Goal: Task Accomplishment & Management: Manage account settings

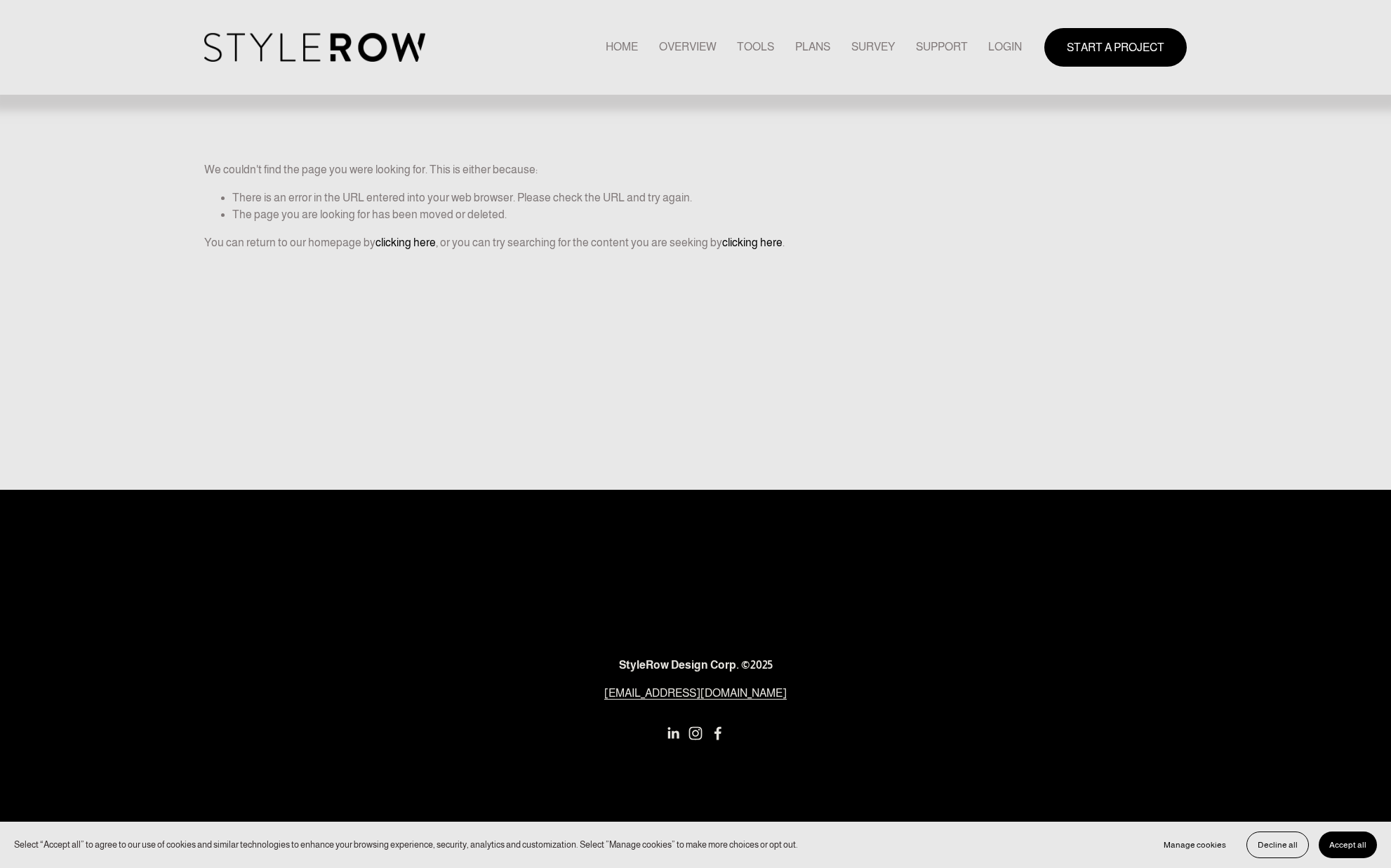
click at [1004, 46] on link "LOGIN" at bounding box center [1005, 48] width 34 height 19
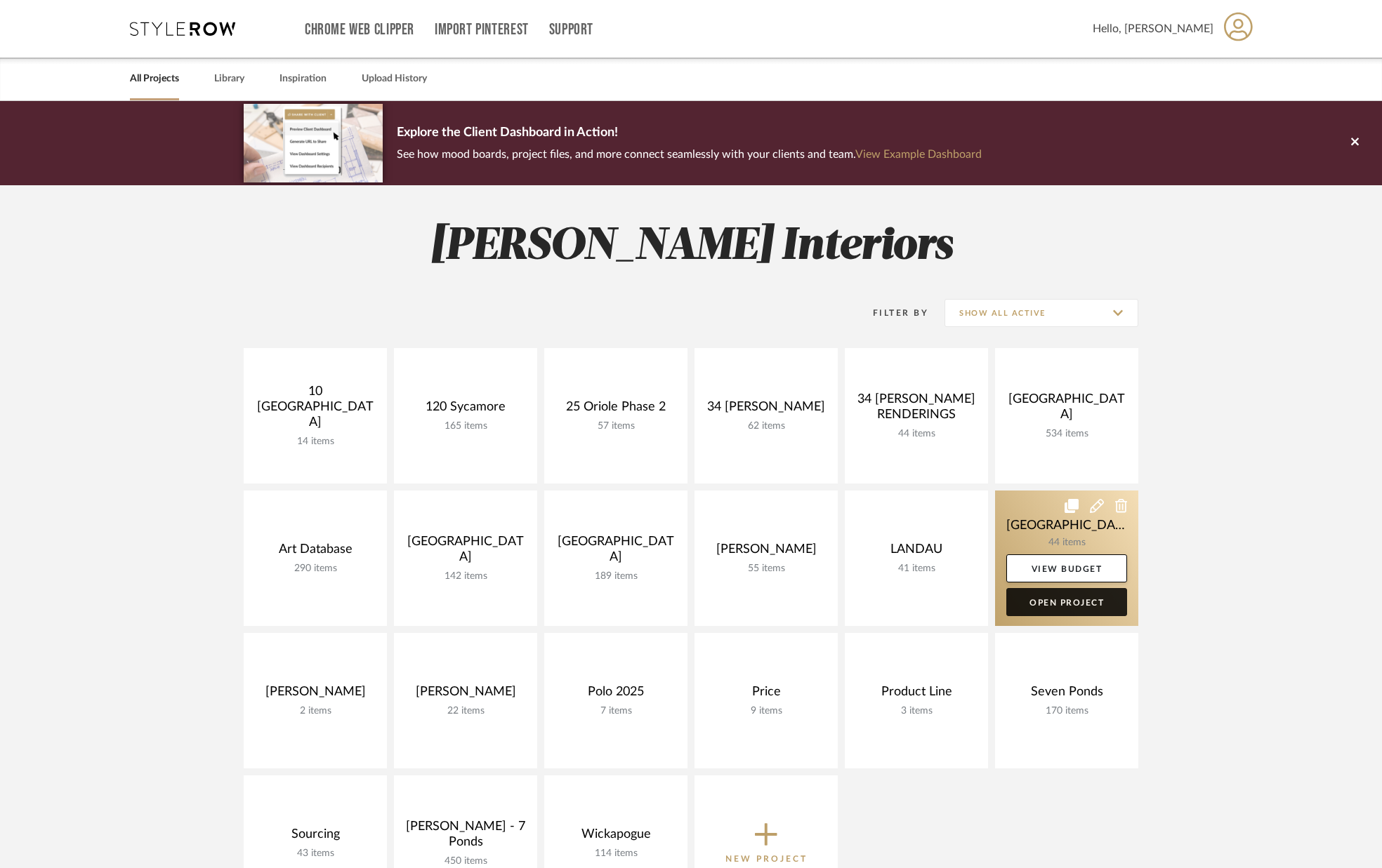
click at [1052, 603] on link "Open Project" at bounding box center [1066, 602] width 121 height 28
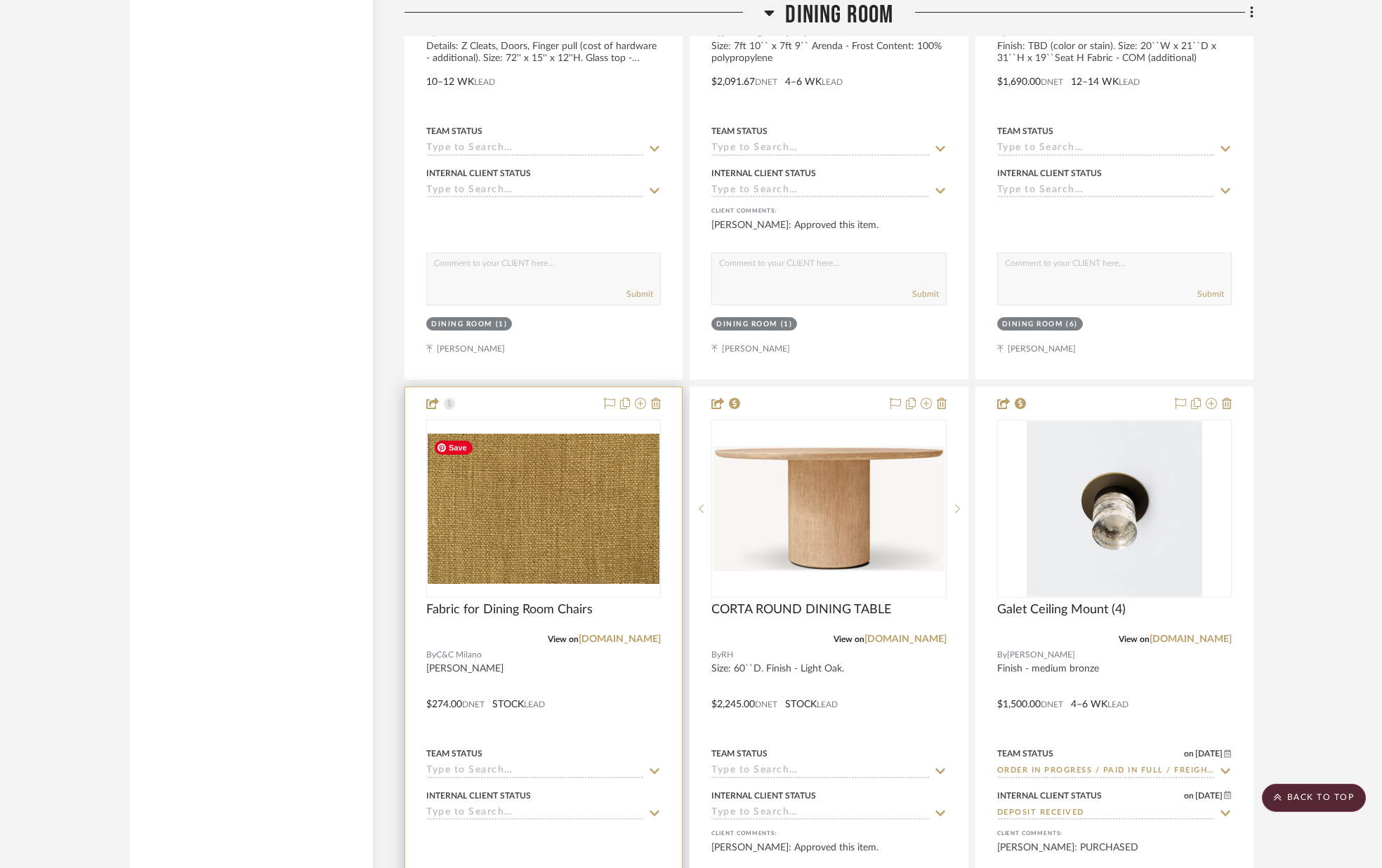
scroll to position [3920, 0]
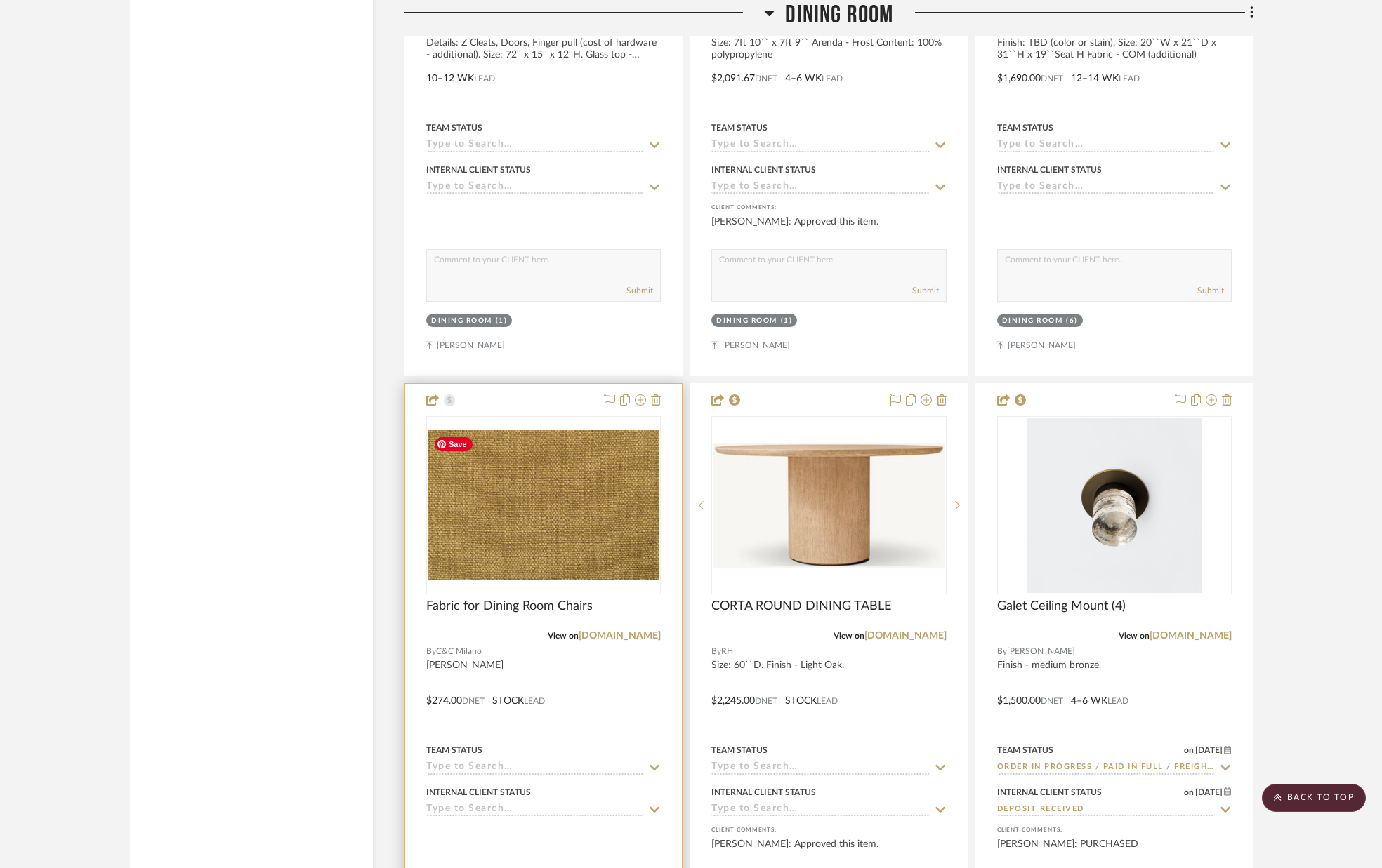
click at [517, 524] on img "0" at bounding box center [543, 505] width 232 height 150
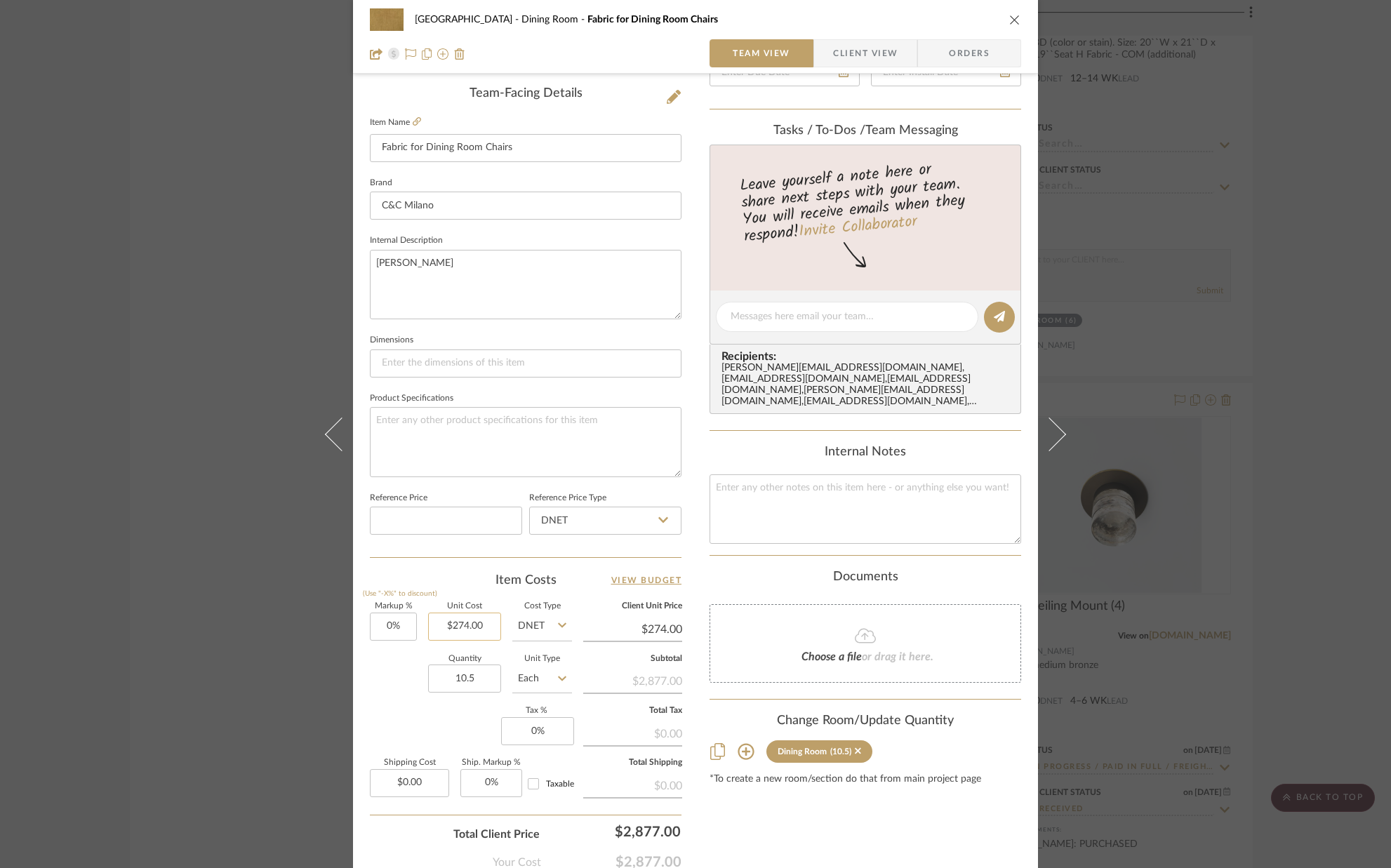
scroll to position [353, 0]
click at [491, 630] on input "274.00" at bounding box center [464, 625] width 73 height 28
type input "$204.00"
click at [375, 681] on div "Quantity 10.5 Unit Type Each" at bounding box center [471, 679] width 202 height 50
type input "$204.00"
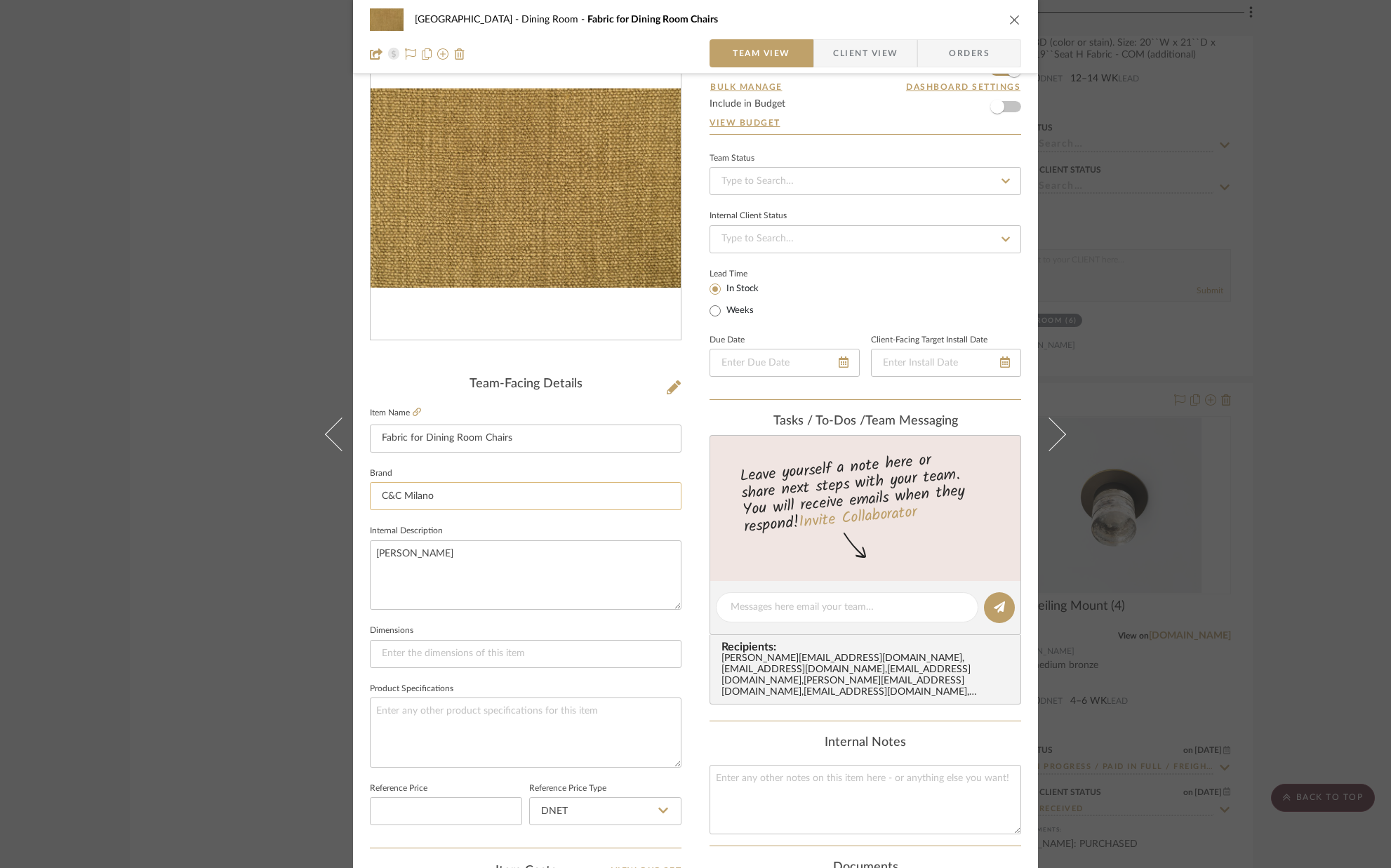
scroll to position [60, 0]
drag, startPoint x: 463, startPoint y: 494, endPoint x: 352, endPoint y: 505, distance: 111.5
click at [353, 505] on div "Palm Beach Dining Room Fabric for Dining Room Chairs Team View Client View Orde…" at bounding box center [695, 599] width 685 height 1297
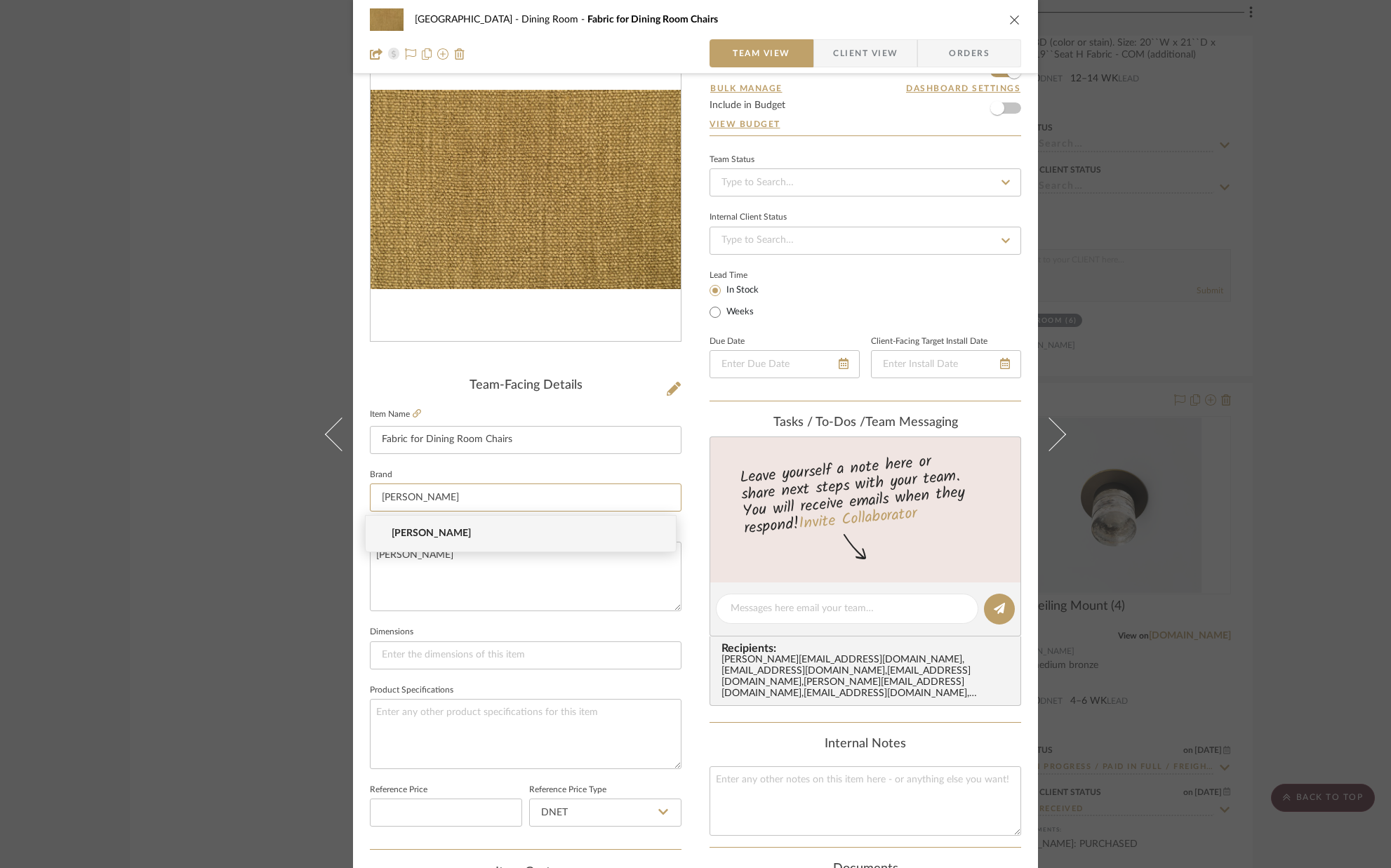
type input "[PERSON_NAME]"
click at [417, 528] on span "[PERSON_NAME]" at bounding box center [527, 534] width 269 height 12
click at [470, 464] on sr-form-field "Item Name Fabric for Dining Room Chairs" at bounding box center [526, 435] width 312 height 61
click at [711, 316] on input "Weeks" at bounding box center [715, 312] width 17 height 17
radio input "true"
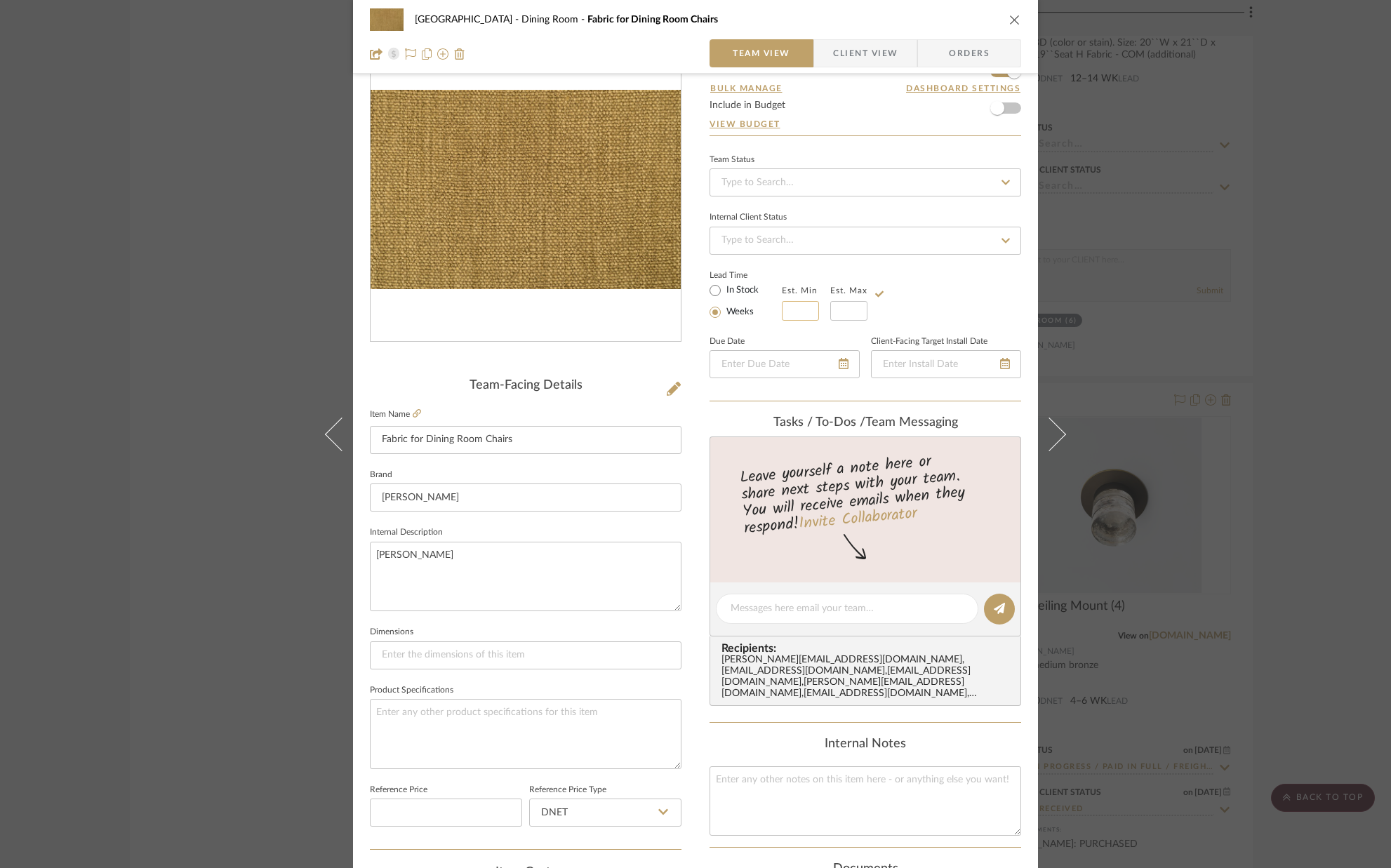
click at [792, 316] on input "text" at bounding box center [801, 310] width 37 height 19
type input "6"
click at [846, 312] on input "text" at bounding box center [849, 310] width 37 height 19
type input "8"
click at [900, 291] on div "Lead Time In Stock Weeks Est. Min 6 Est. Max 8" at bounding box center [865, 293] width 312 height 55
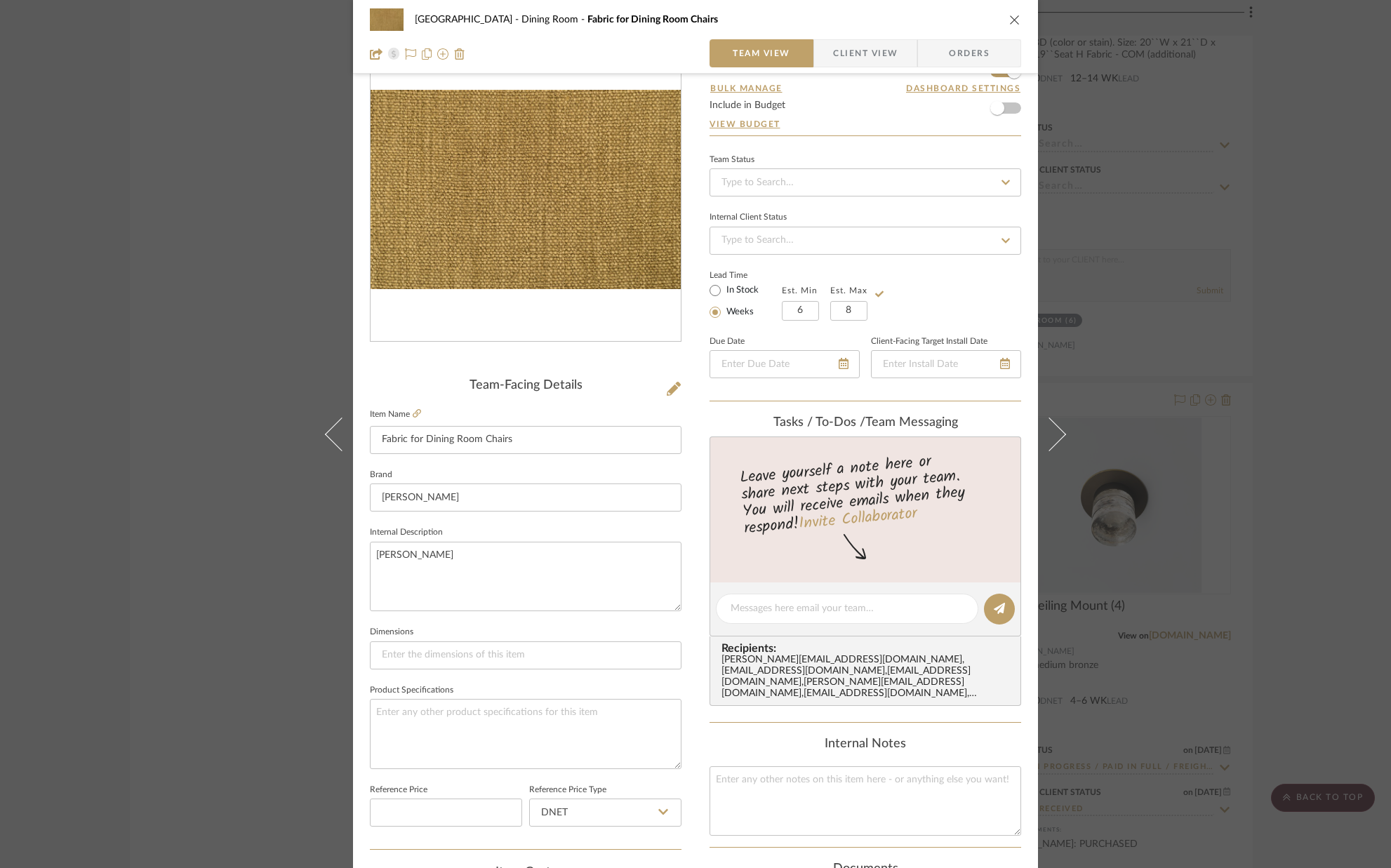
click at [1011, 18] on icon "close" at bounding box center [1015, 19] width 12 height 12
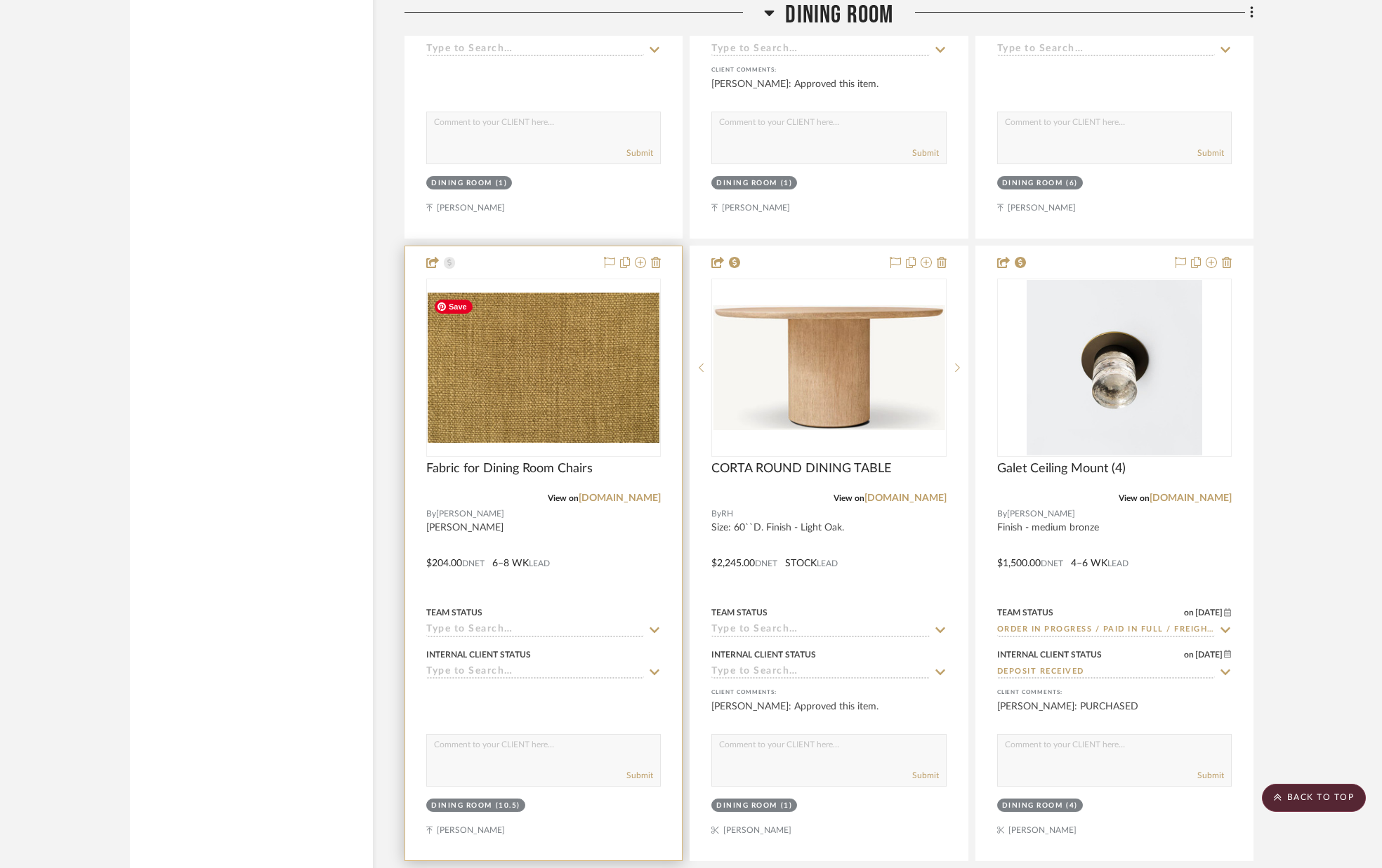
scroll to position [4059, 0]
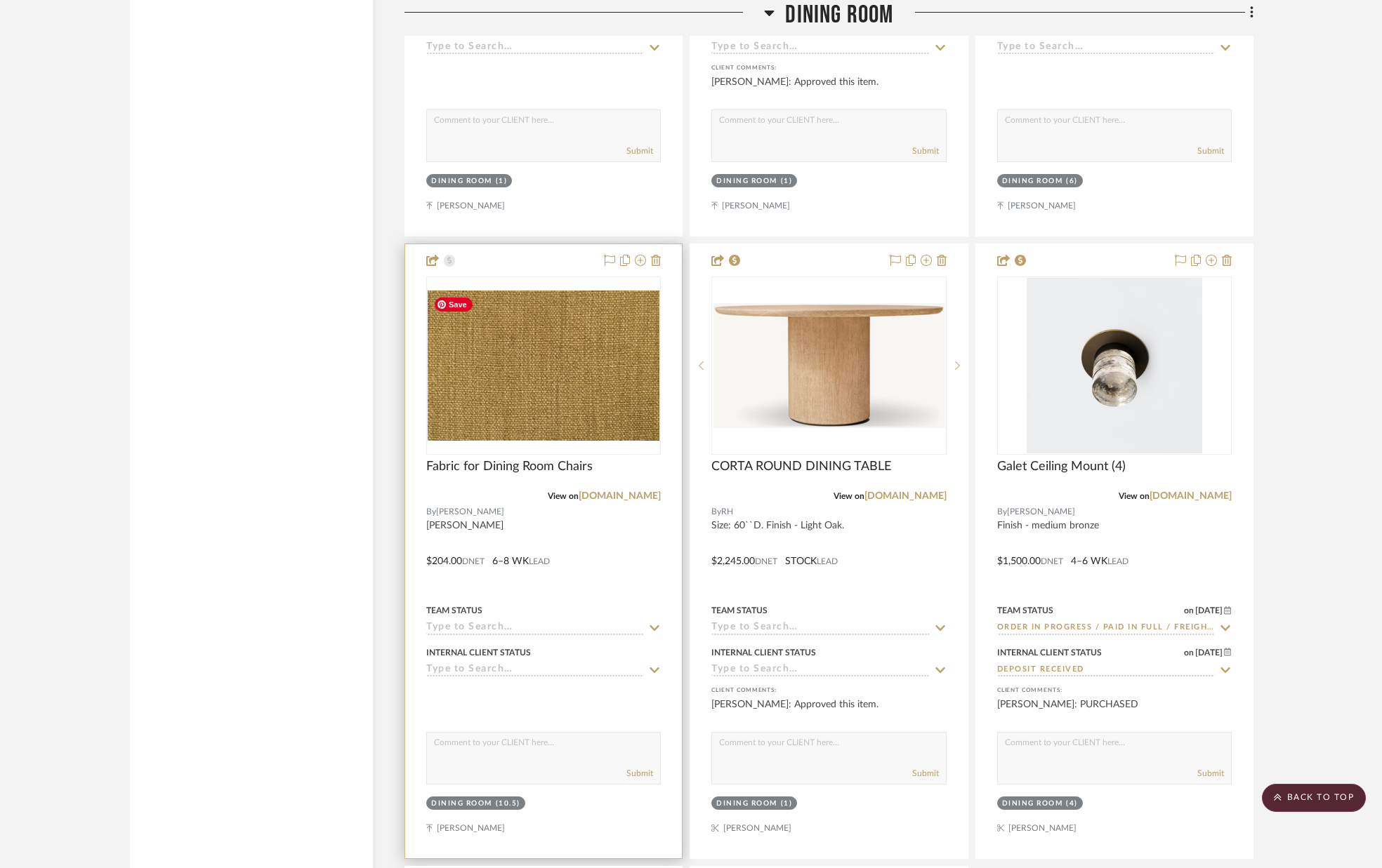
click at [565, 316] on img "0" at bounding box center [543, 365] width 232 height 150
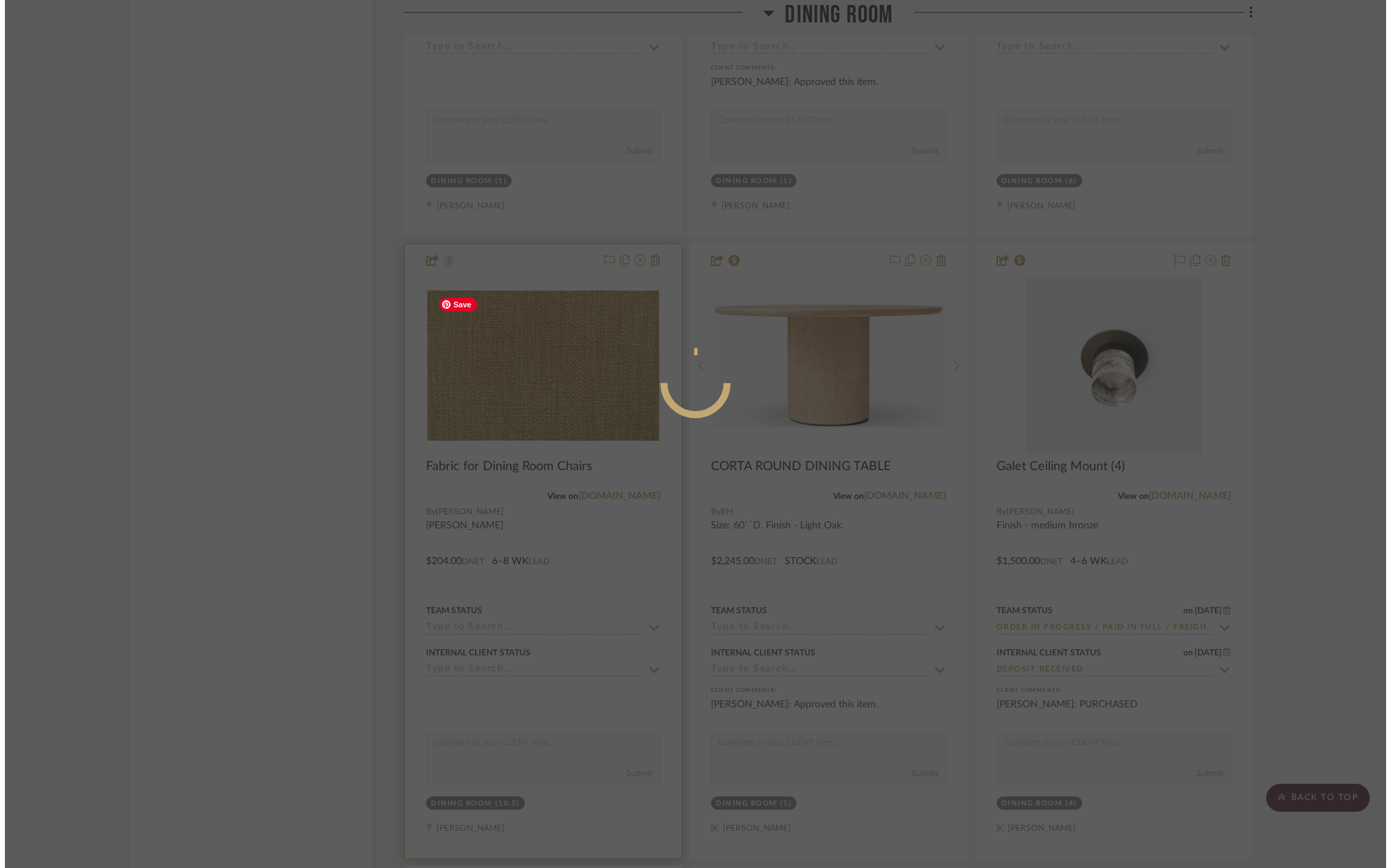
scroll to position [0, 0]
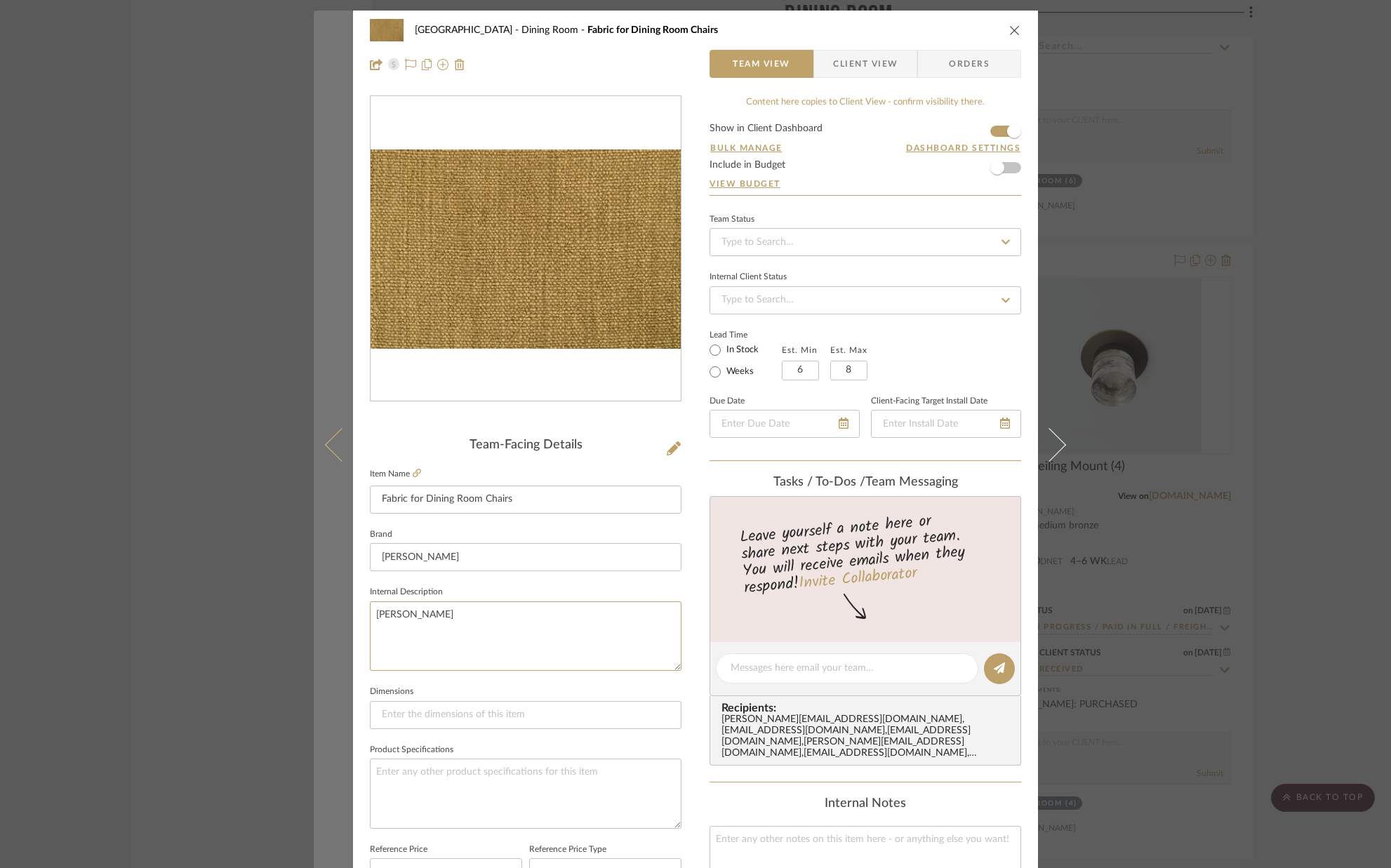
drag, startPoint x: 441, startPoint y: 617, endPoint x: 338, endPoint y: 616, distance: 103.0
click at [343, 617] on mat-dialog-content "Palm Beach Dining Room Fabric for Dining Room Chairs Team View Client View Orde…" at bounding box center [696, 659] width 764 height 1297
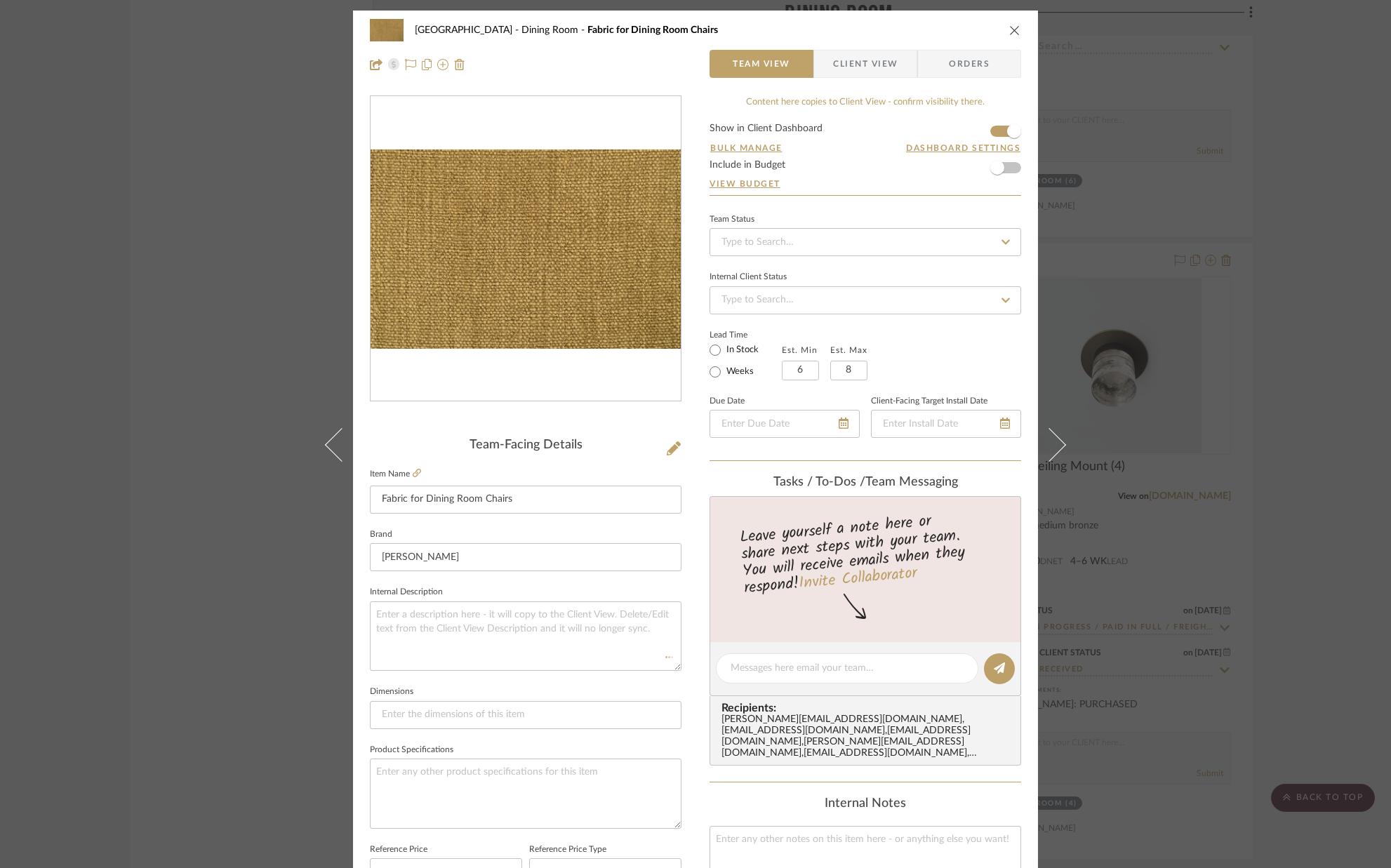
click at [360, 601] on div "Palm Beach Dining Room Fabric for Dining Room Chairs Team View Client View Orde…" at bounding box center [695, 659] width 685 height 1297
click at [1012, 30] on icon "close" at bounding box center [1015, 30] width 12 height 12
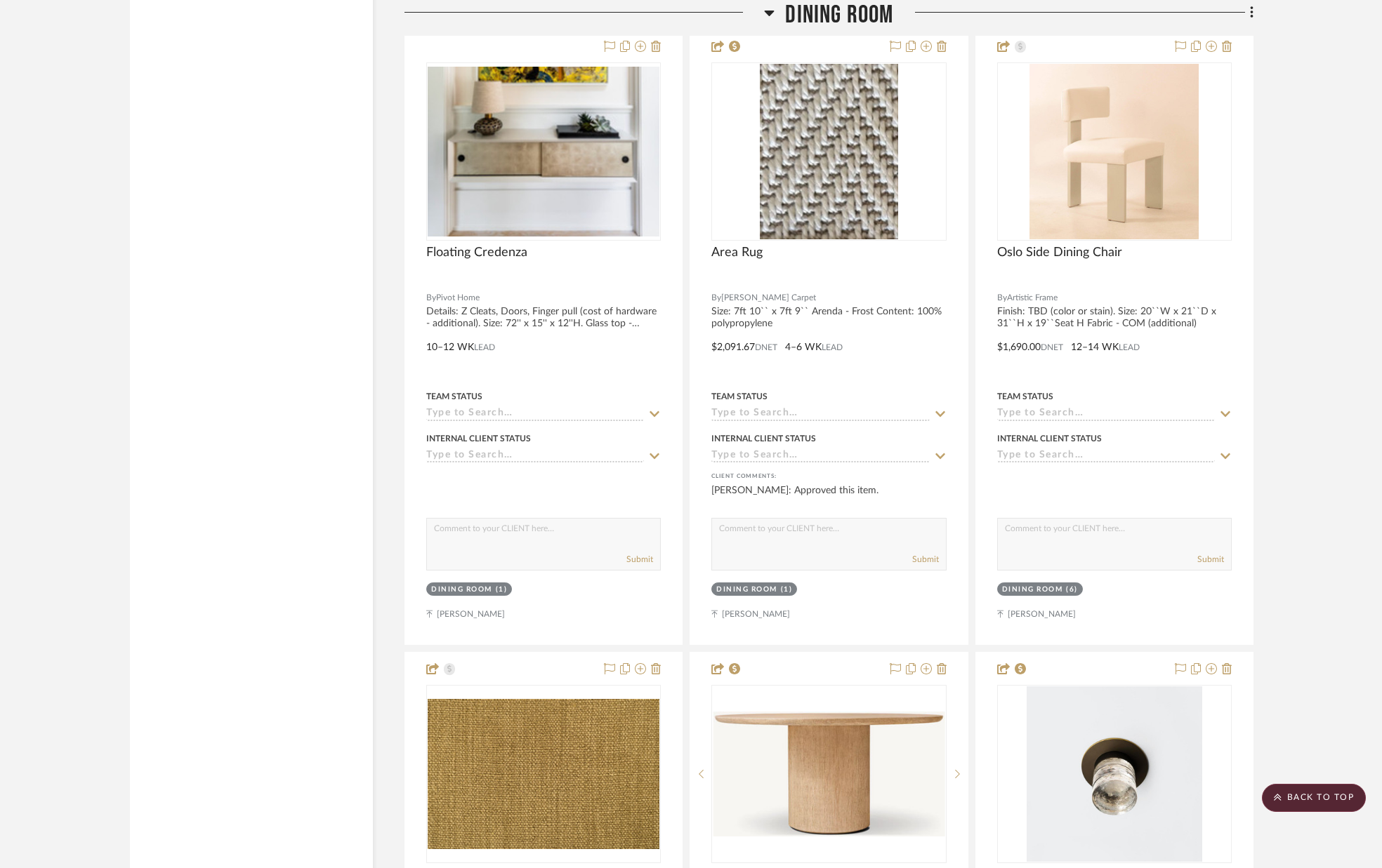
scroll to position [3651, 0]
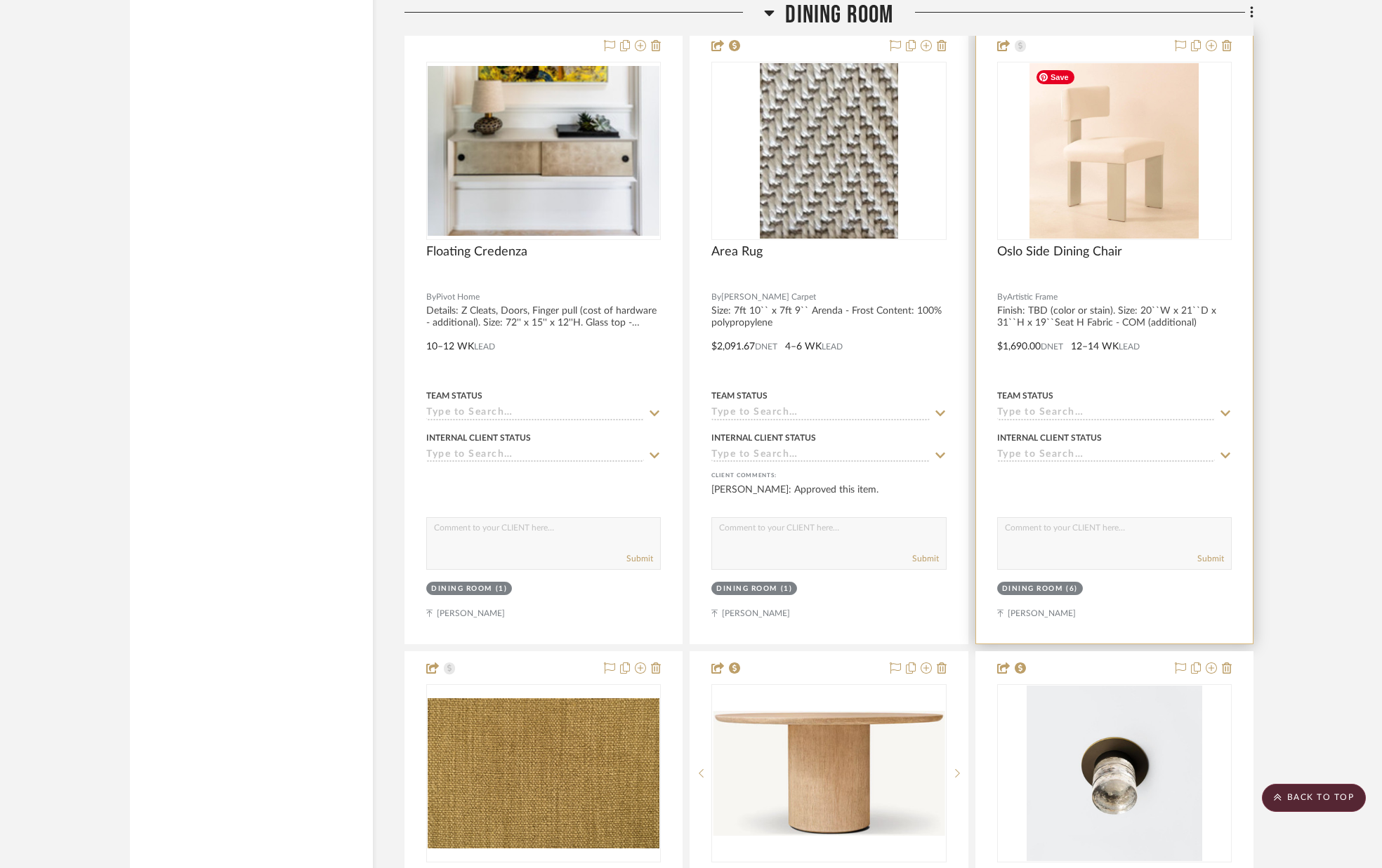
click at [1170, 138] on img "0" at bounding box center [1114, 151] width 169 height 176
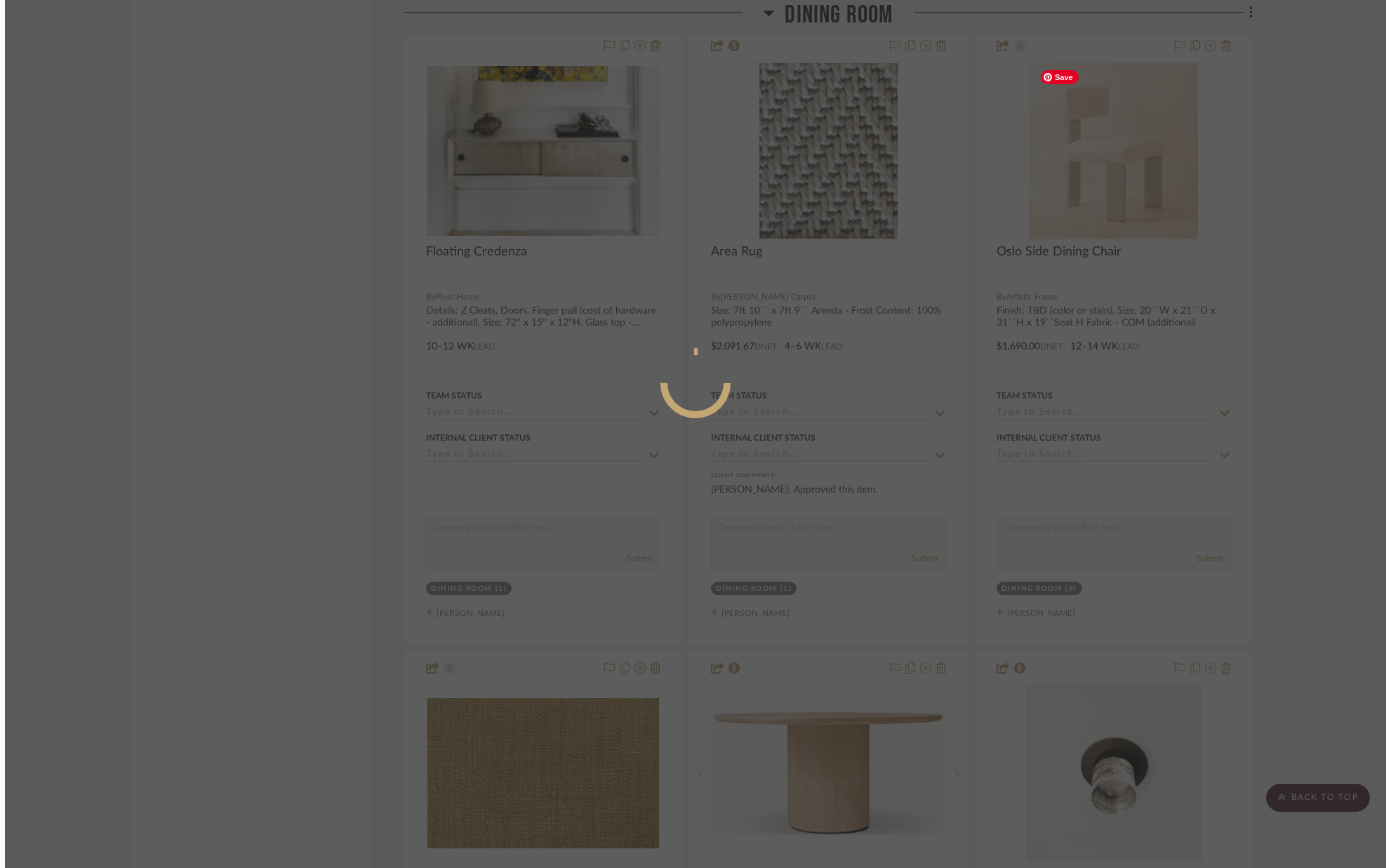
scroll to position [0, 0]
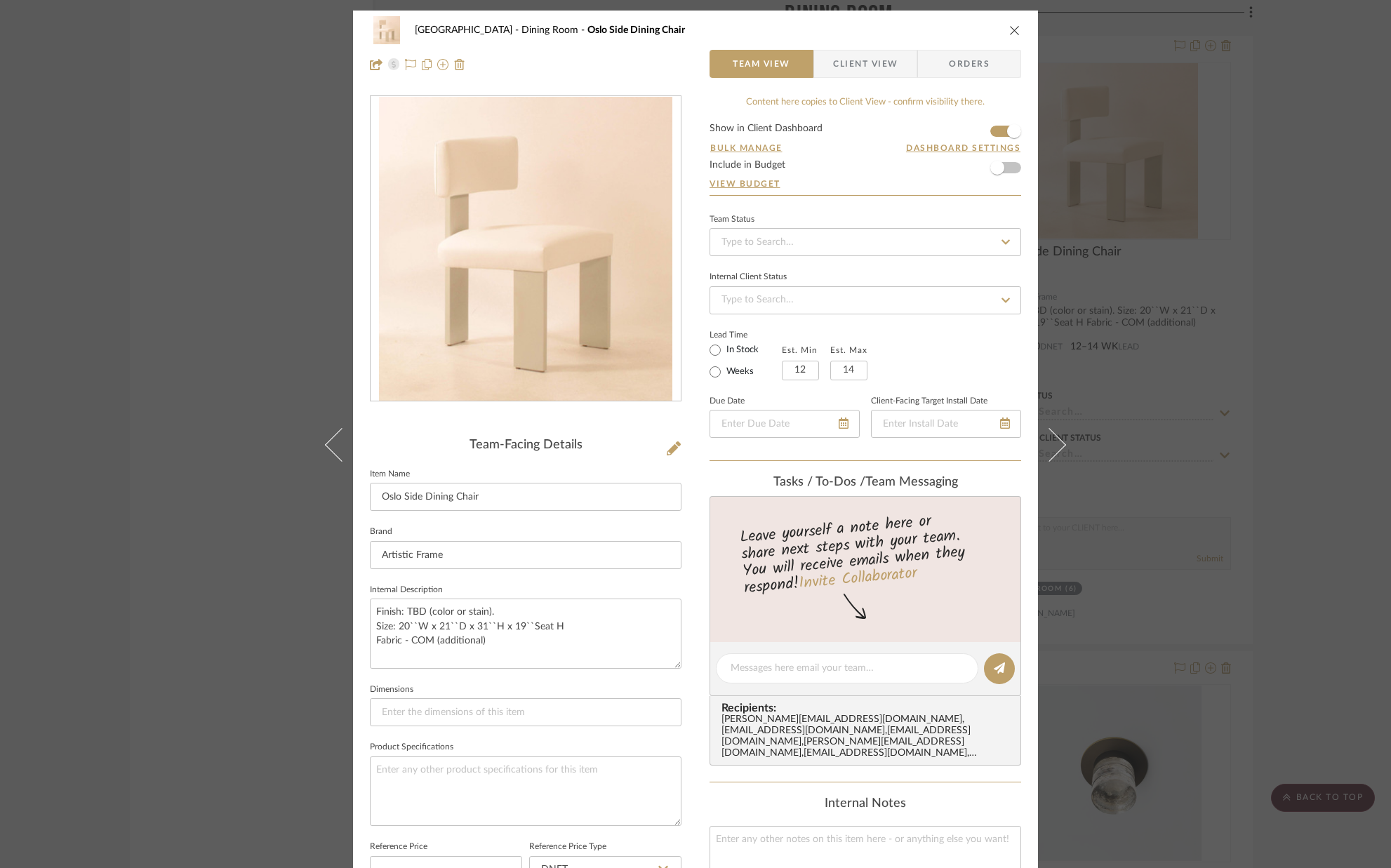
click at [993, 133] on form "Show in Client Dashboard Bulk Manage Dashboard Settings Include in Budget View …" at bounding box center [865, 159] width 312 height 71
click at [999, 128] on span "button" at bounding box center [1014, 131] width 31 height 31
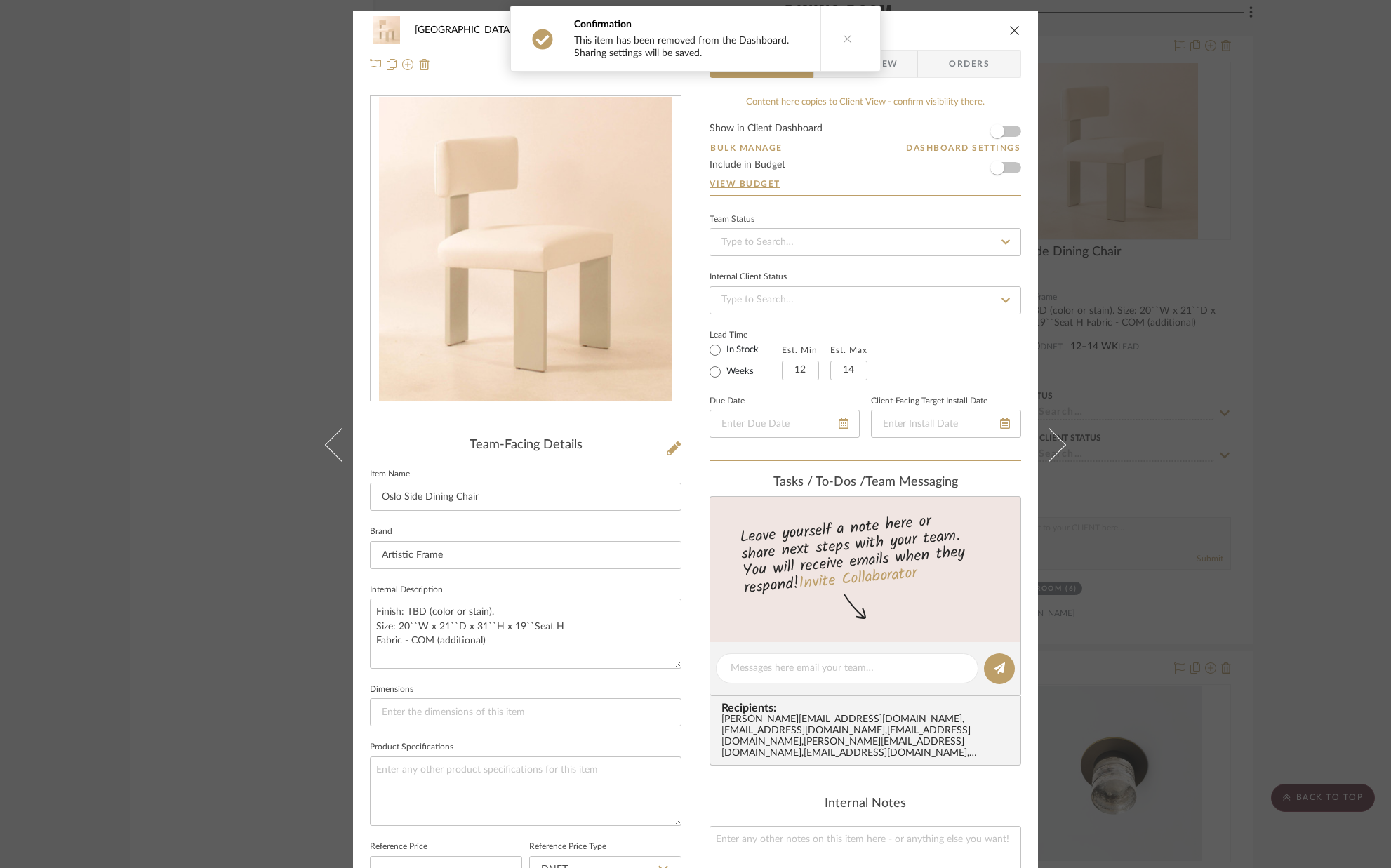
click at [1012, 28] on icon "close" at bounding box center [1015, 30] width 12 height 12
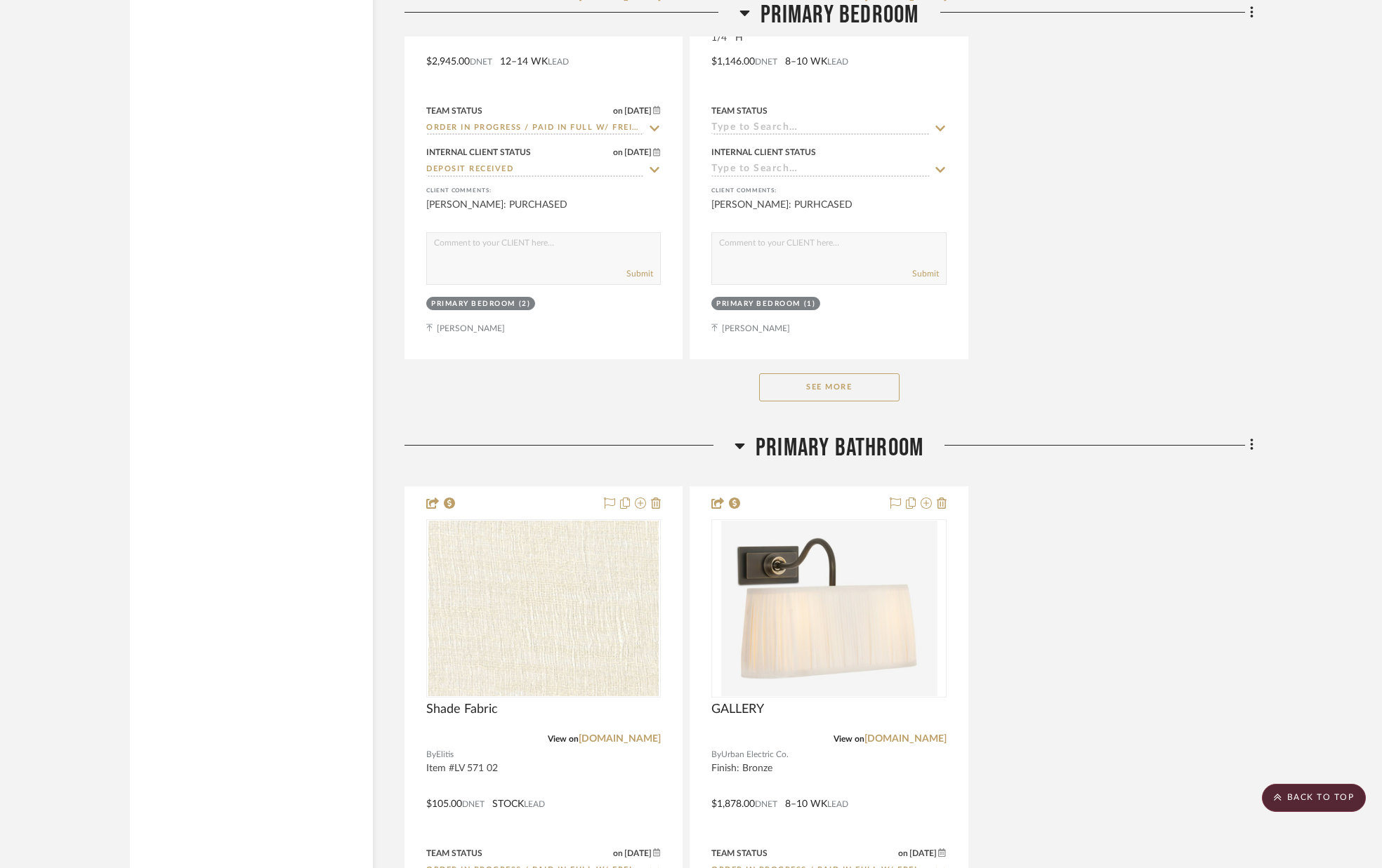
scroll to position [8001, 0]
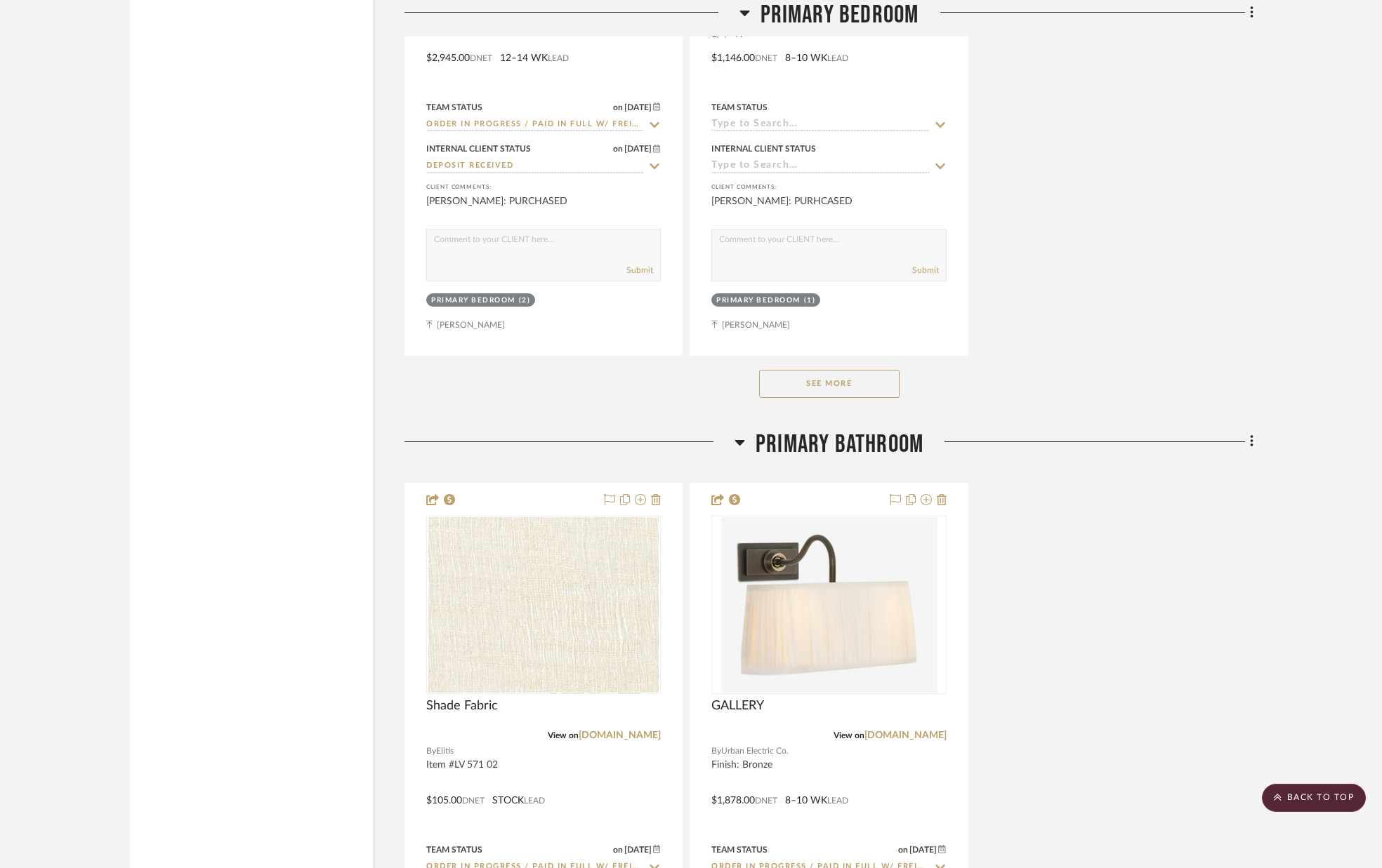
click at [824, 388] on button "See More" at bounding box center [829, 384] width 141 height 28
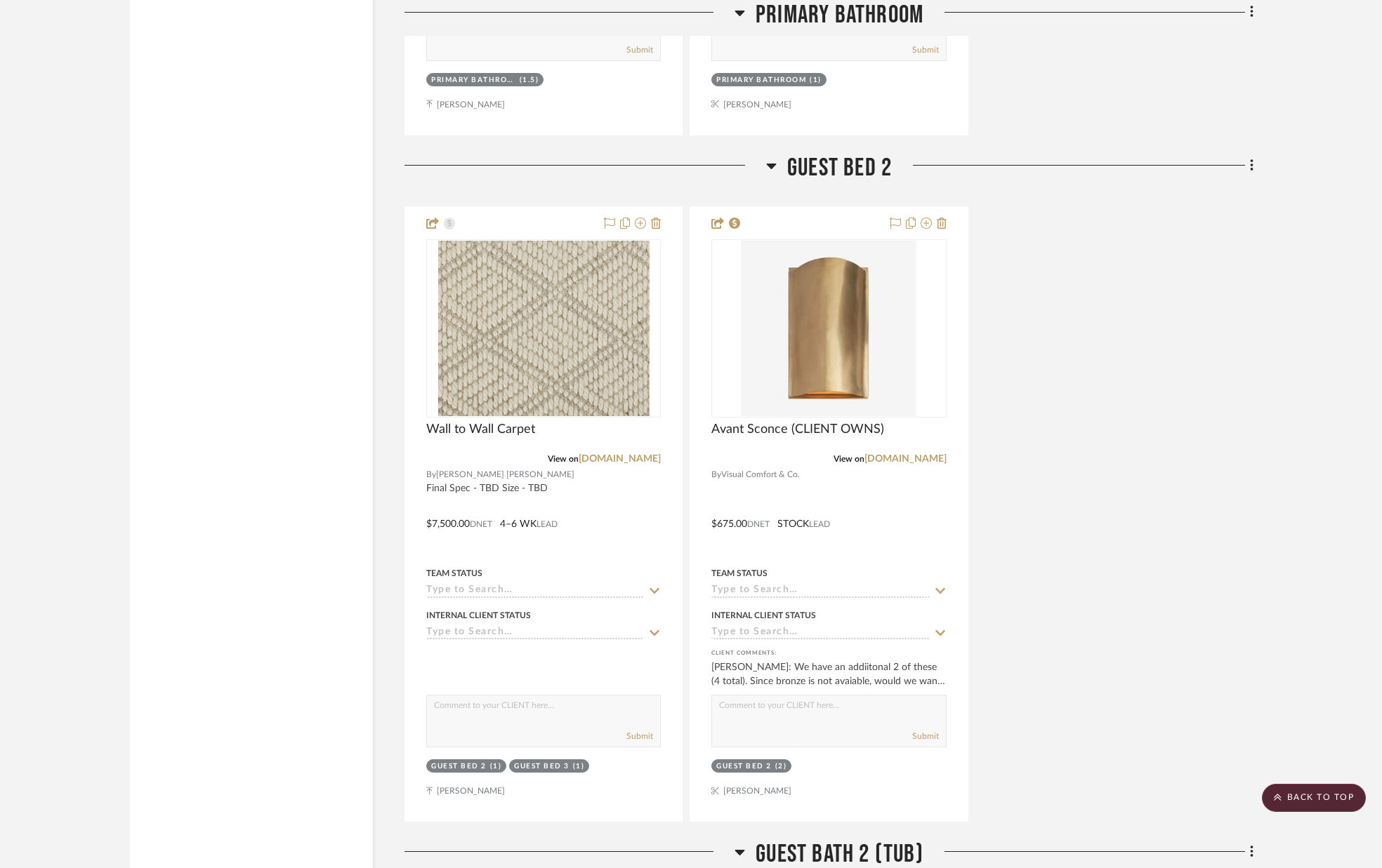
scroll to position [8967, 0]
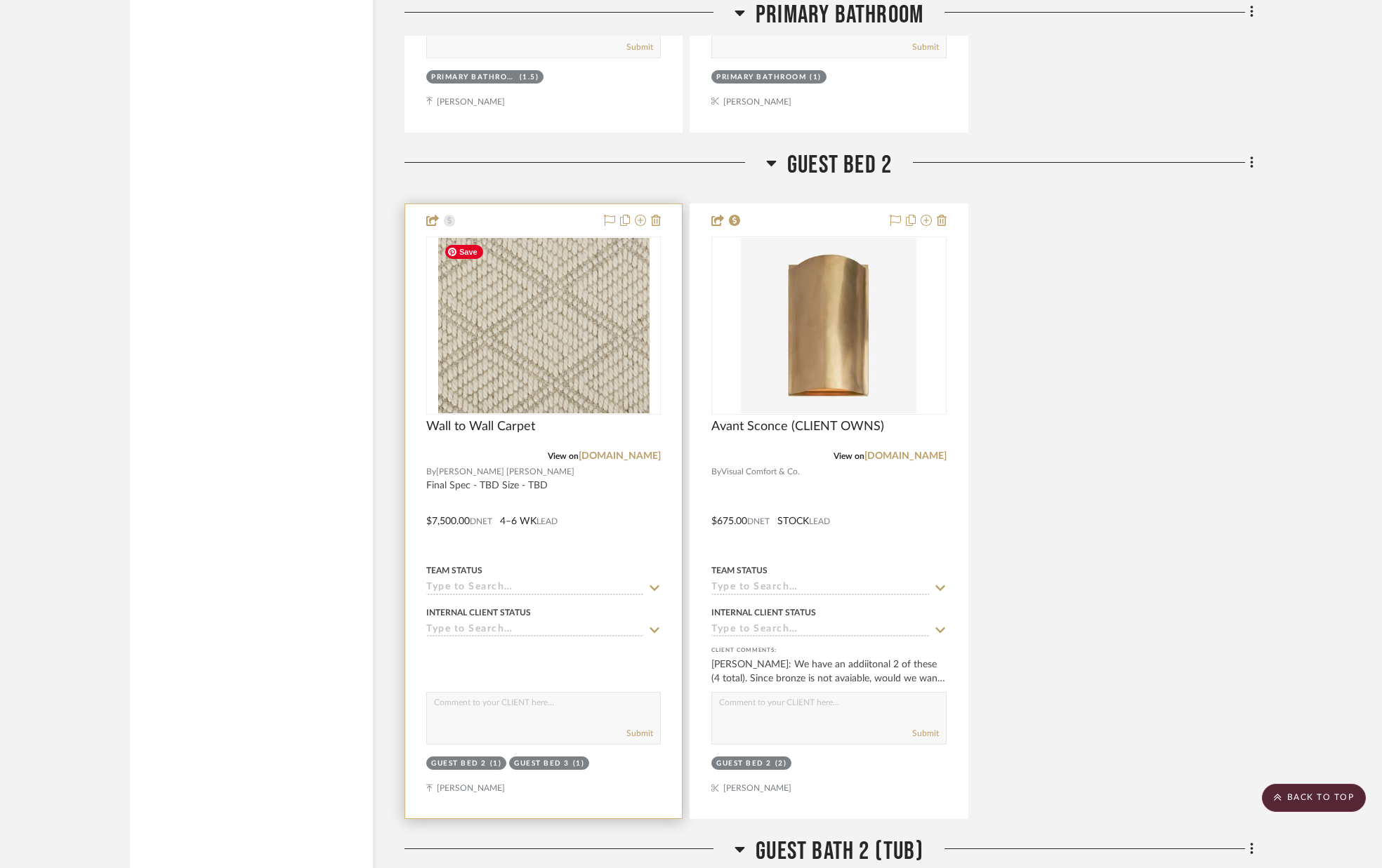
click at [554, 287] on img "0" at bounding box center [543, 326] width 211 height 176
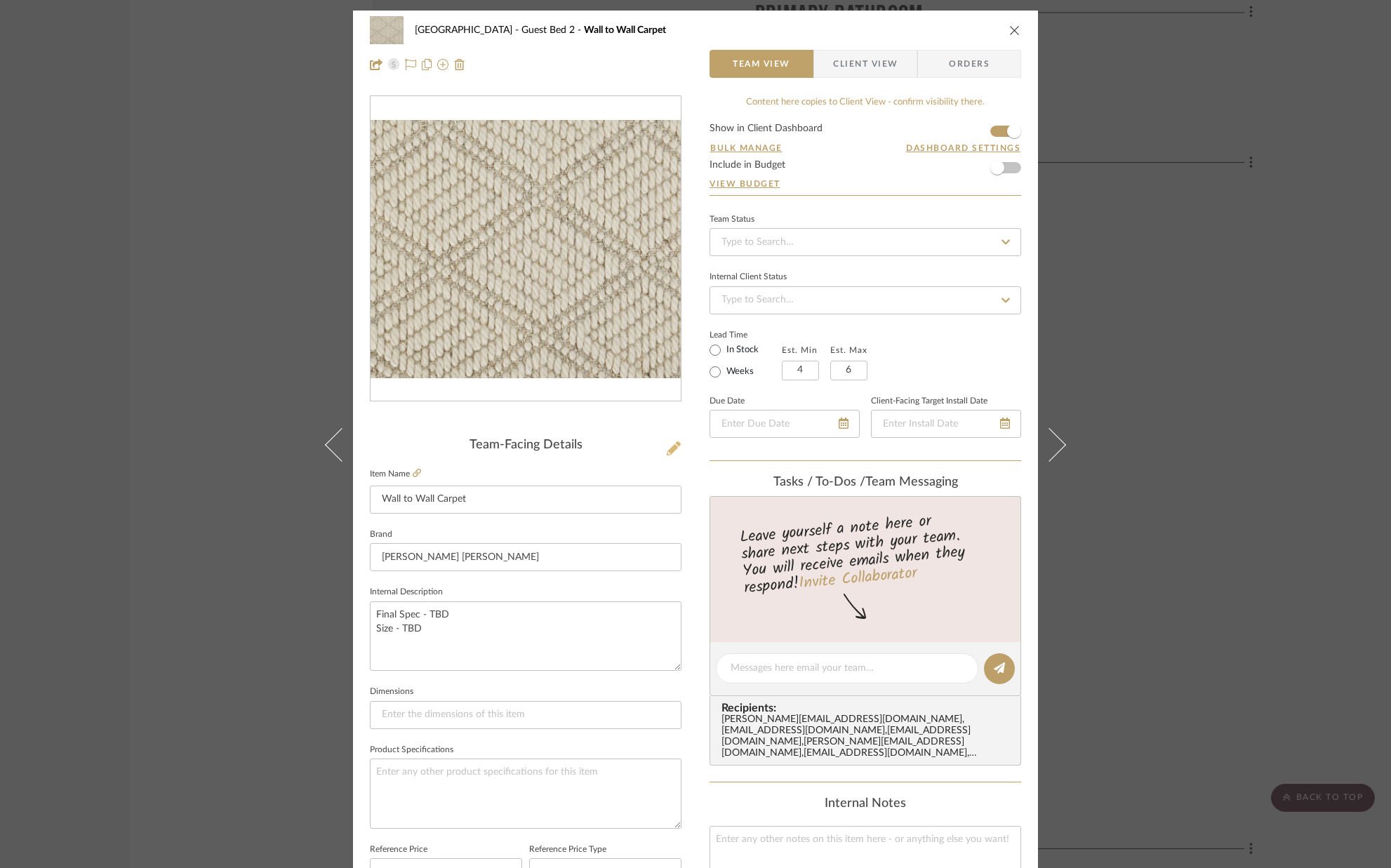
click at [671, 450] on icon at bounding box center [674, 448] width 14 height 14
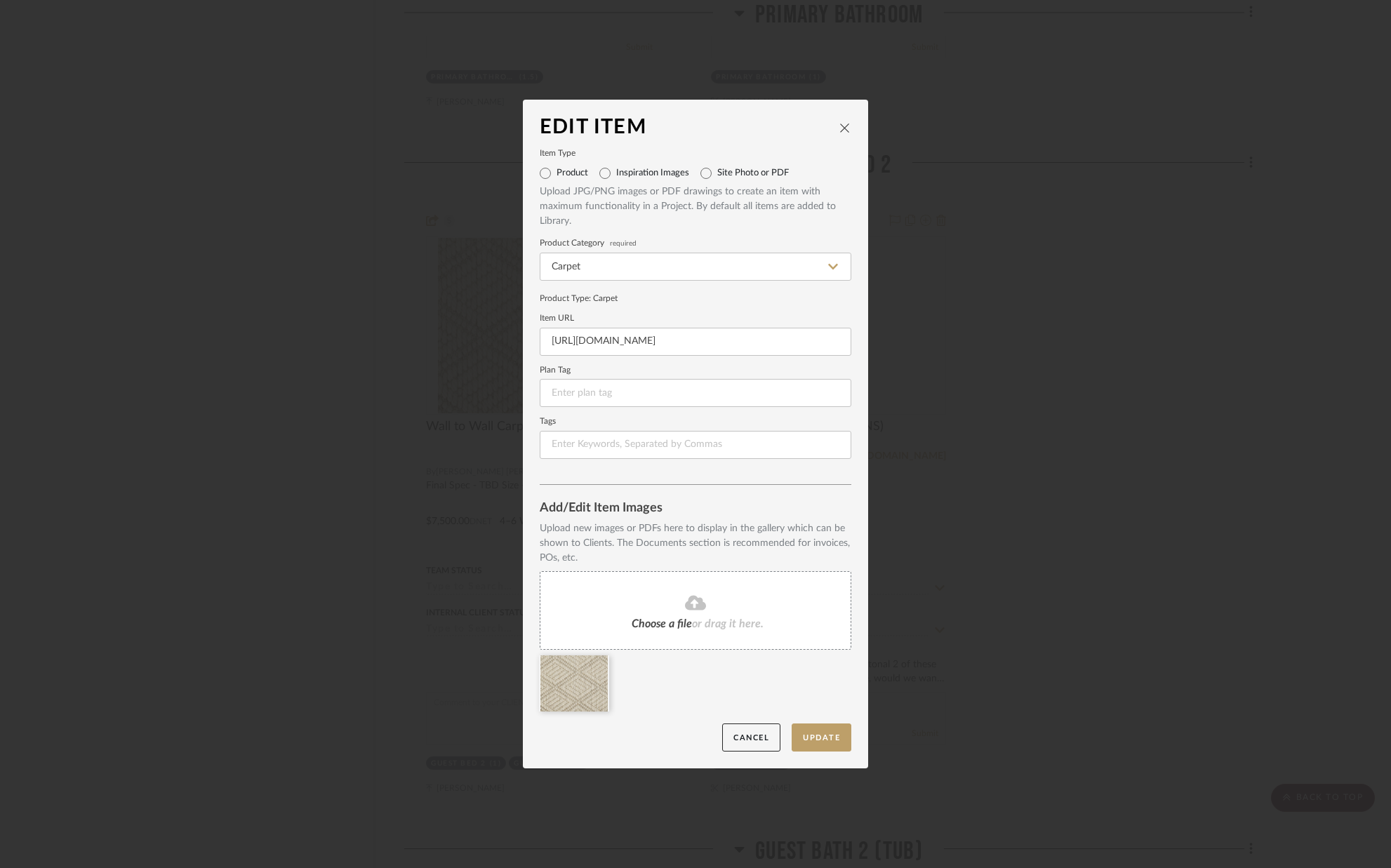
click at [841, 124] on icon "close" at bounding box center [845, 128] width 12 height 12
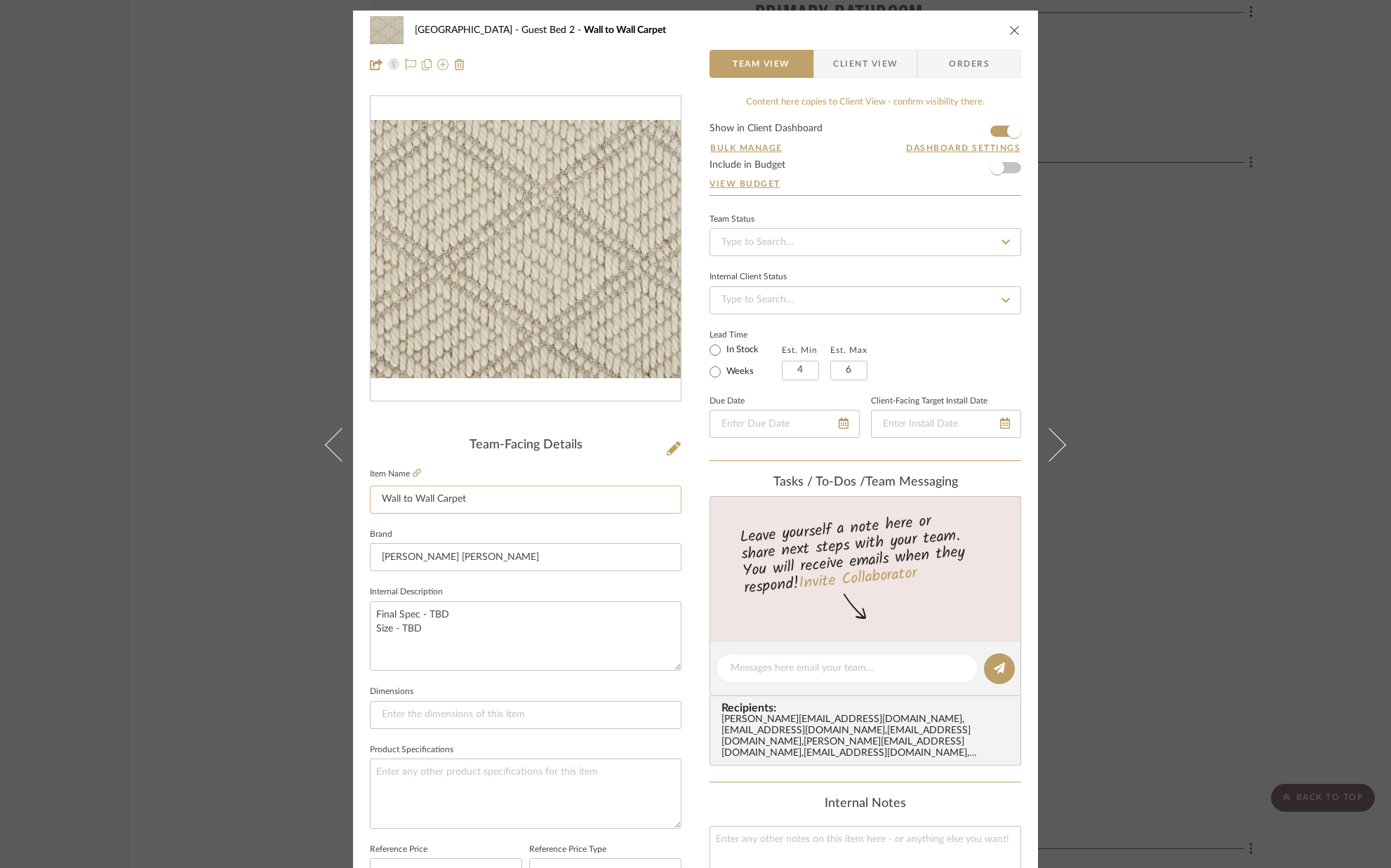
click at [527, 498] on input "Wall to Wall Carpet" at bounding box center [526, 499] width 312 height 28
type input "Wall to Wall Carpet ([MEDICAL_DATA])"
click at [551, 525] on fieldset "Brand [PERSON_NAME] [PERSON_NAME]" at bounding box center [526, 548] width 312 height 47
click at [1009, 30] on icon "close" at bounding box center [1015, 30] width 12 height 12
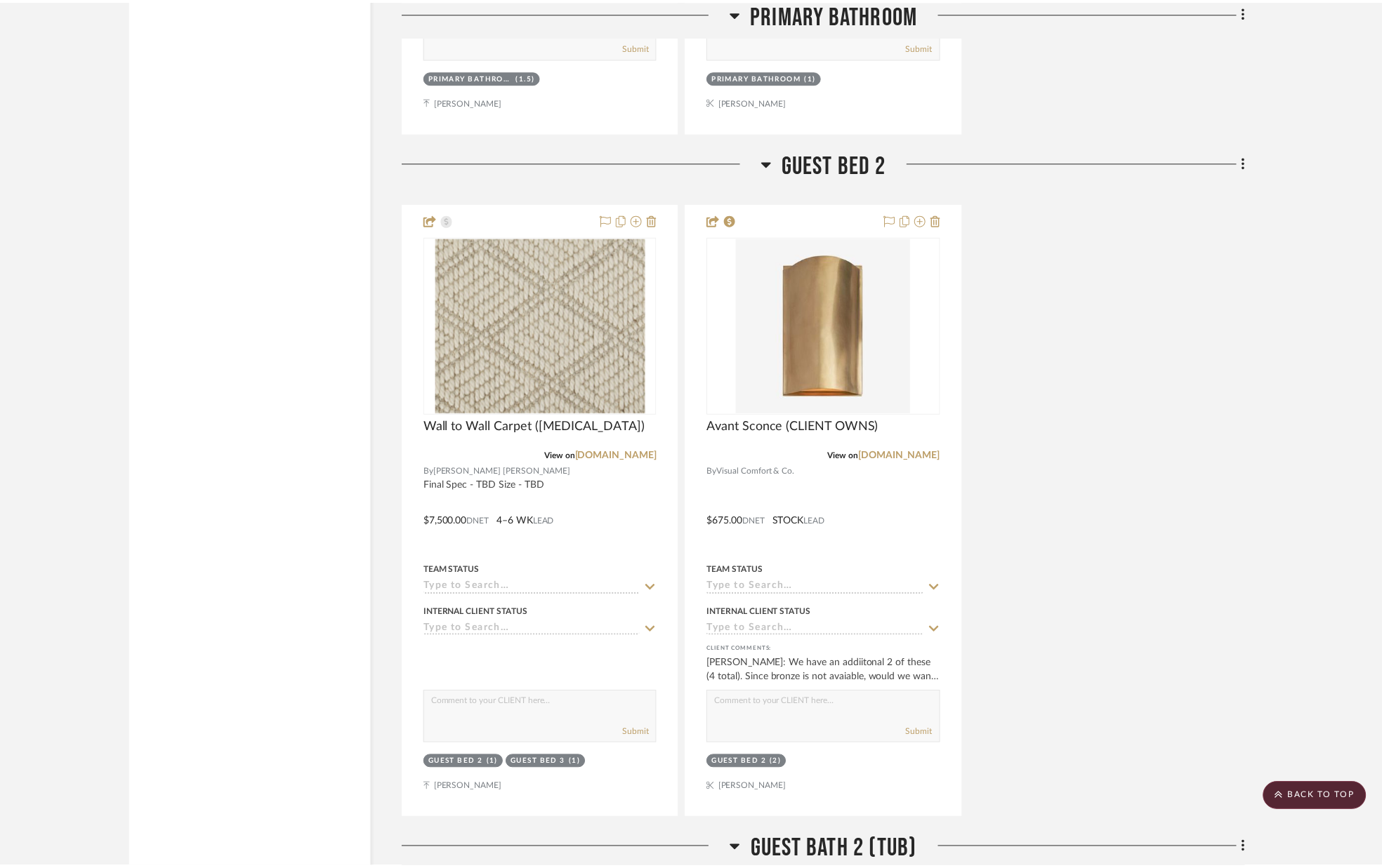
scroll to position [8967, 0]
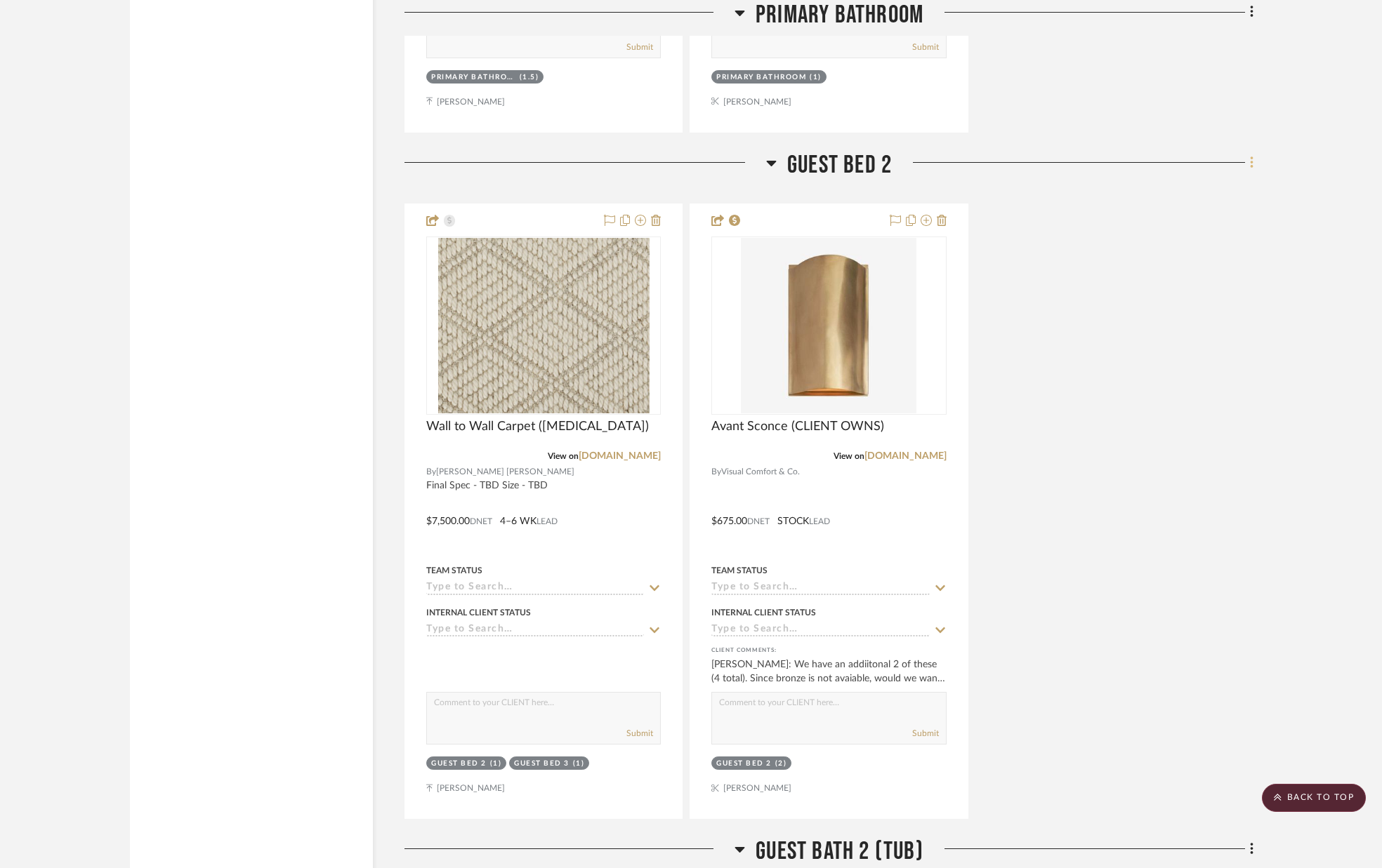
click at [1251, 164] on icon at bounding box center [1252, 162] width 3 height 12
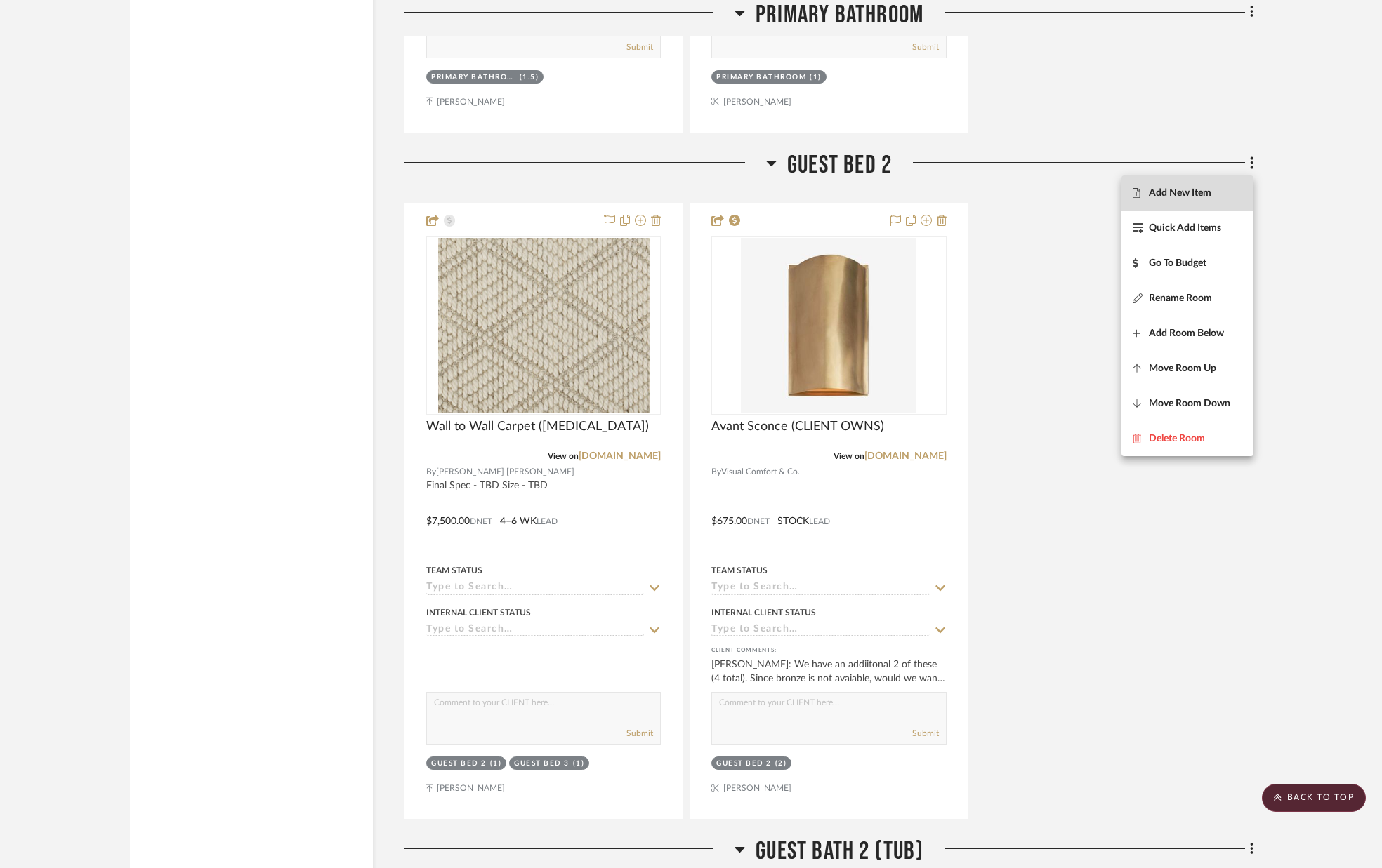
click at [1205, 189] on span "Add New Item" at bounding box center [1180, 192] width 63 height 12
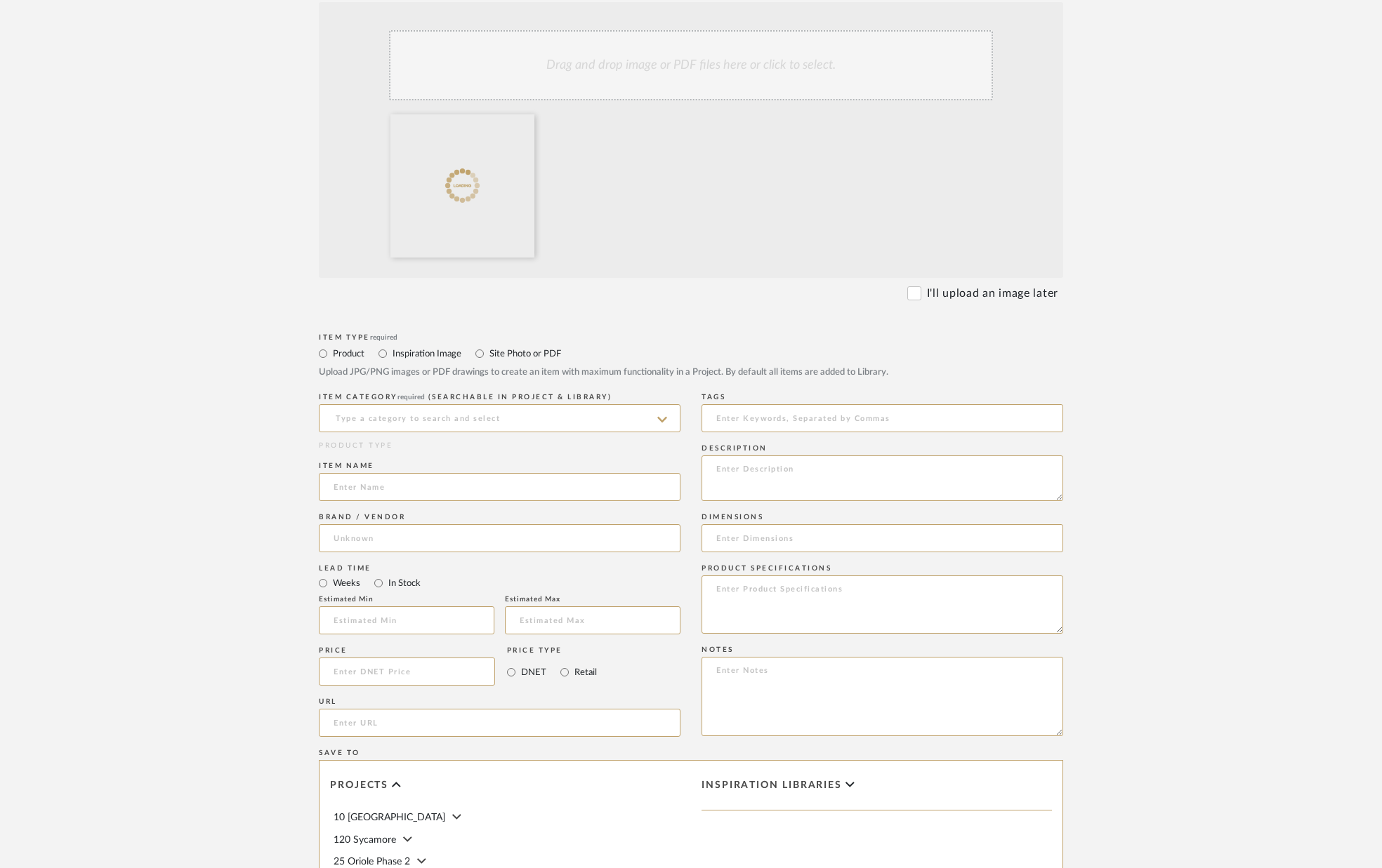
scroll to position [307, 0]
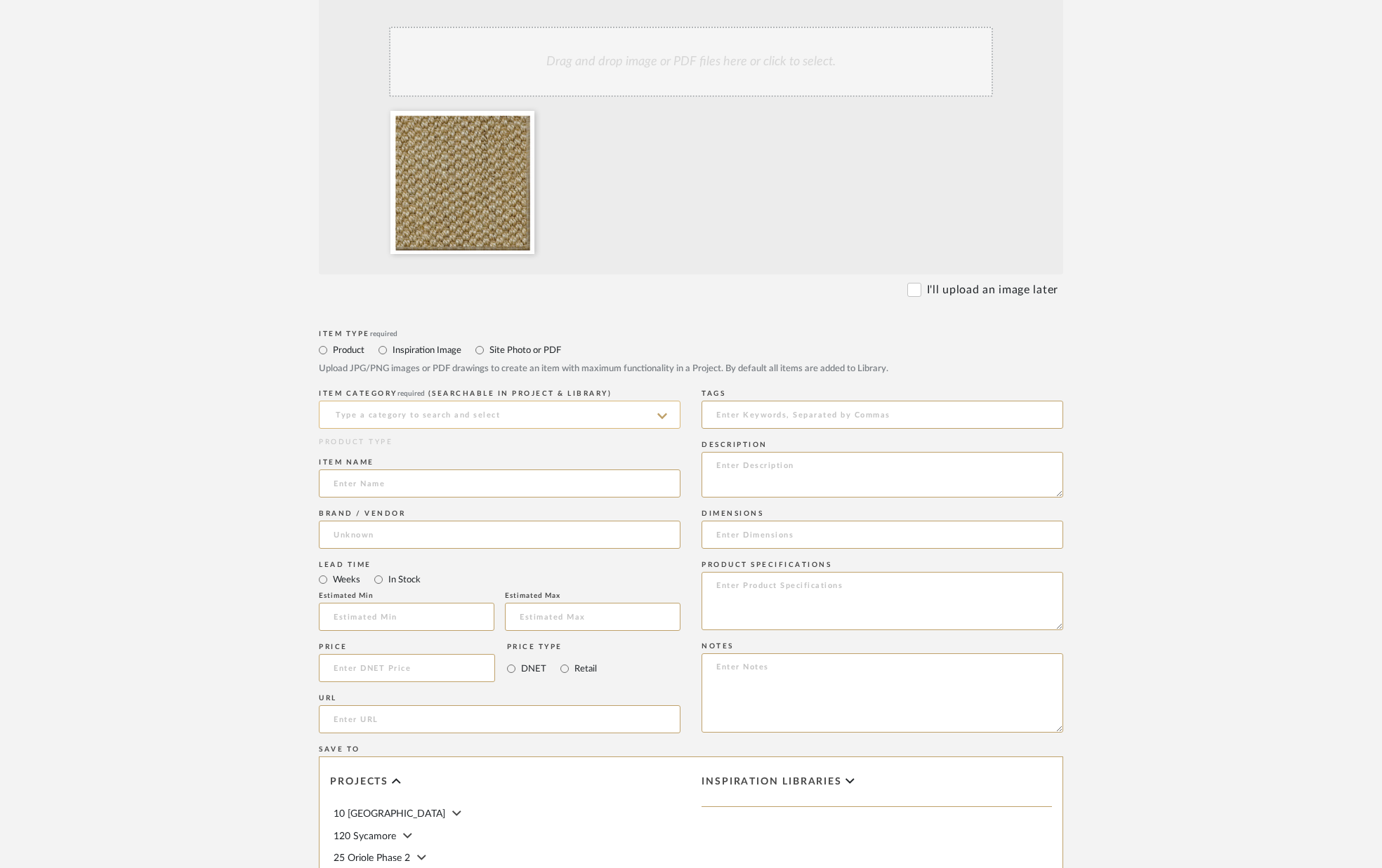
click at [463, 417] on input at bounding box center [499, 414] width 362 height 28
type input "W"
click at [463, 490] on div "Carpet" at bounding box center [499, 486] width 360 height 36
type input "Carpet"
click at [453, 491] on input at bounding box center [499, 483] width 362 height 28
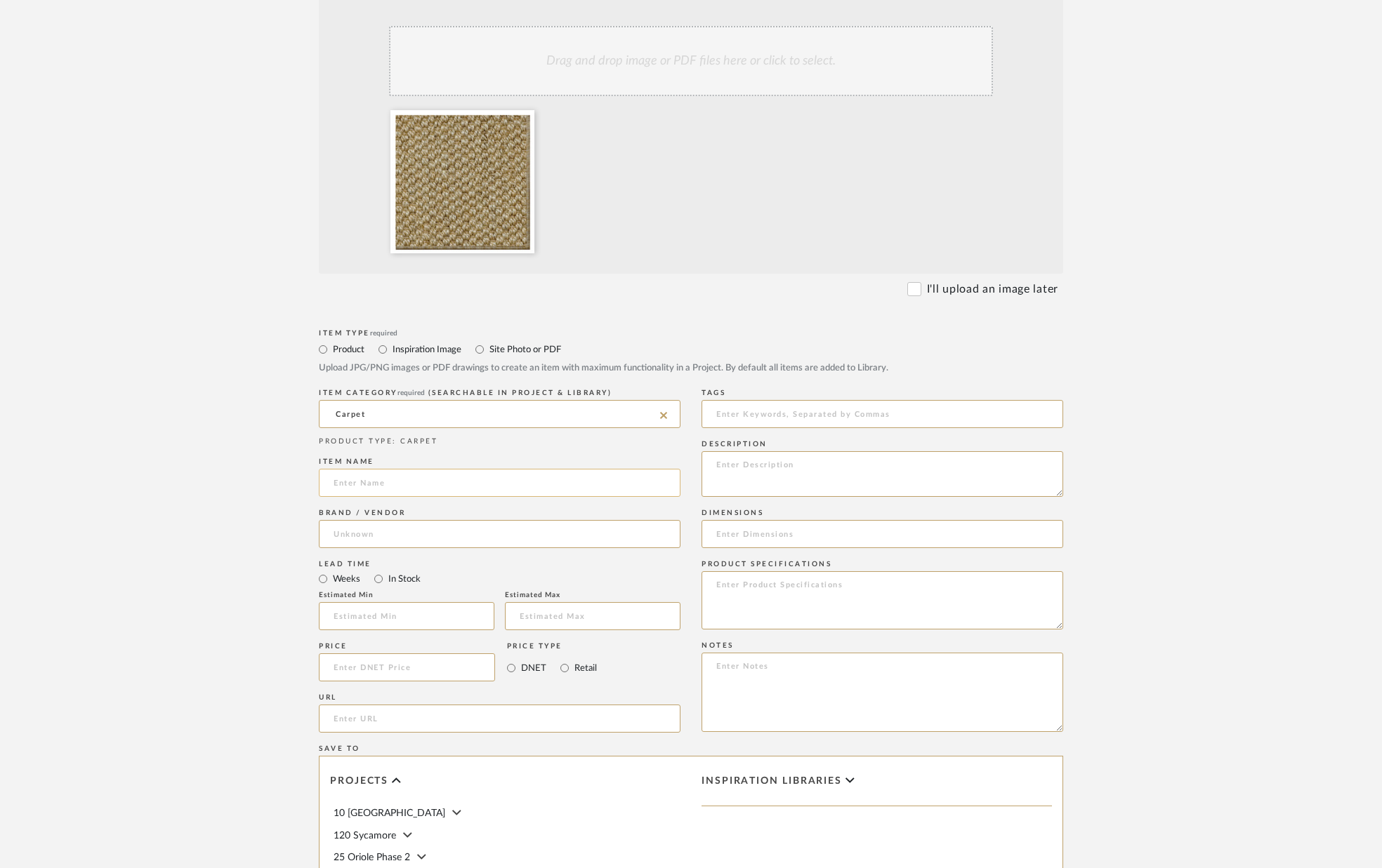
scroll to position [313, 0]
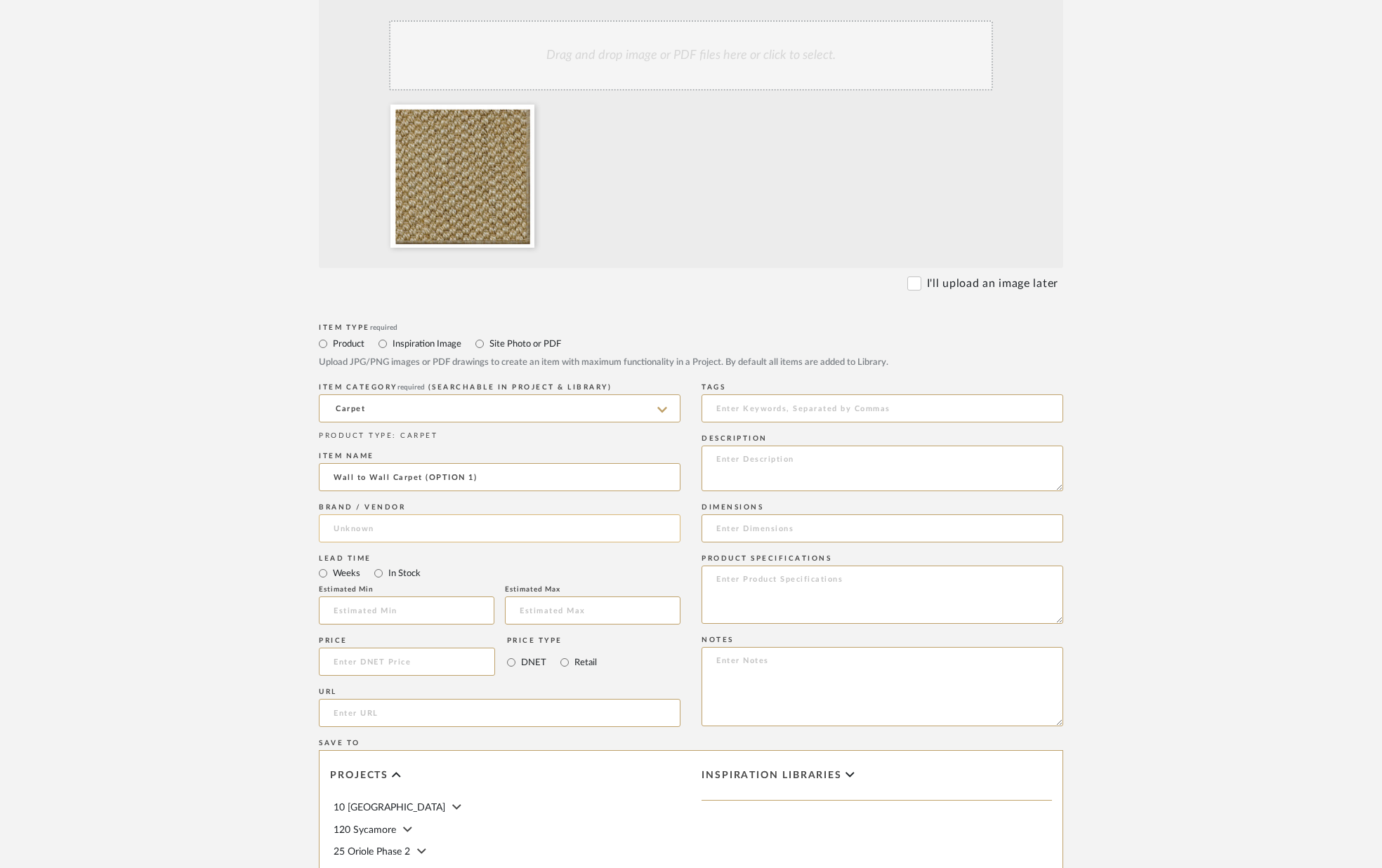
type input "Wall to Wall Carpet (OPTION 1)"
click at [440, 527] on input at bounding box center [499, 528] width 362 height 28
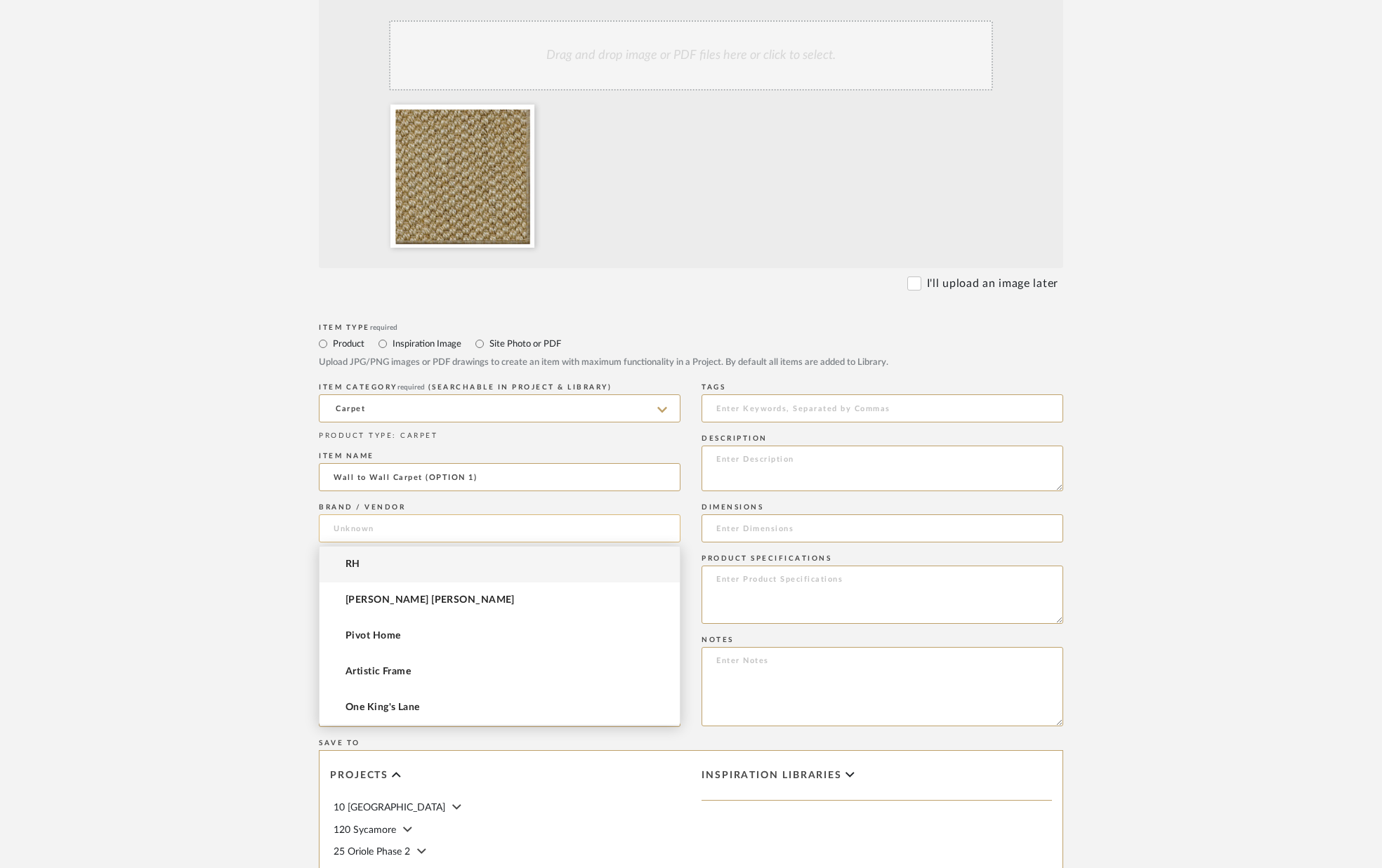
type input "B"
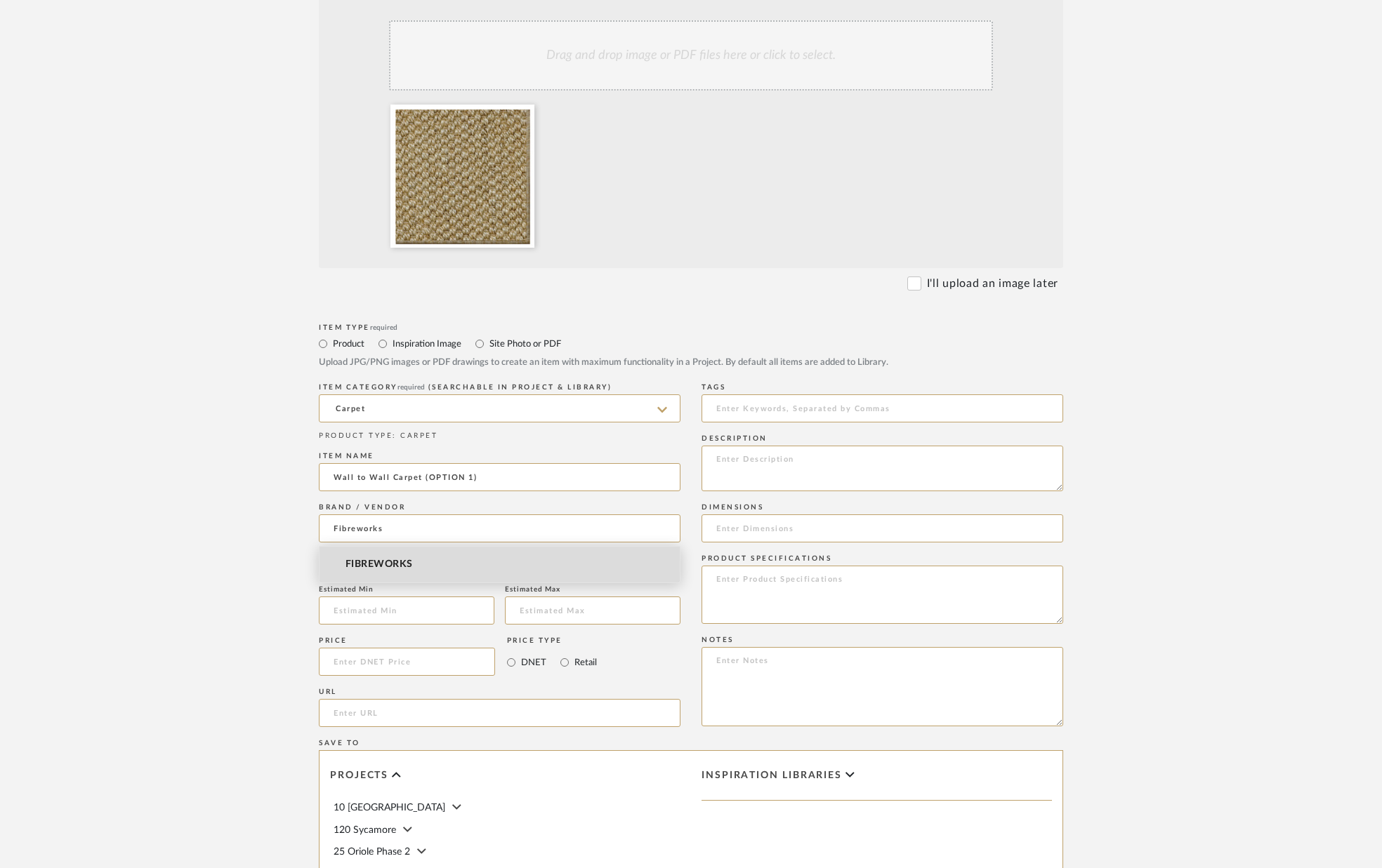
click at [408, 563] on span "FIBREWORKS" at bounding box center [378, 565] width 67 height 12
type input "FIBREWORKS"
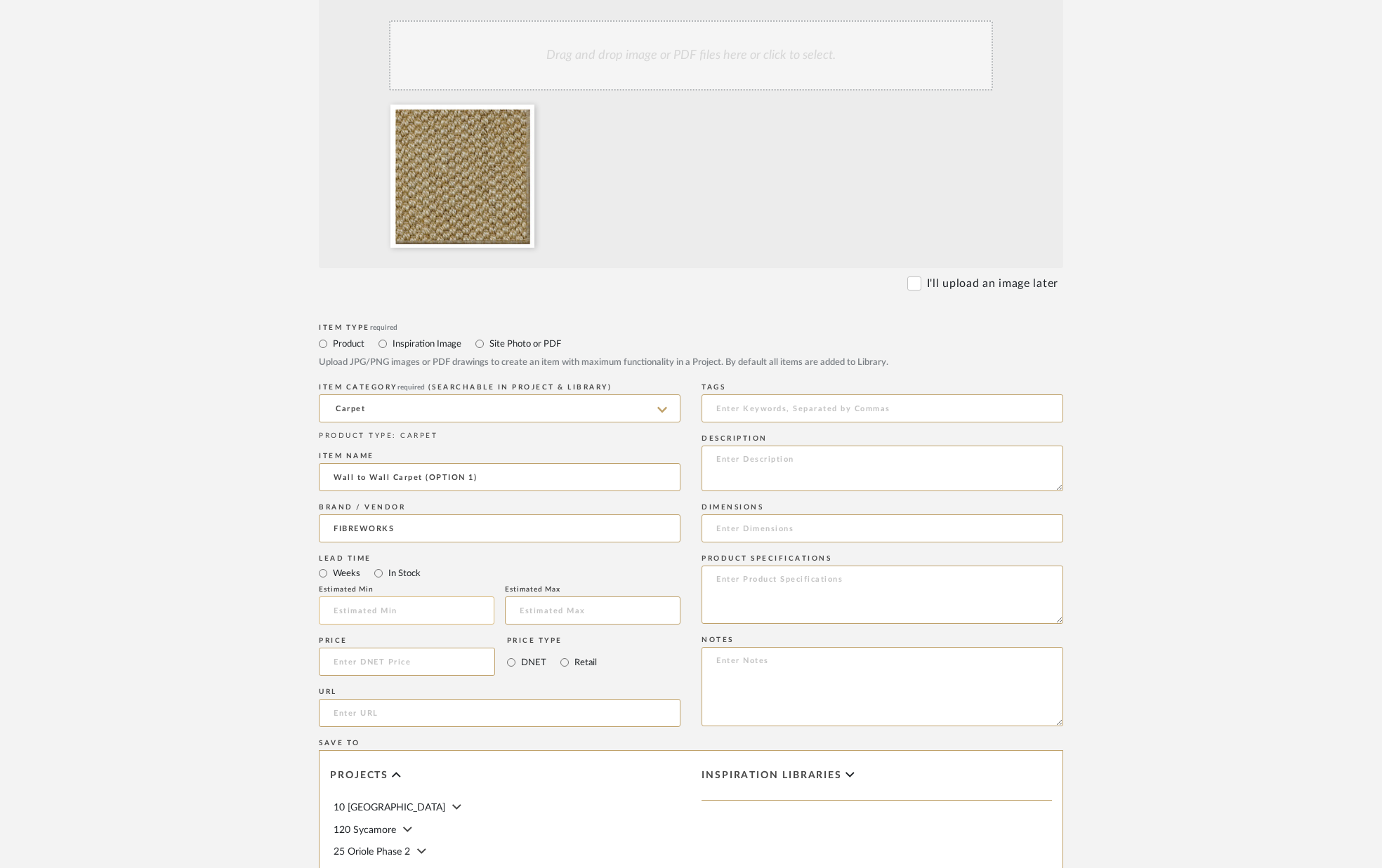
click at [374, 605] on input "text" at bounding box center [406, 610] width 176 height 28
type input "4"
click at [542, 609] on input at bounding box center [593, 610] width 176 height 28
type input "6"
click at [526, 573] on mat-radio-group "Weeks In Stock" at bounding box center [499, 573] width 362 height 17
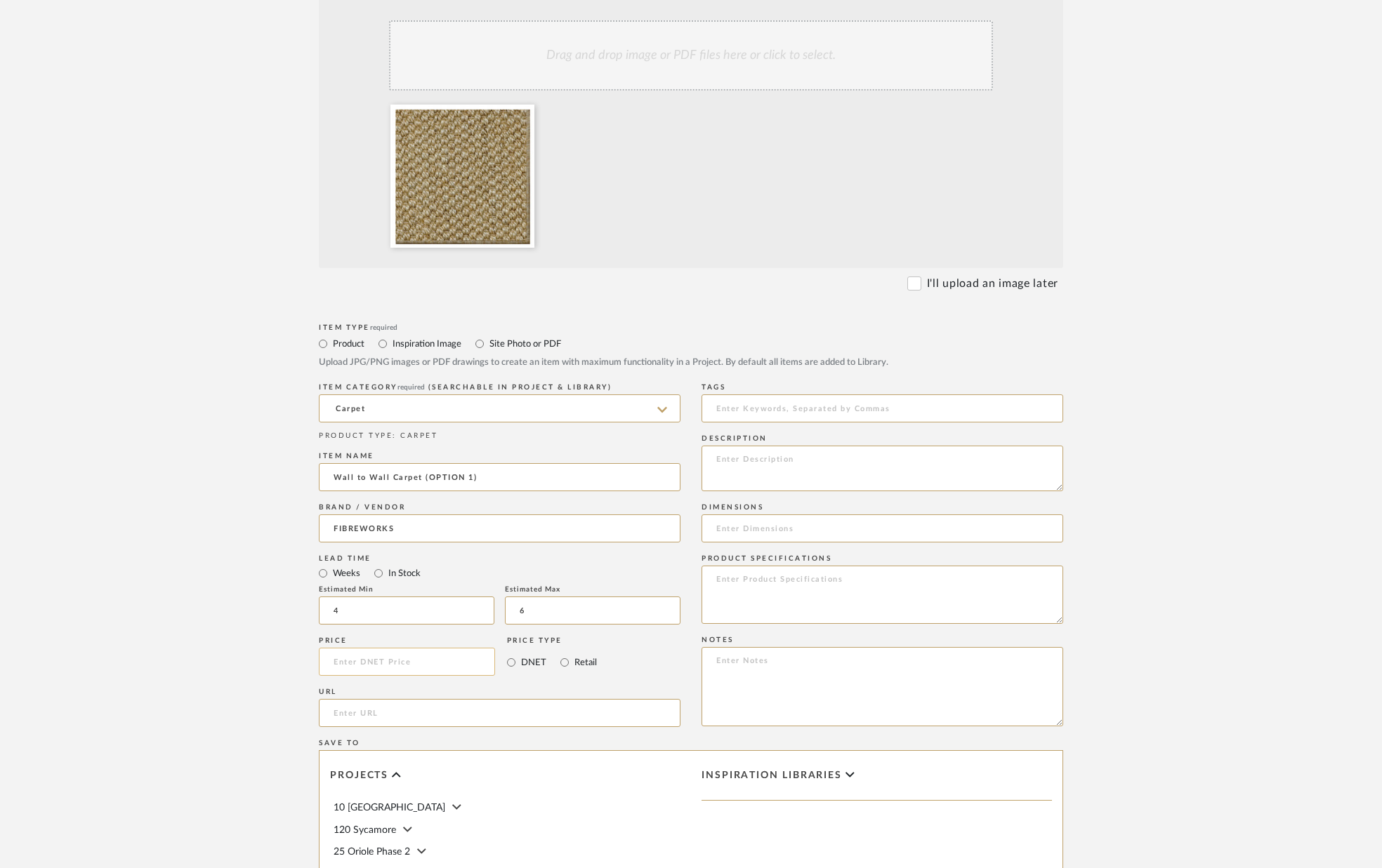
click at [406, 665] on input at bounding box center [406, 661] width 177 height 28
click at [737, 455] on textarea at bounding box center [883, 468] width 362 height 45
type textarea "Quality - Siskiyou Color - TBD"
click at [734, 532] on input at bounding box center [883, 528] width 362 height 28
click at [387, 712] on input "url" at bounding box center [499, 713] width 362 height 28
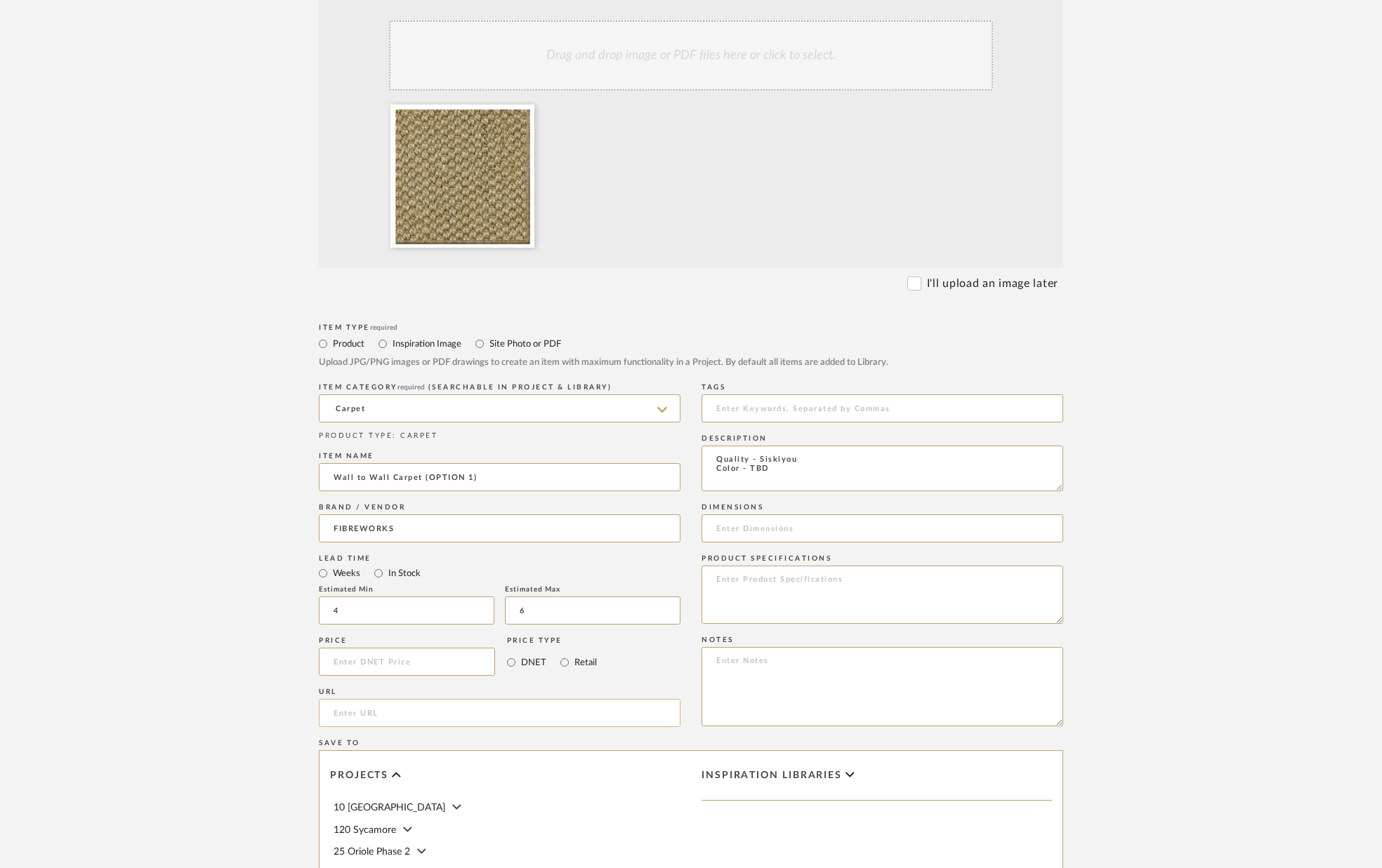
paste input "[URL][DOMAIN_NAME]®-1?variant=47846119211318"
type input "[URL][DOMAIN_NAME]®-1?variant=47846119211318"
click at [435, 663] on input at bounding box center [406, 661] width 177 height 28
type input "$5,000.00"
click at [365, 682] on div "Price $5,000.00" at bounding box center [406, 658] width 177 height 51
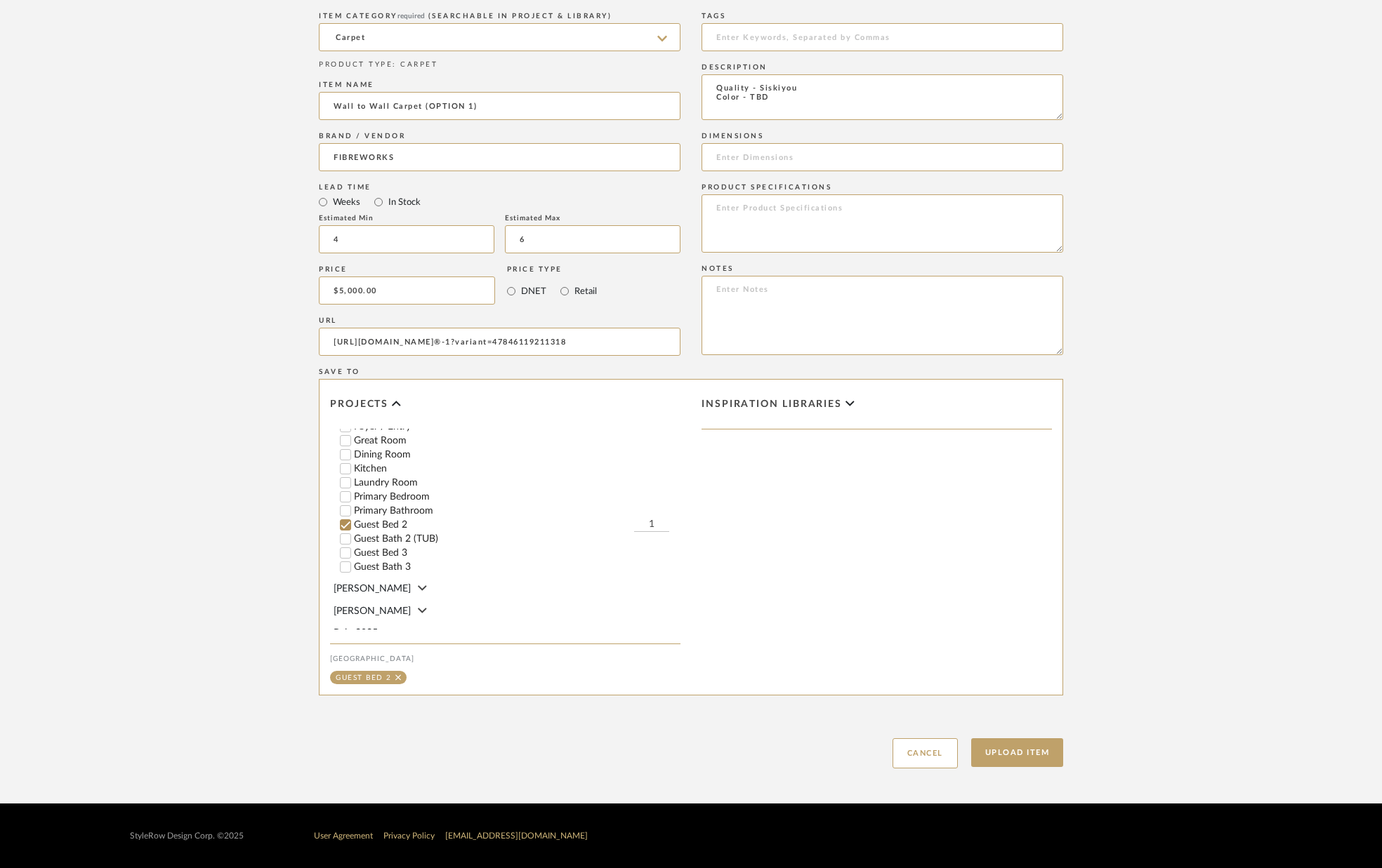
scroll to position [312, 0]
click at [344, 540] on input "Guest Bed 3" at bounding box center [345, 546] width 14 height 14
click at [1007, 752] on button "Upload Item" at bounding box center [1017, 753] width 93 height 29
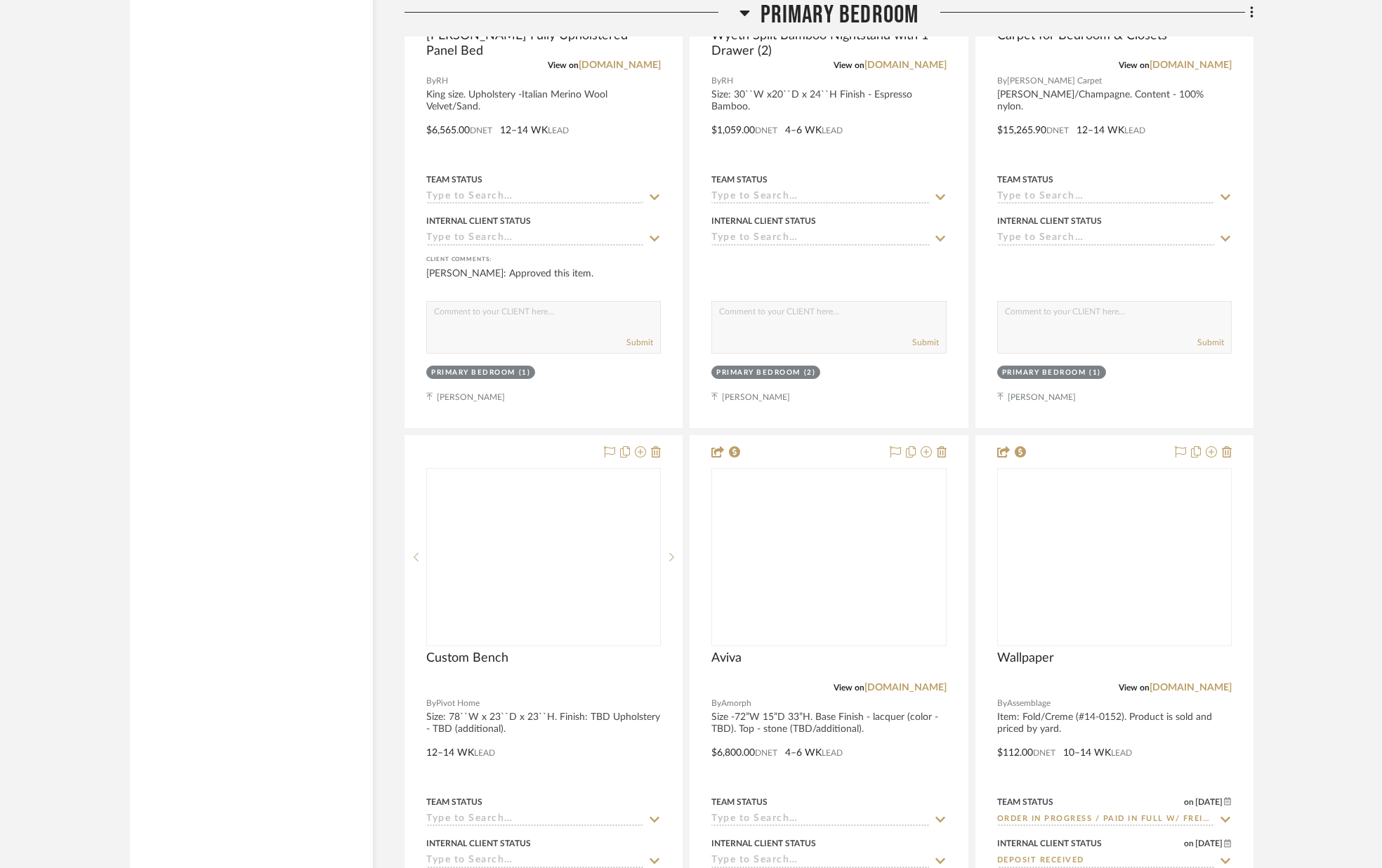
scroll to position [9101, 0]
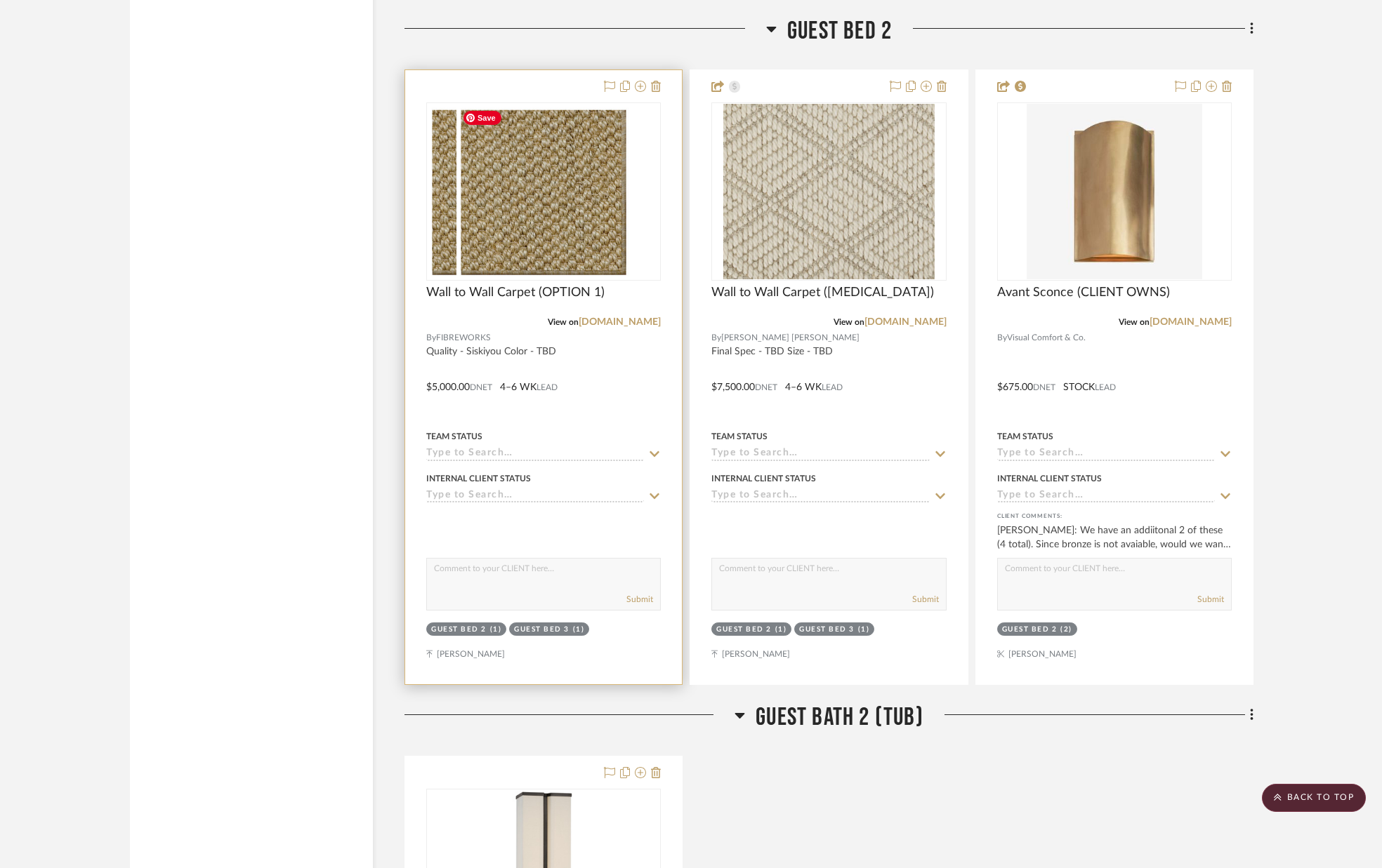
click at [548, 235] on div at bounding box center [543, 192] width 234 height 179
click at [547, 234] on img "0" at bounding box center [543, 191] width 174 height 176
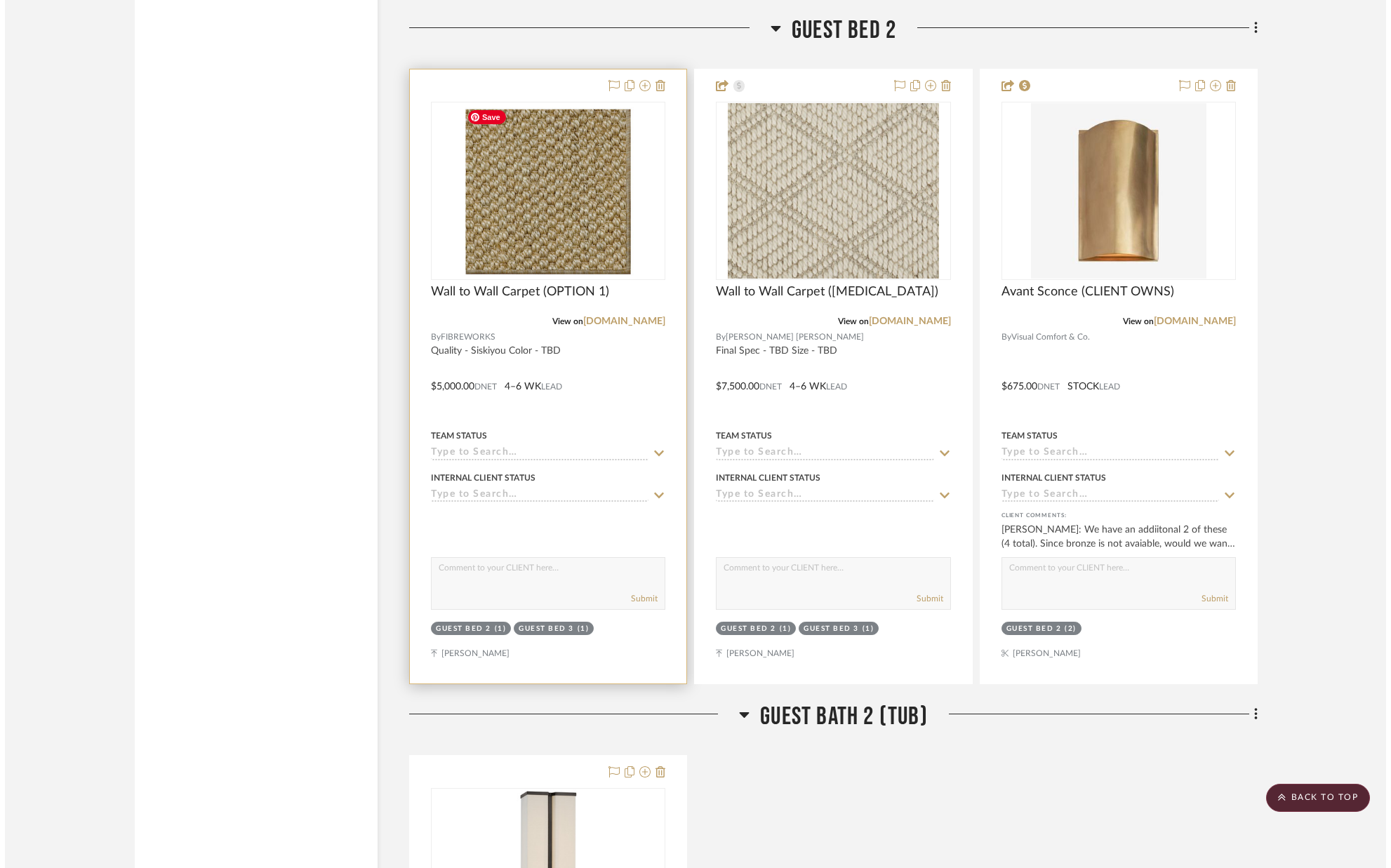
scroll to position [0, 0]
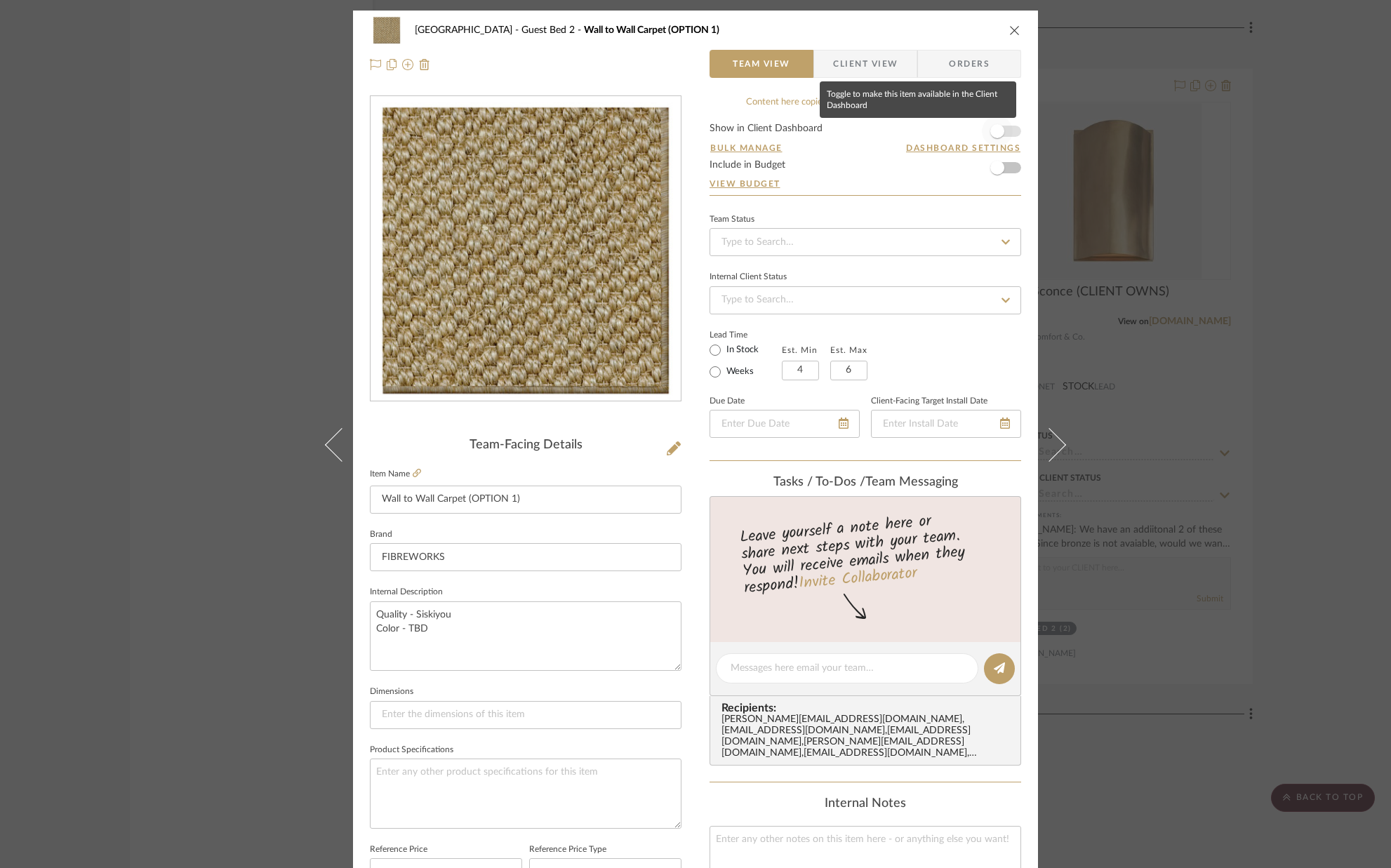
click at [1001, 133] on span "button" at bounding box center [997, 131] width 31 height 31
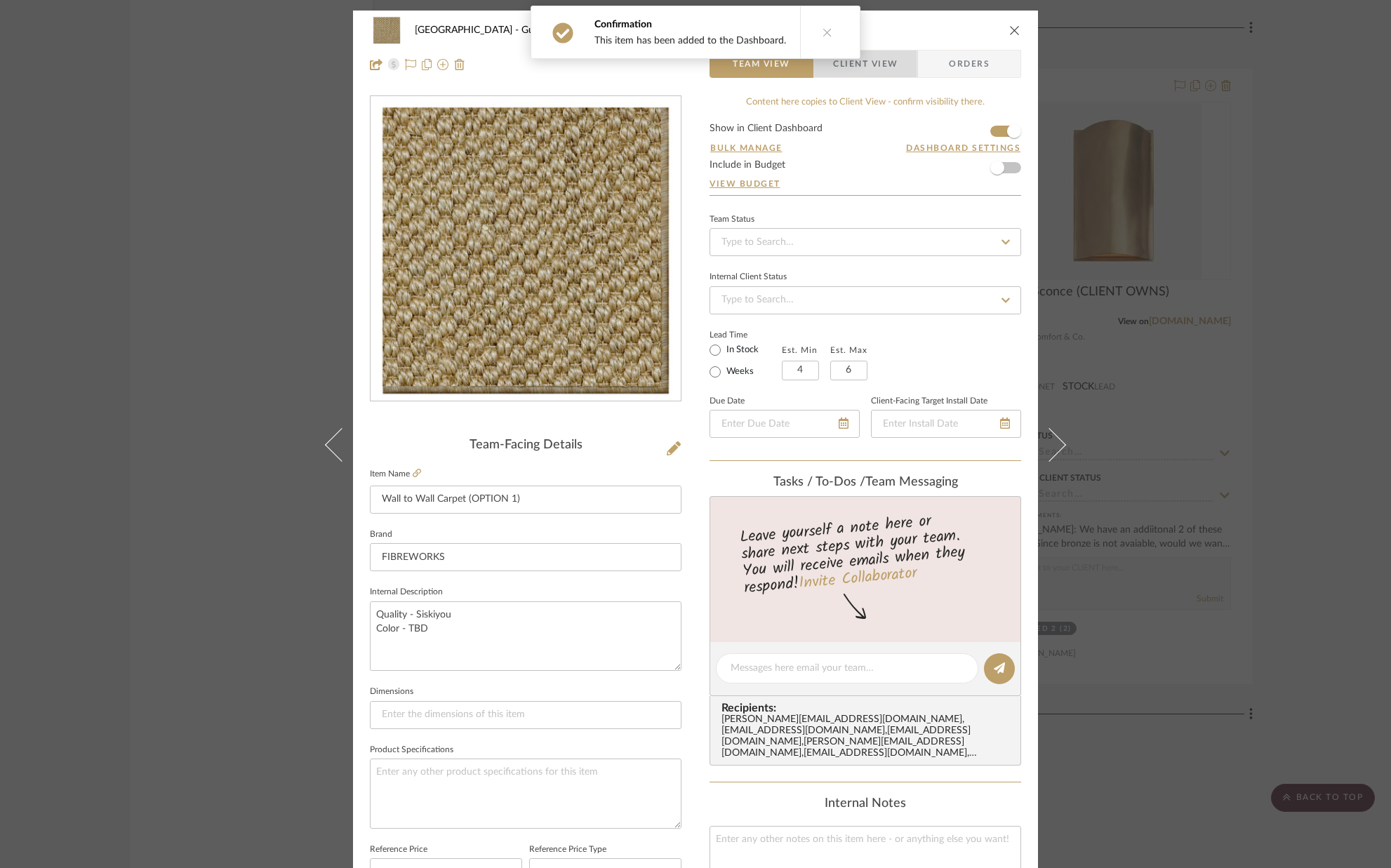
drag, startPoint x: 891, startPoint y: 68, endPoint x: 851, endPoint y: 102, distance: 52.5
click at [891, 68] on span "Client View" at bounding box center [866, 63] width 65 height 28
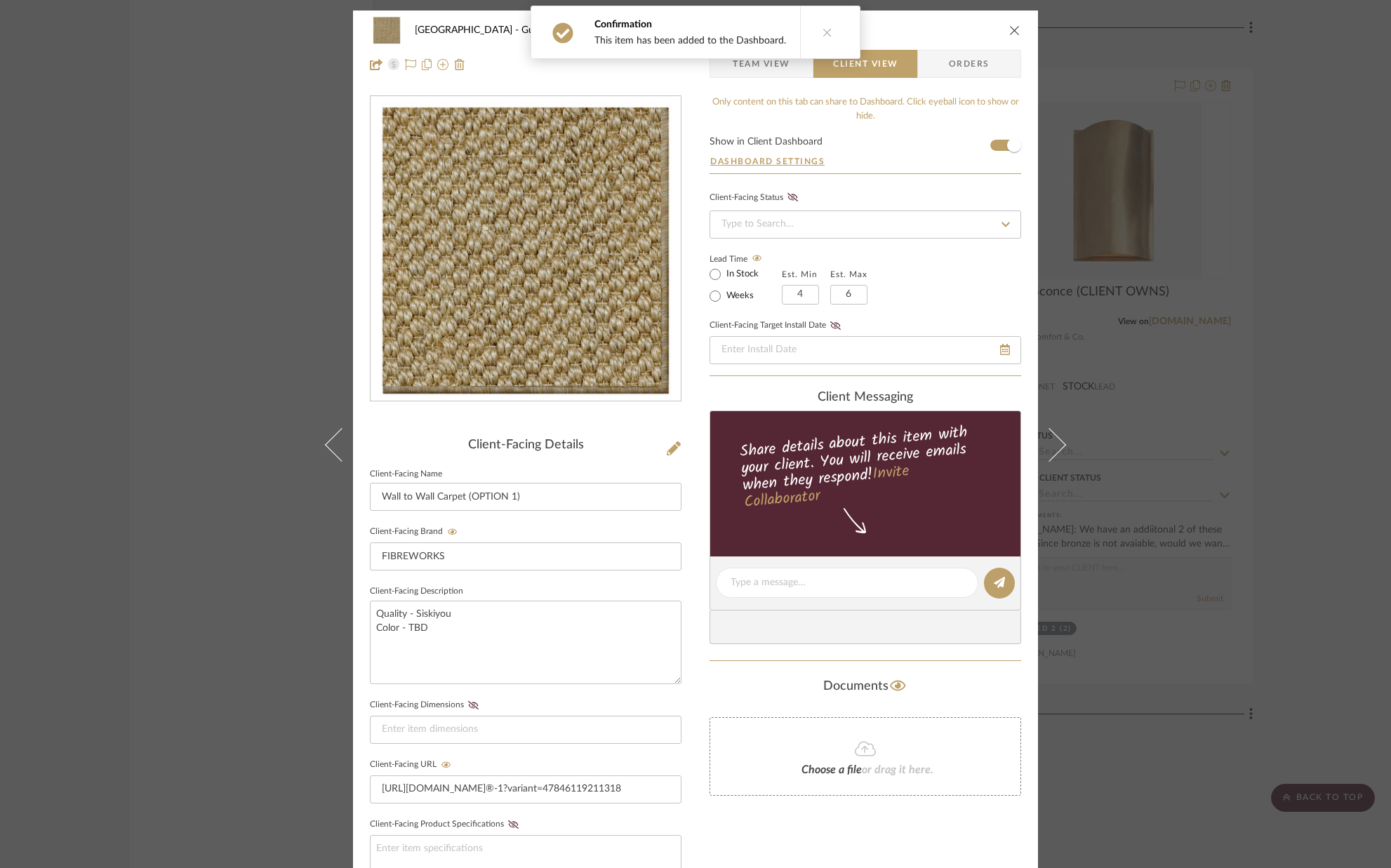
drag, startPoint x: 1008, startPoint y: 30, endPoint x: 1001, endPoint y: 35, distance: 8.6
click at [1009, 30] on icon "close" at bounding box center [1015, 30] width 12 height 12
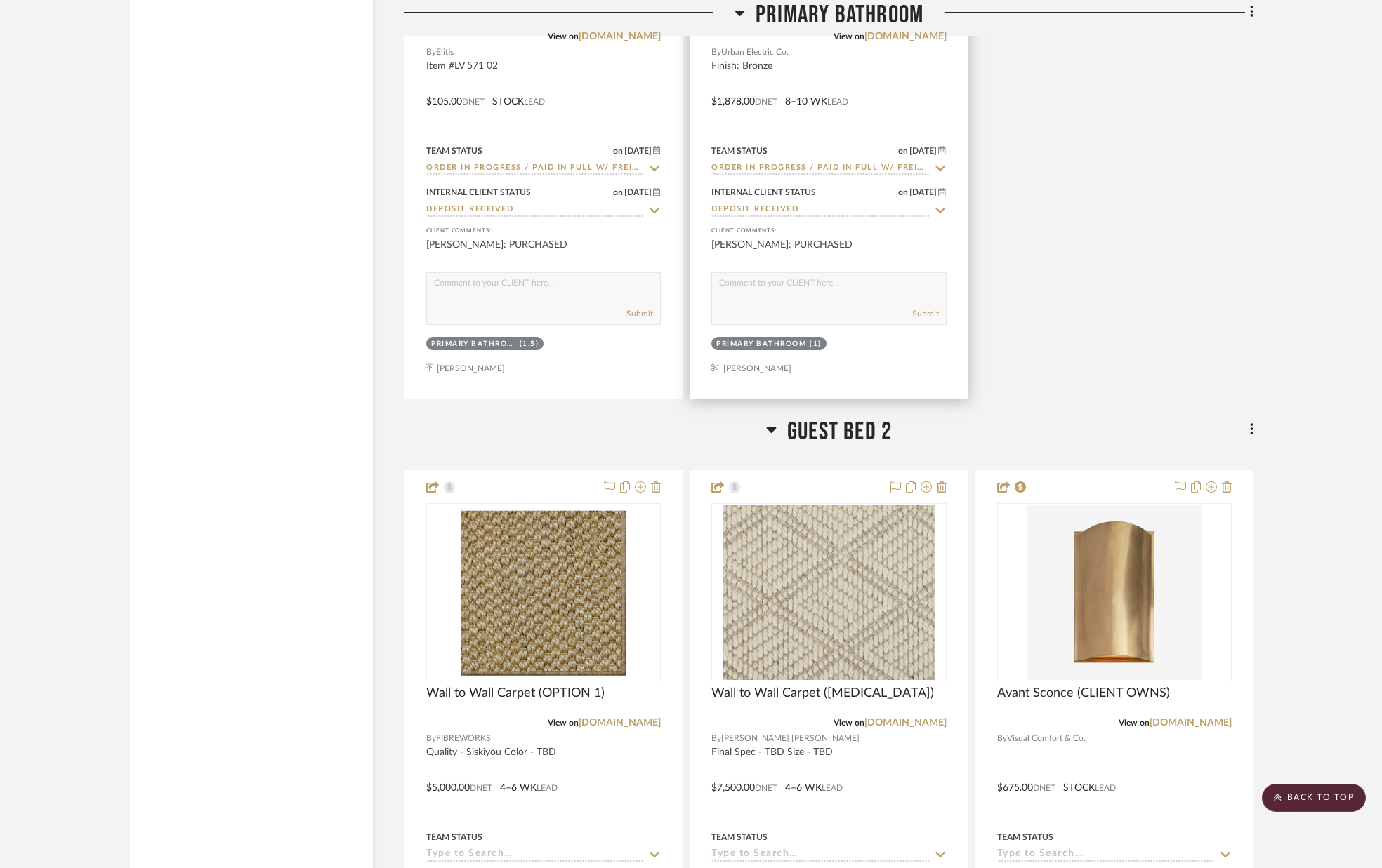
scroll to position [8706, 0]
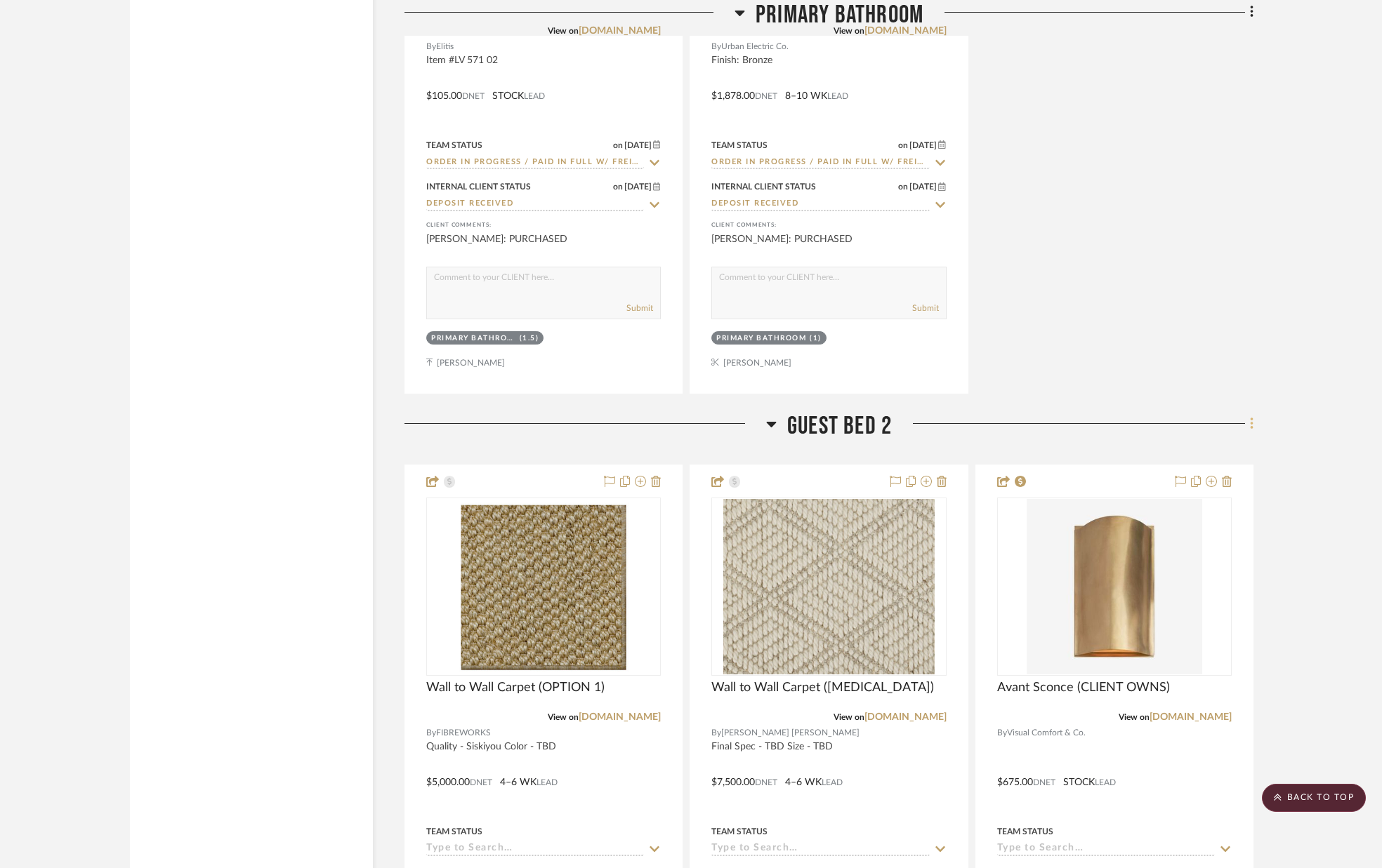
click at [1252, 421] on icon at bounding box center [1252, 424] width 3 height 12
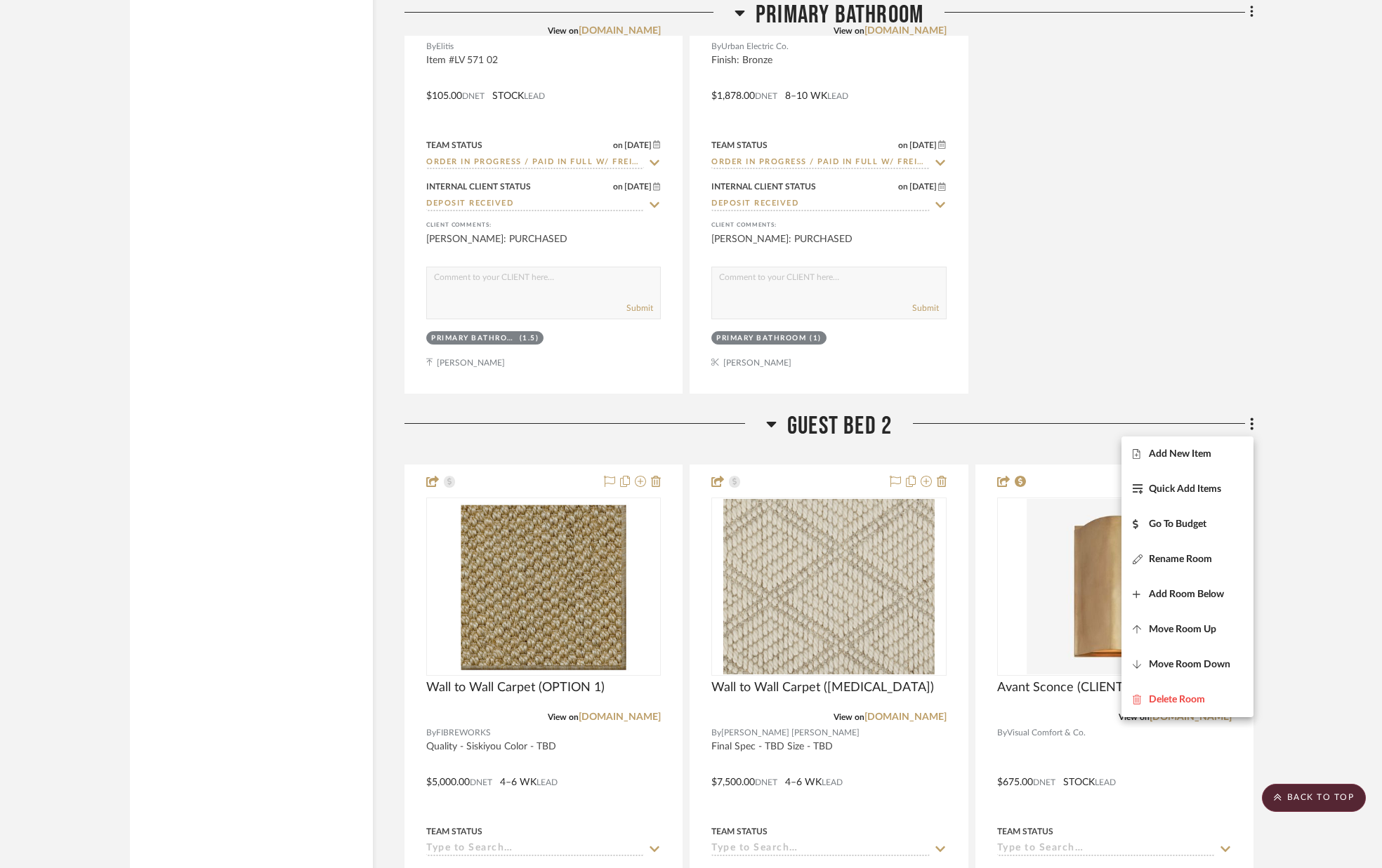
click at [1229, 454] on span "Add New Item" at bounding box center [1187, 454] width 110 height 12
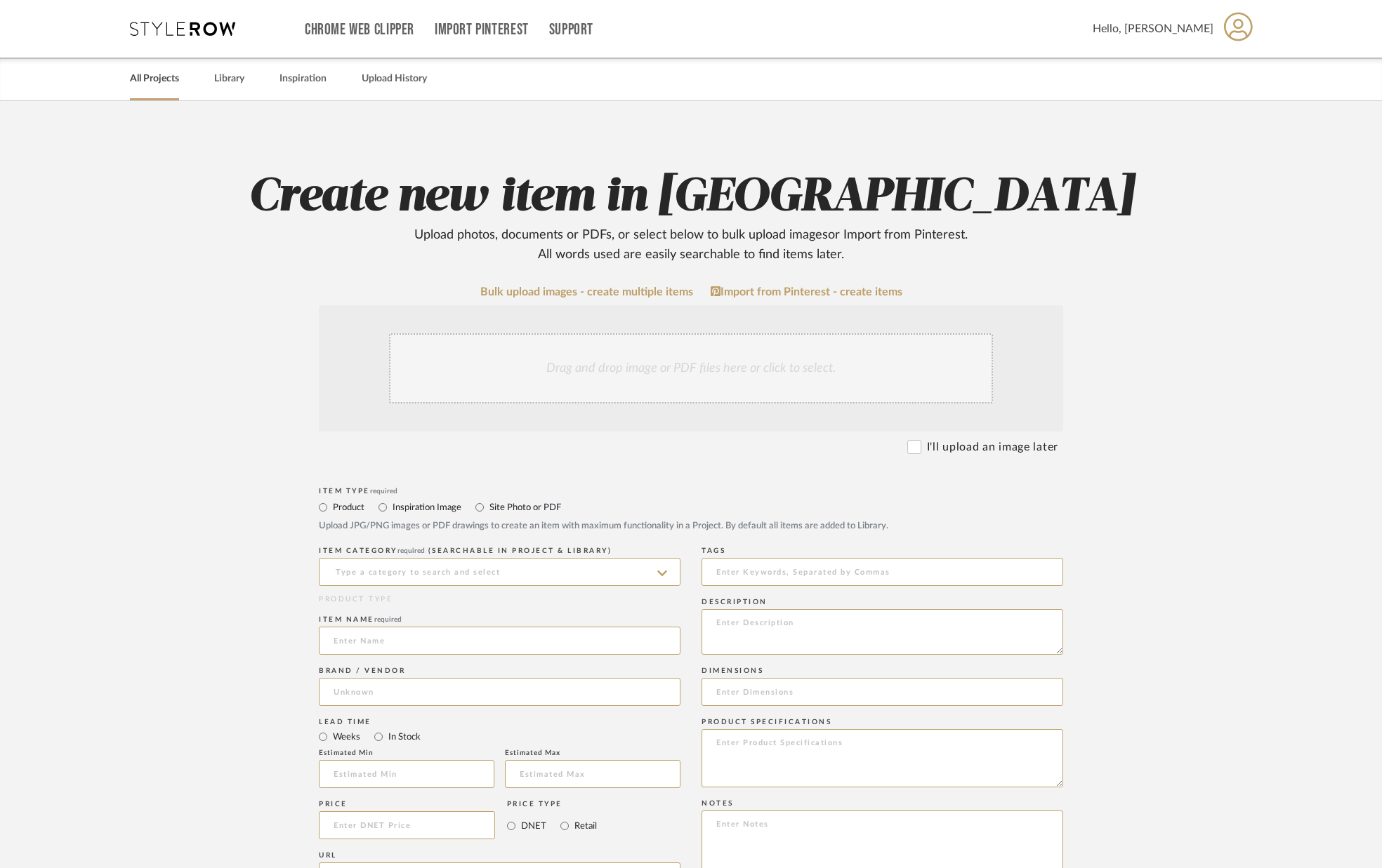
click at [168, 78] on link "All Projects" at bounding box center [154, 79] width 49 height 19
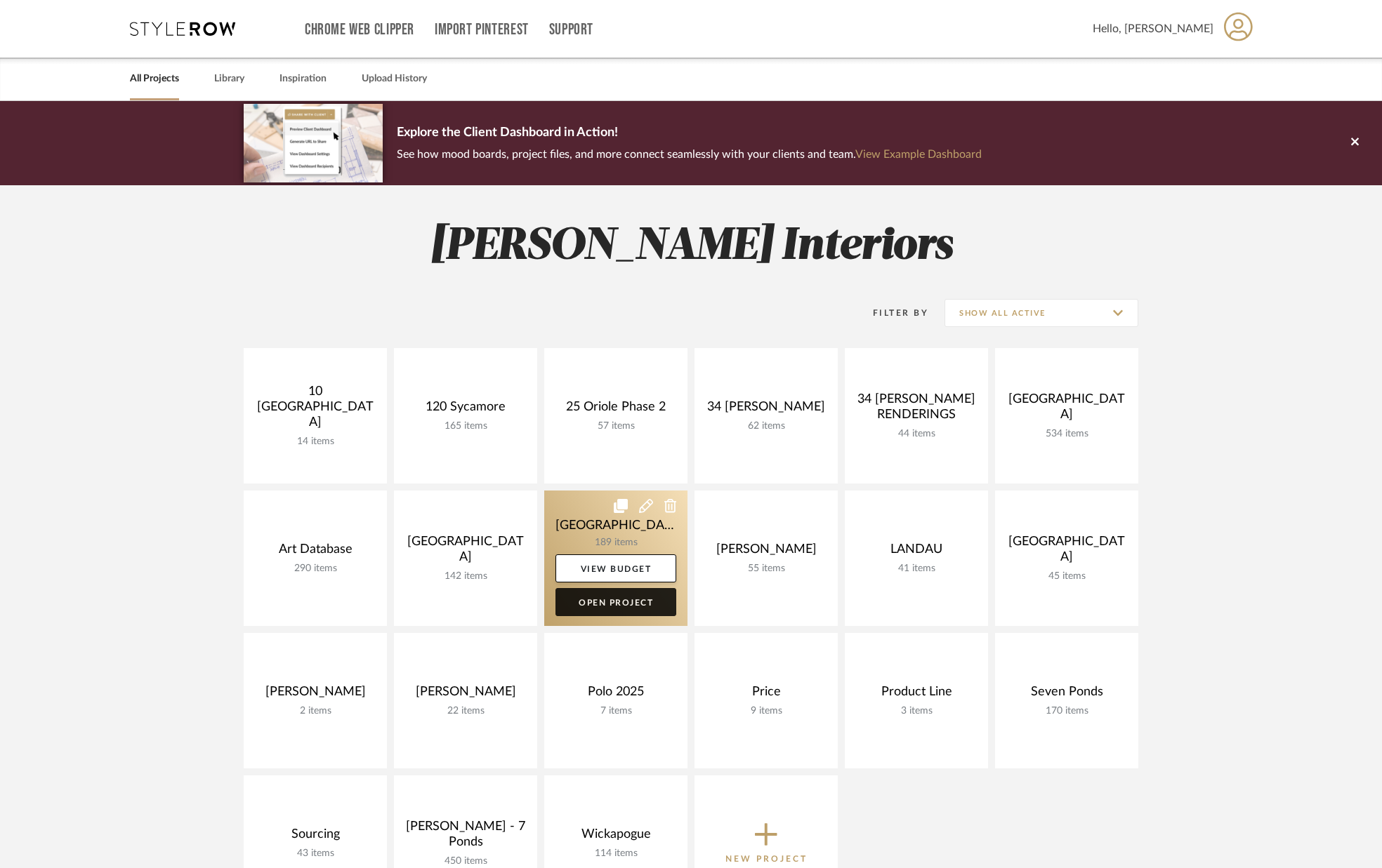
click at [582, 601] on link "Open Project" at bounding box center [616, 602] width 121 height 28
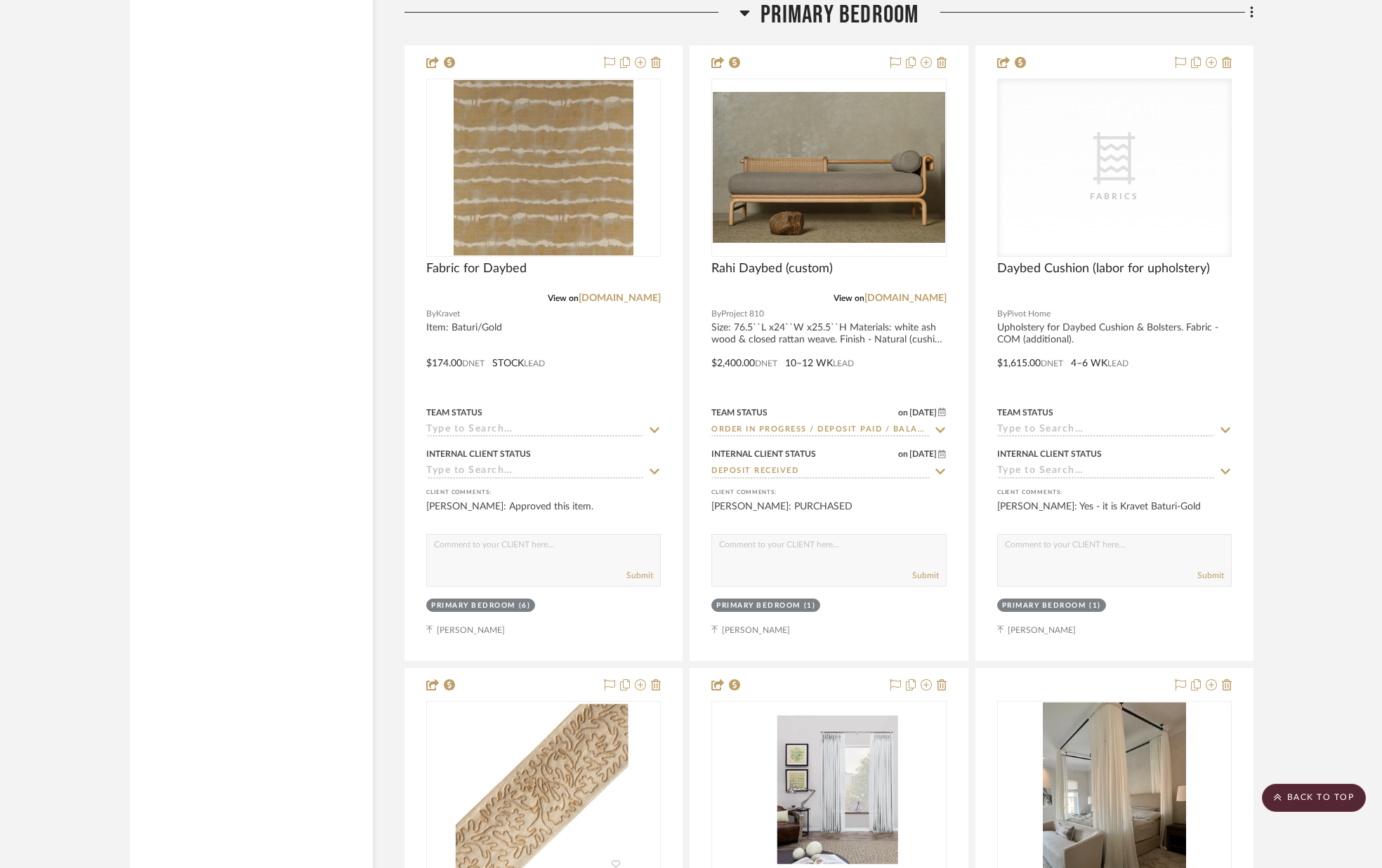
scroll to position [8925, 0]
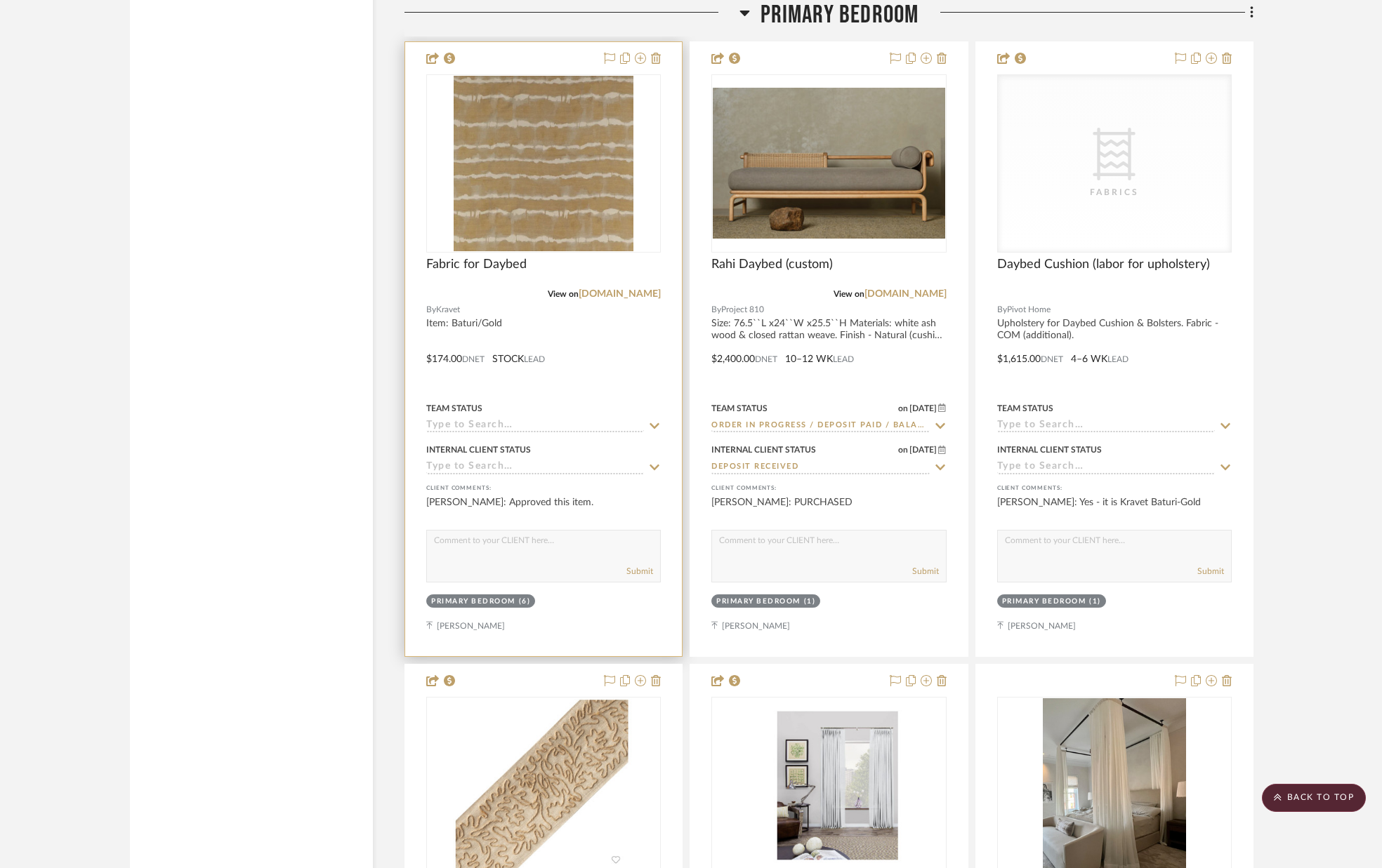
click at [651, 425] on icon at bounding box center [655, 426] width 10 height 6
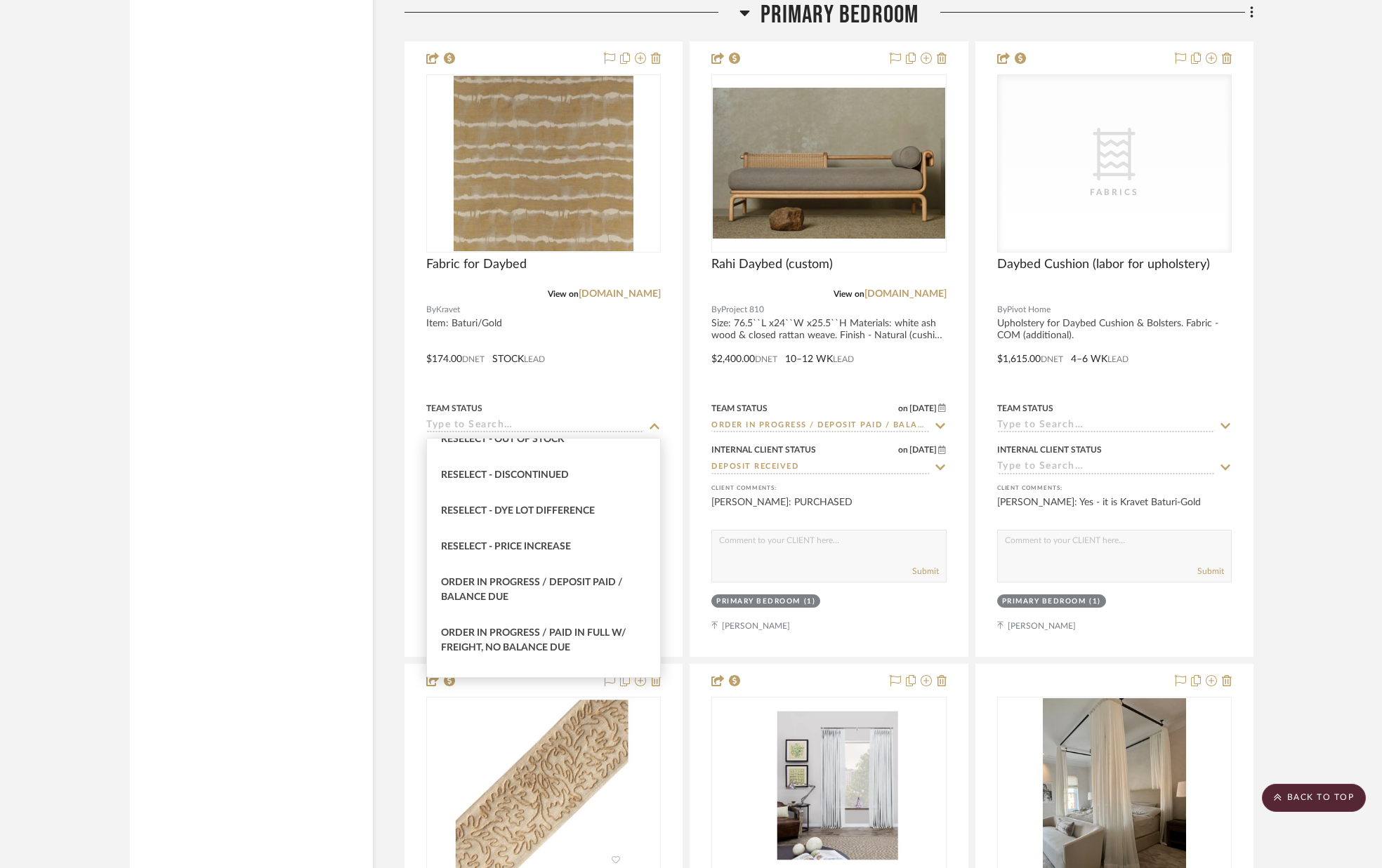
scroll to position [1457, 0]
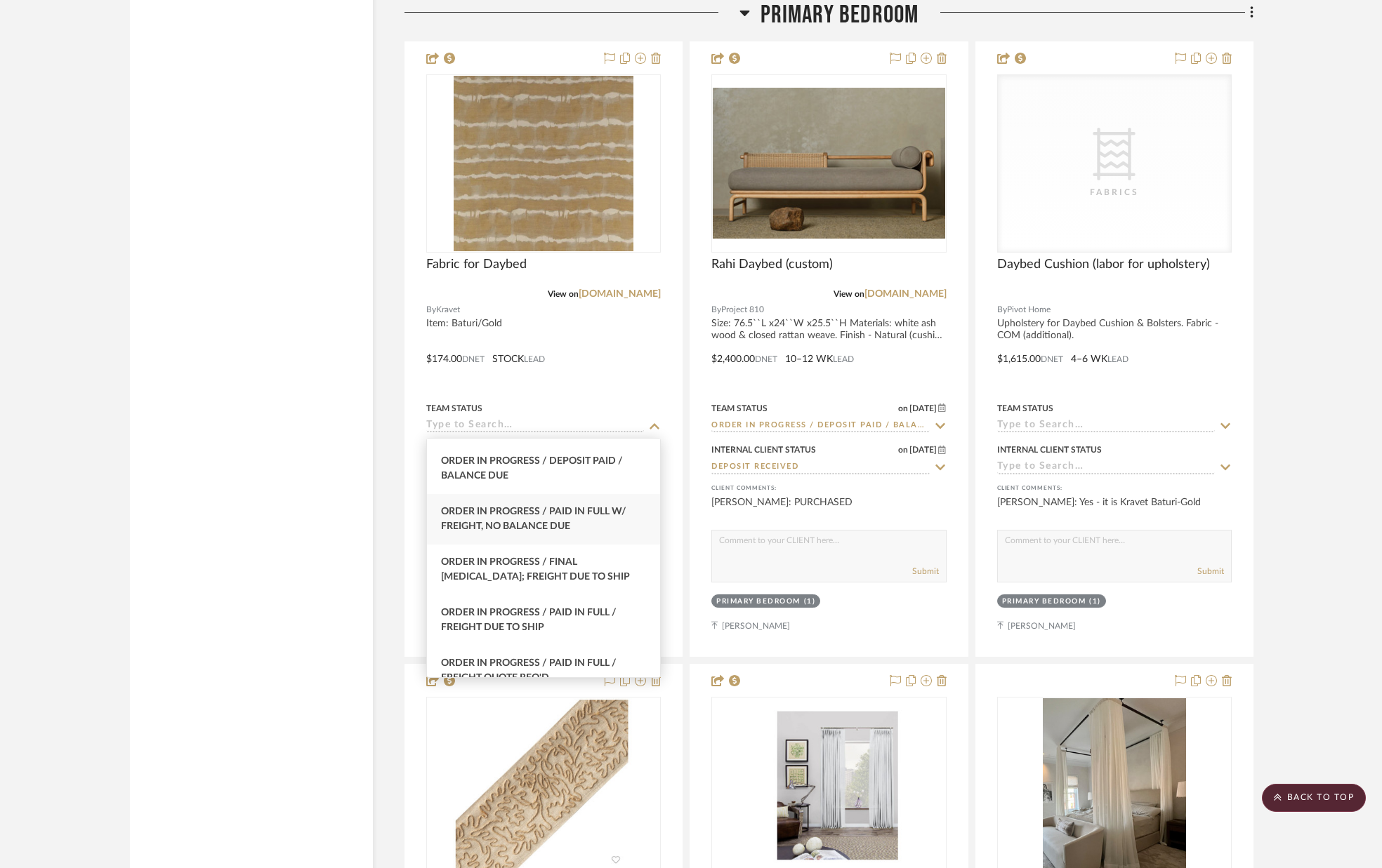
click at [519, 524] on span "Order In Progress / Paid In Full w/ Freight, No Balance due" at bounding box center [533, 519] width 185 height 24
type input "[DATE]"
type input "Order In Progress / Paid In Full w/ Freight, No Balance due"
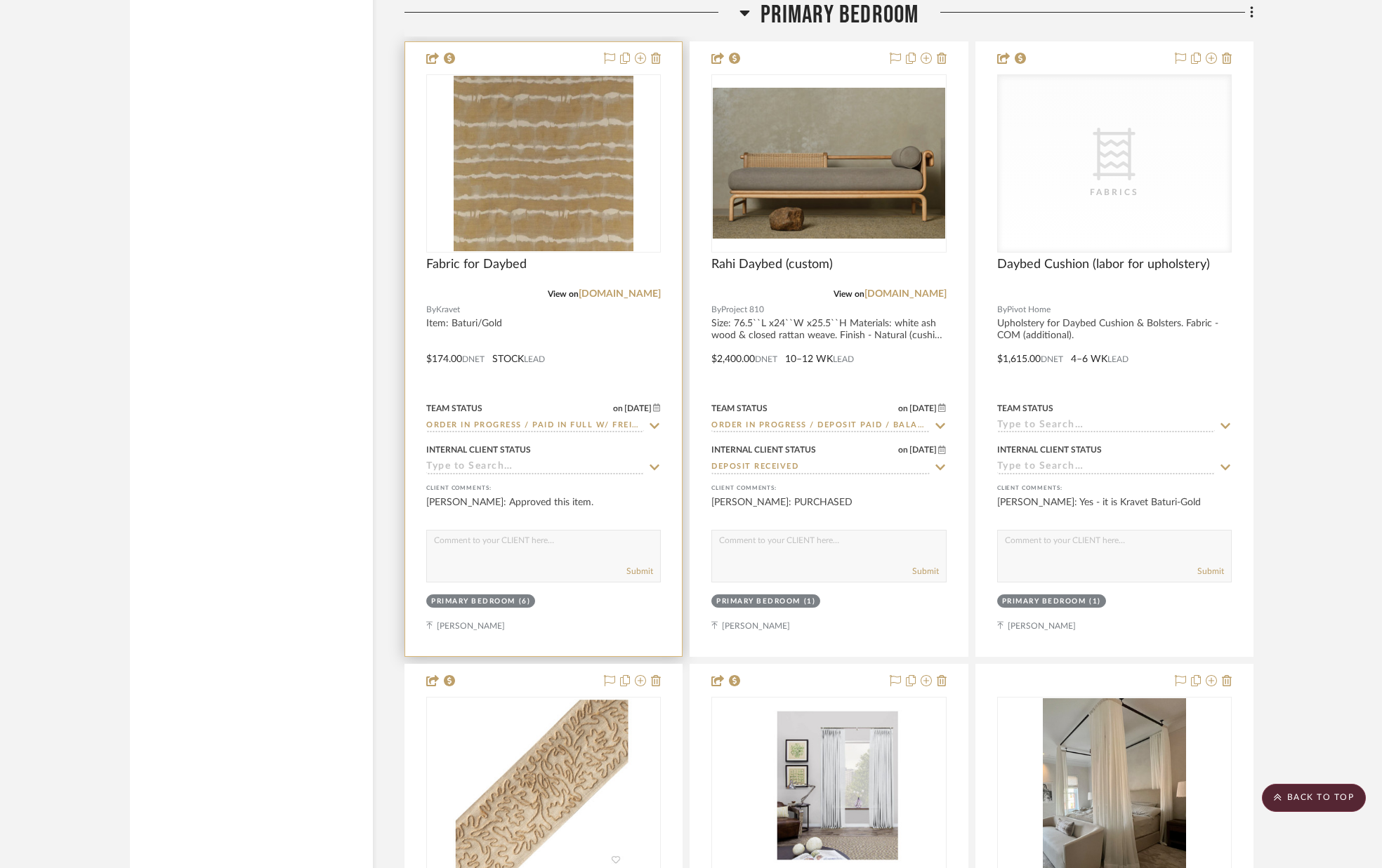
click at [509, 470] on input at bounding box center [535, 467] width 218 height 14
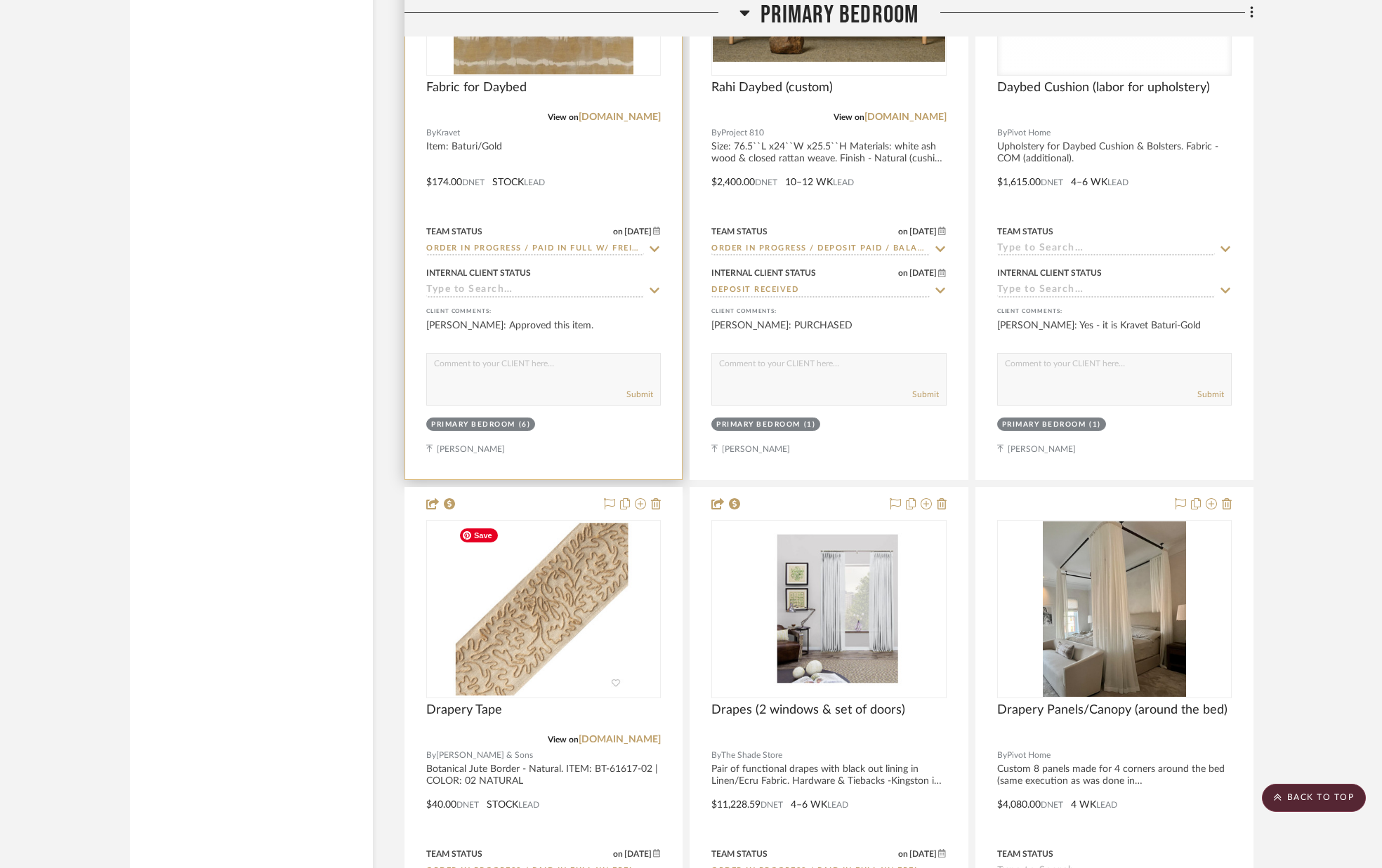
scroll to position [9102, 0]
click at [535, 285] on input at bounding box center [535, 290] width 218 height 14
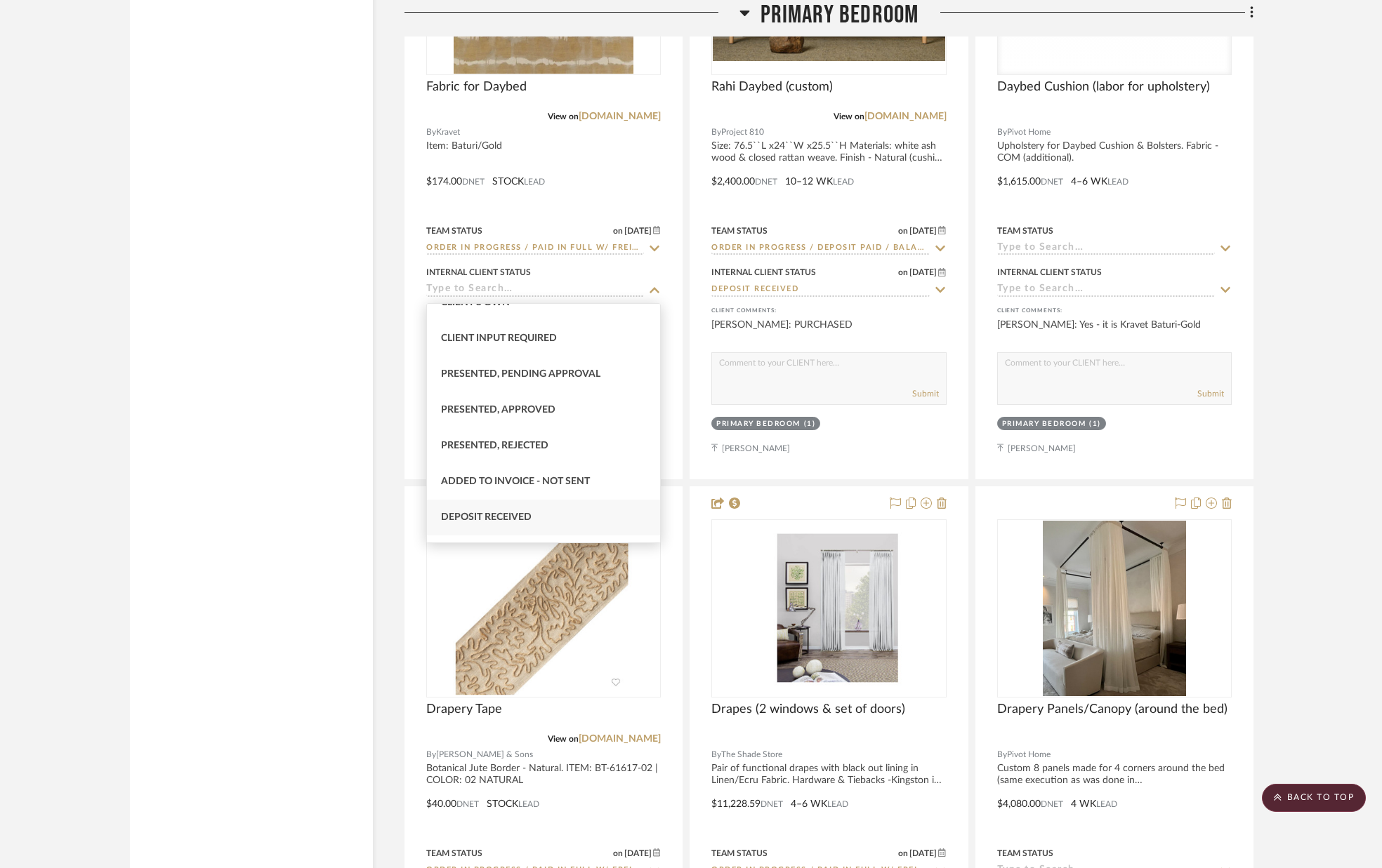
scroll to position [92, 0]
click at [523, 506] on div "Deposit Received" at bounding box center [543, 516] width 233 height 36
type input "[DATE]"
type input "Deposit Received"
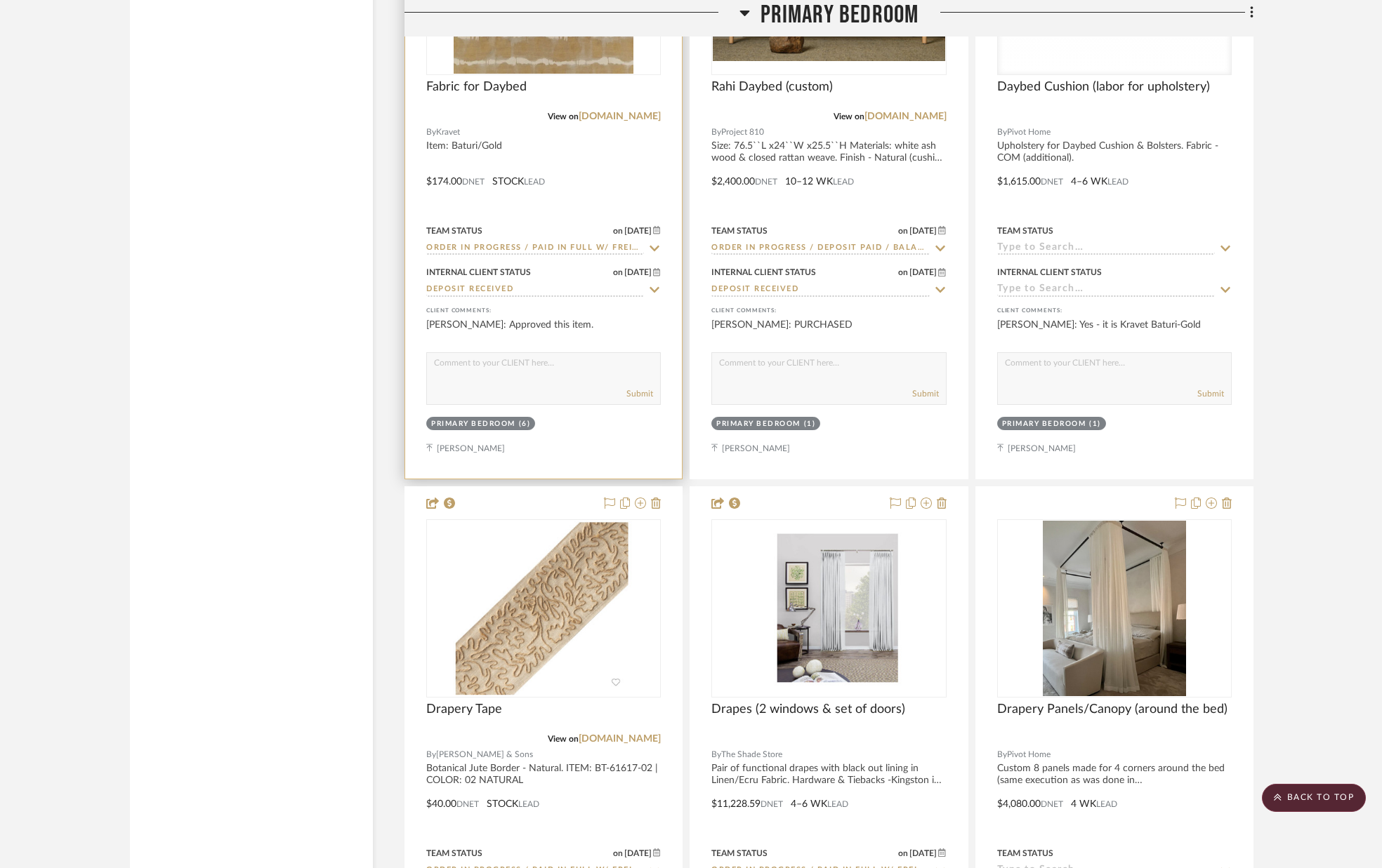
click at [511, 389] on div "Submit" at bounding box center [543, 394] width 233 height 19
click at [503, 387] on div "Submit" at bounding box center [543, 394] width 233 height 19
click at [501, 374] on textarea at bounding box center [543, 366] width 233 height 27
type textarea "PURCHASED"
click at [650, 393] on button "Submit" at bounding box center [639, 394] width 27 height 13
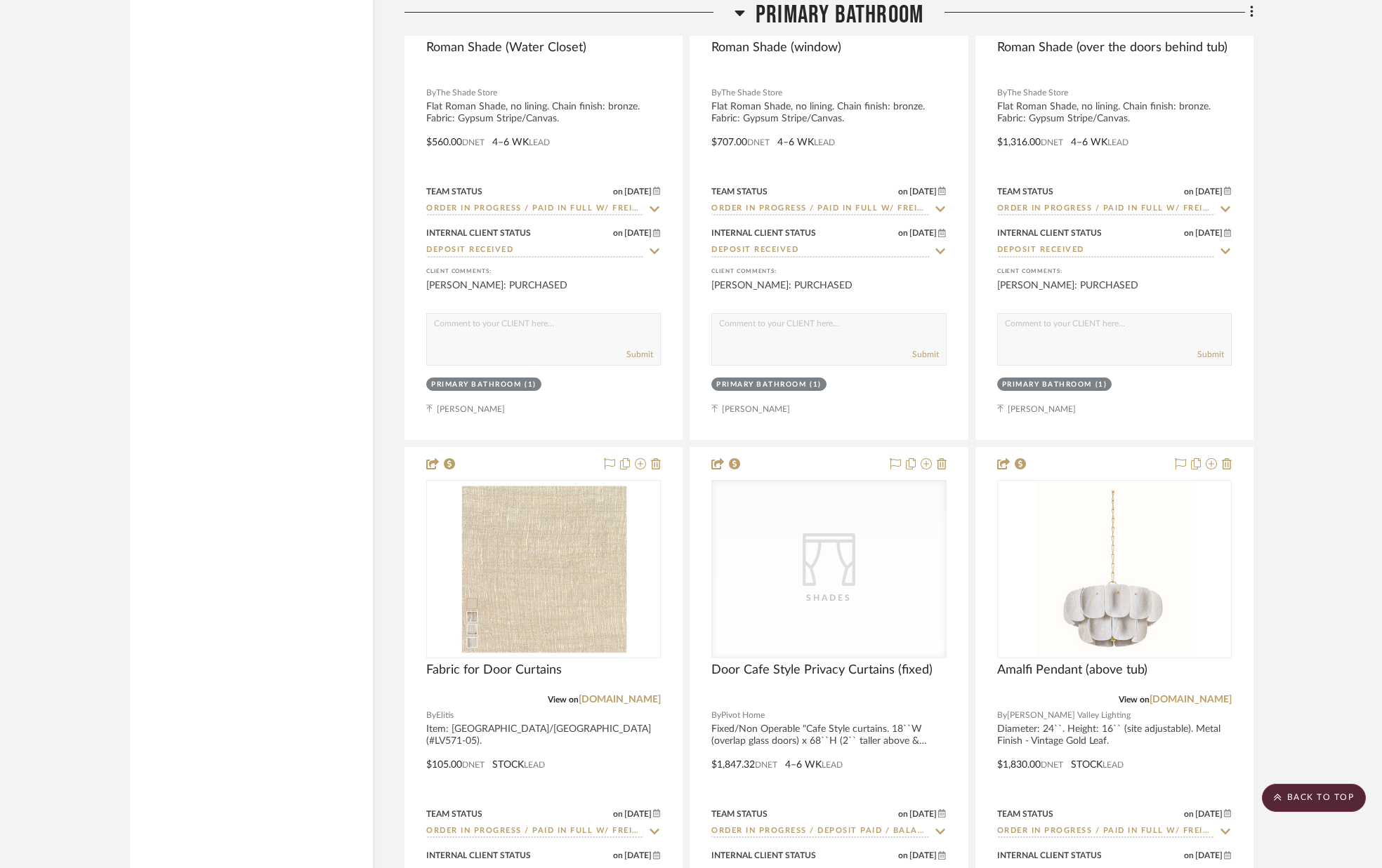
scroll to position [11136, 0]
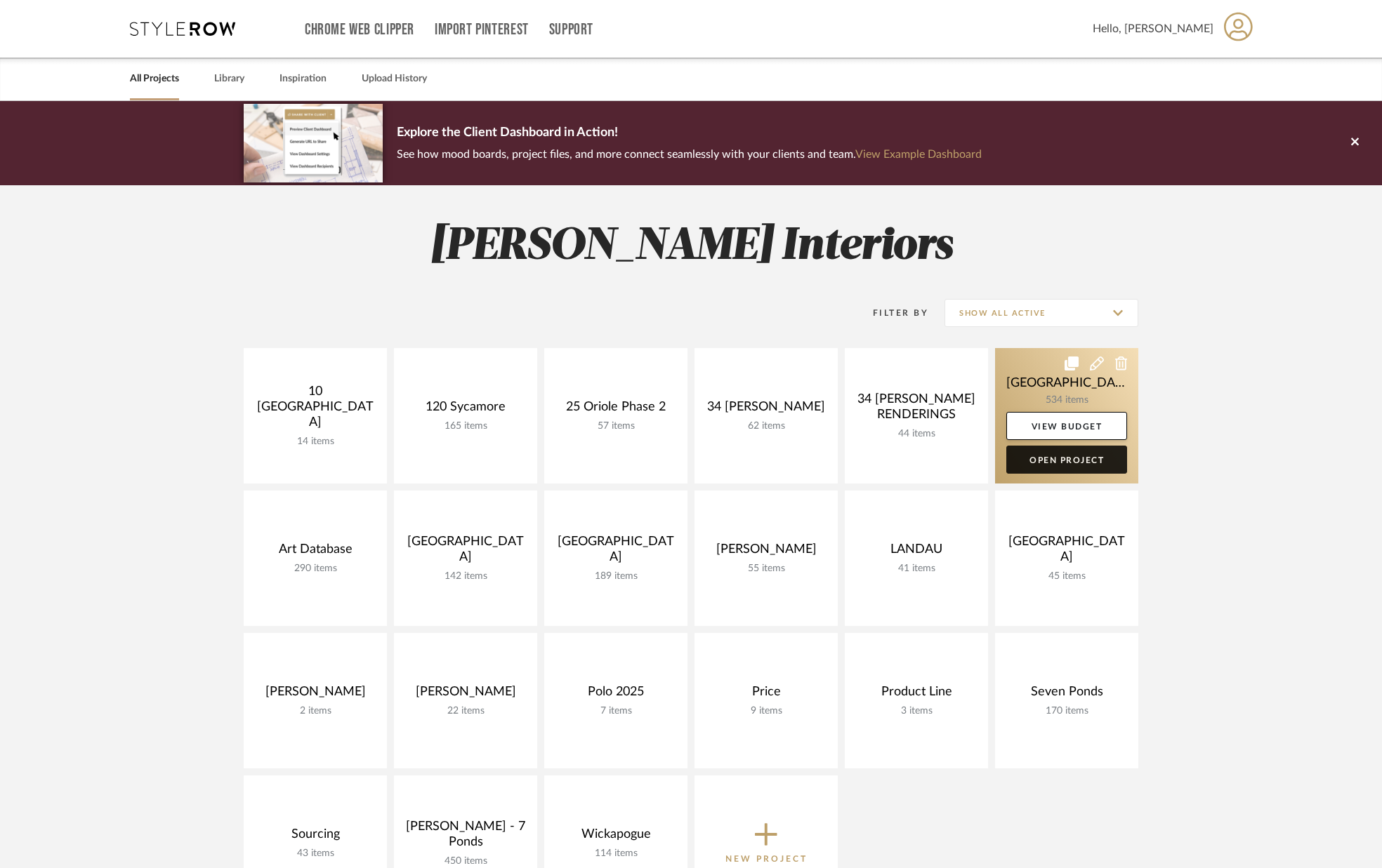
click at [1068, 461] on link "Open Project" at bounding box center [1066, 460] width 121 height 28
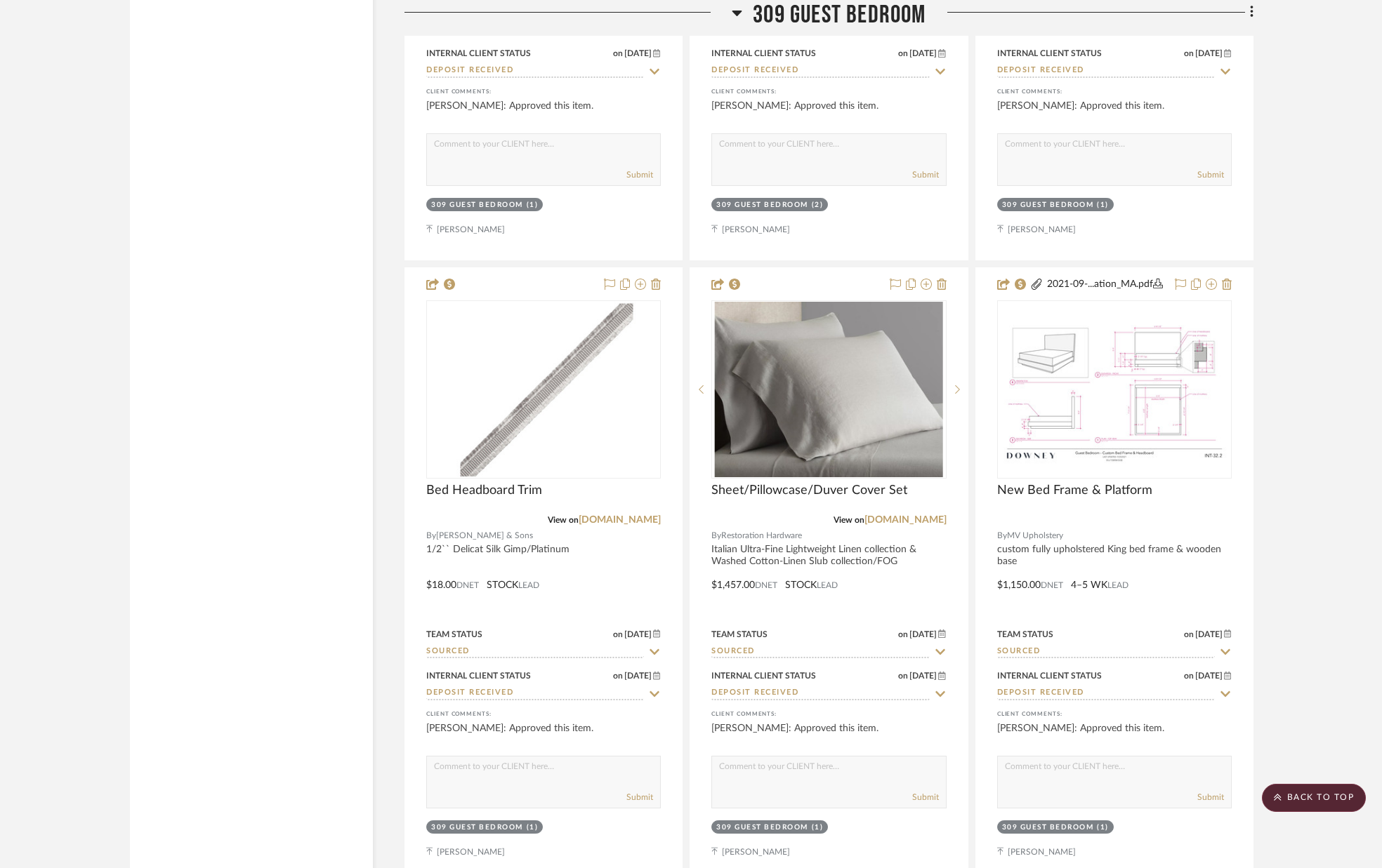
scroll to position [25536, 0]
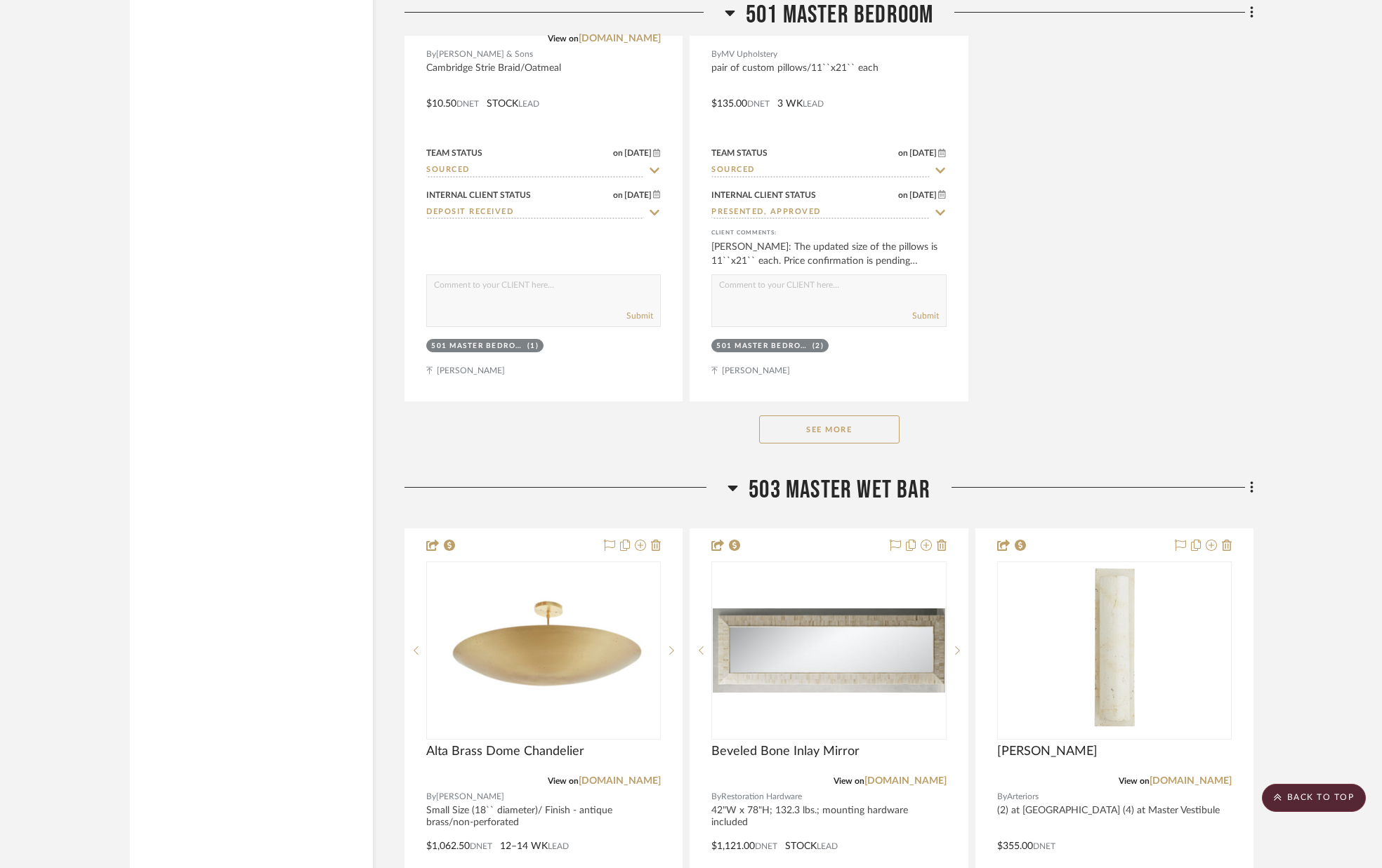
click at [834, 436] on button "See More" at bounding box center [829, 429] width 141 height 28
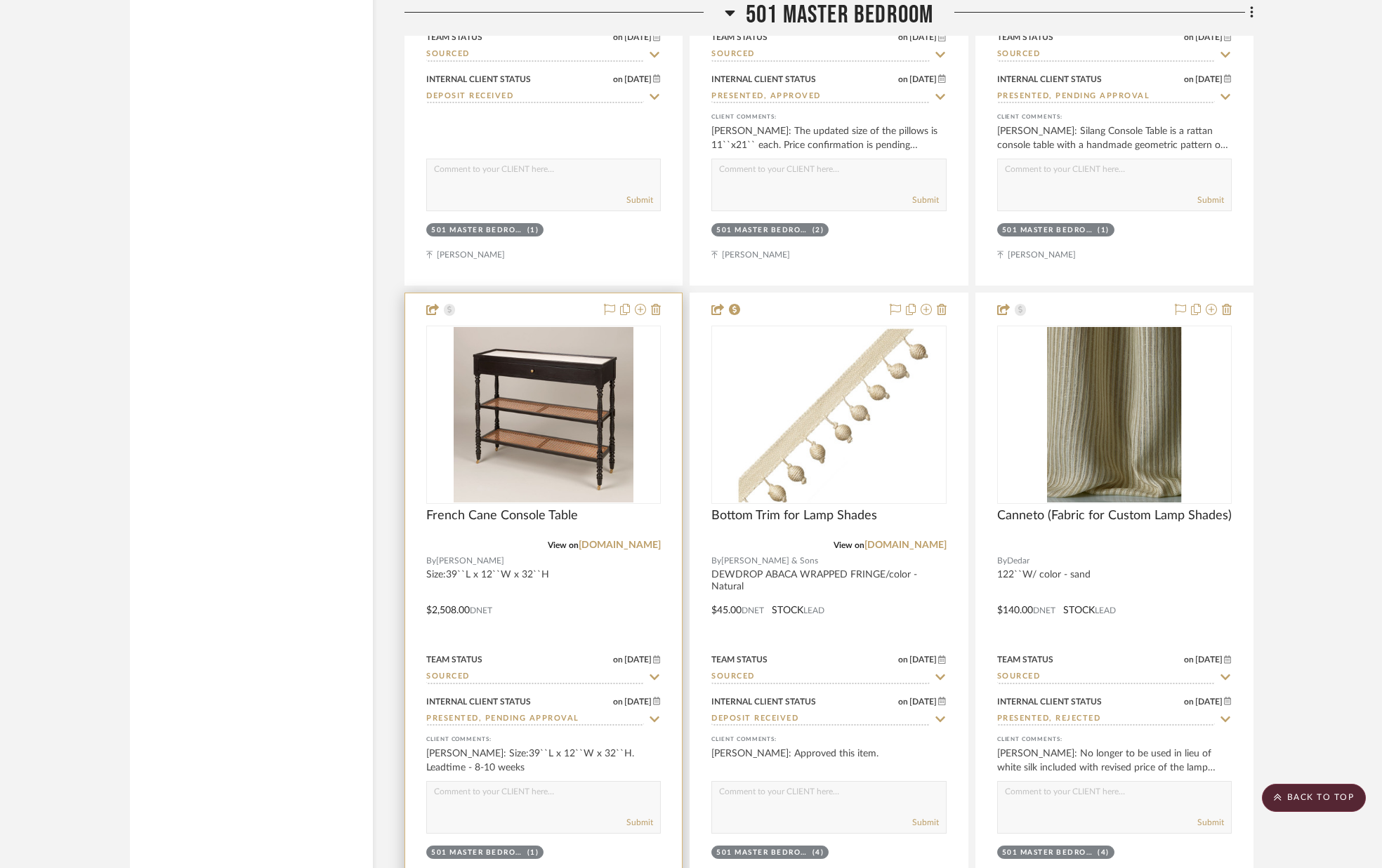
scroll to position [38598, 0]
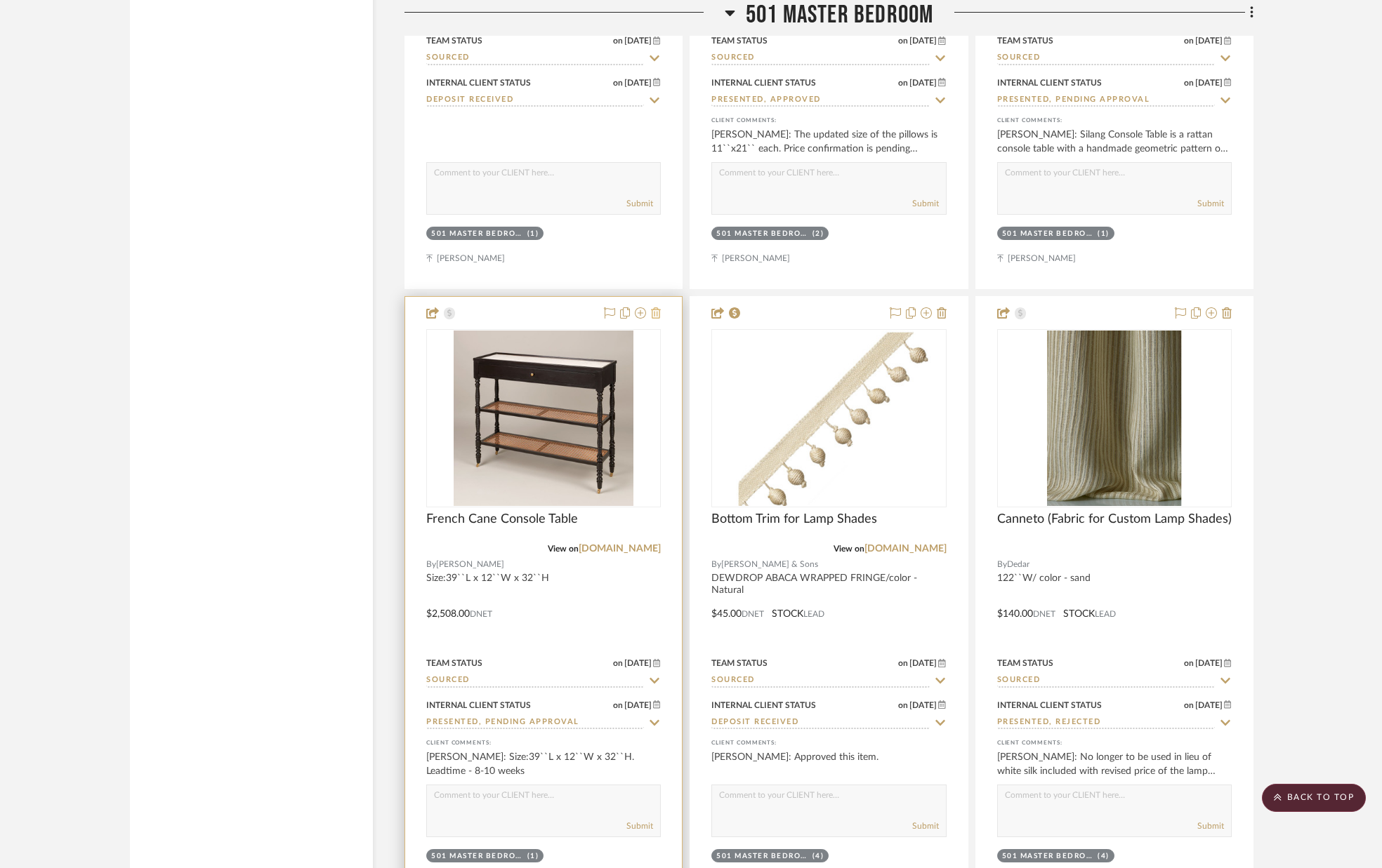
click at [658, 314] on icon at bounding box center [656, 313] width 10 height 12
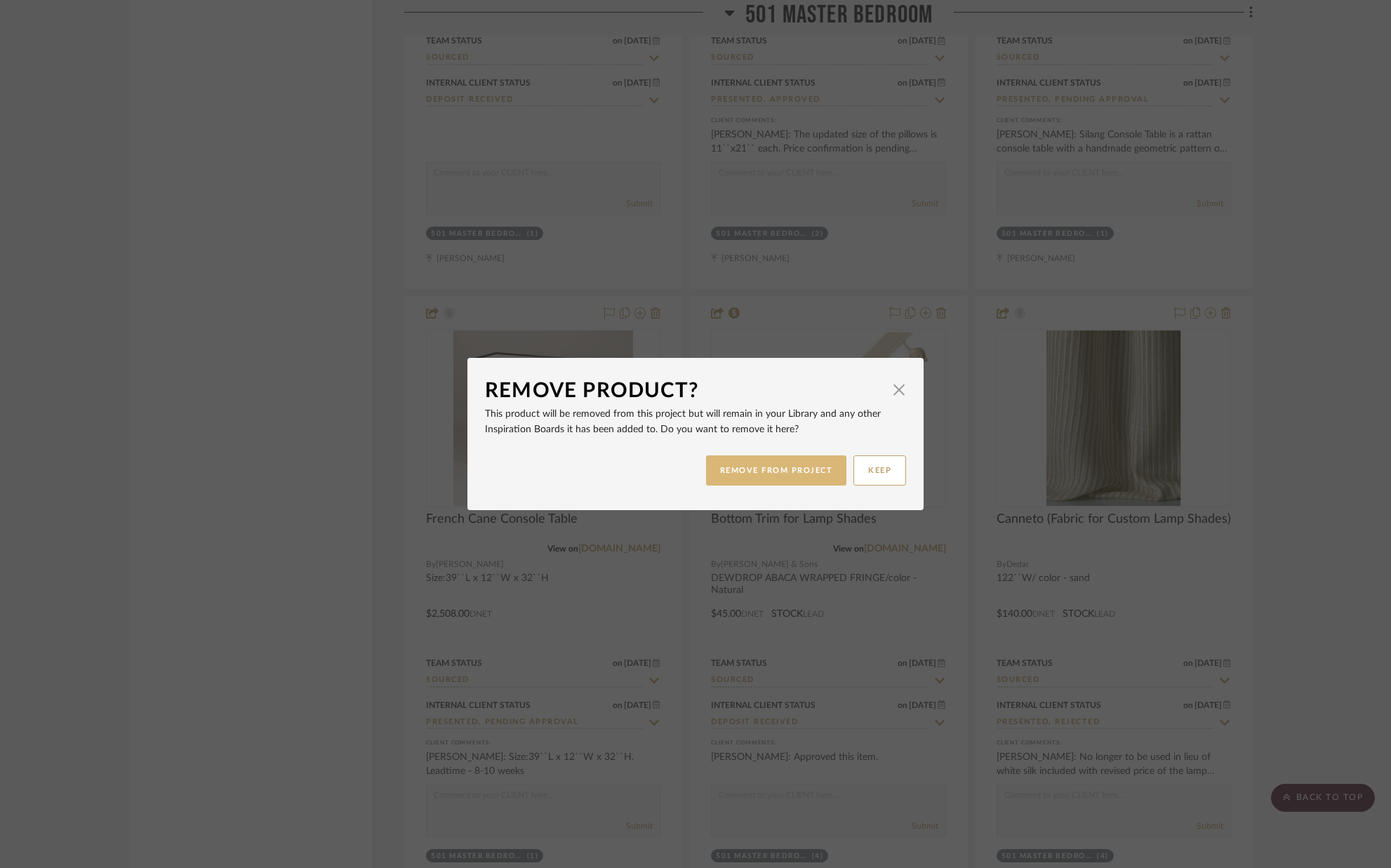
click at [748, 461] on button "REMOVE FROM PROJECT" at bounding box center [777, 470] width 141 height 30
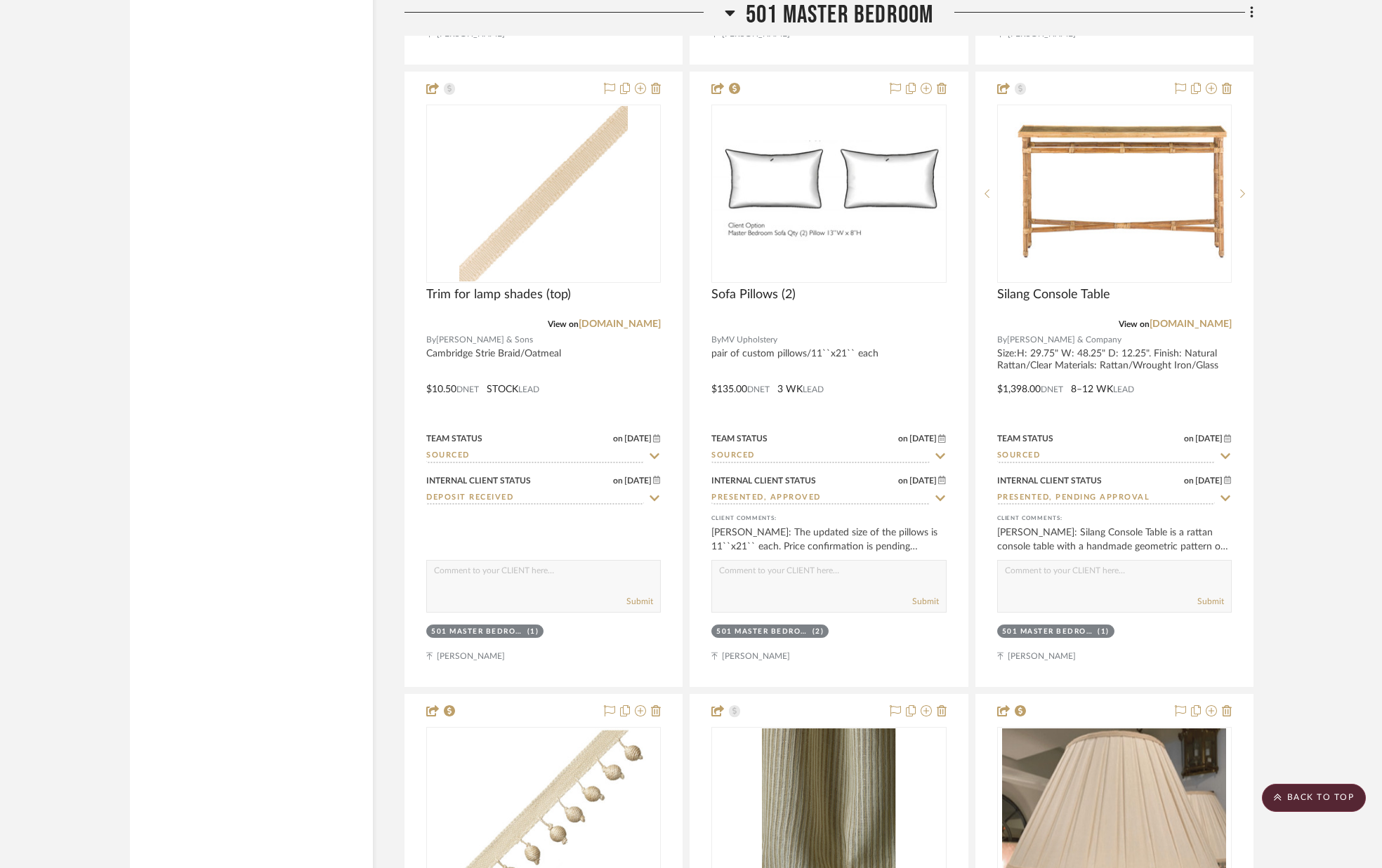
scroll to position [38166, 0]
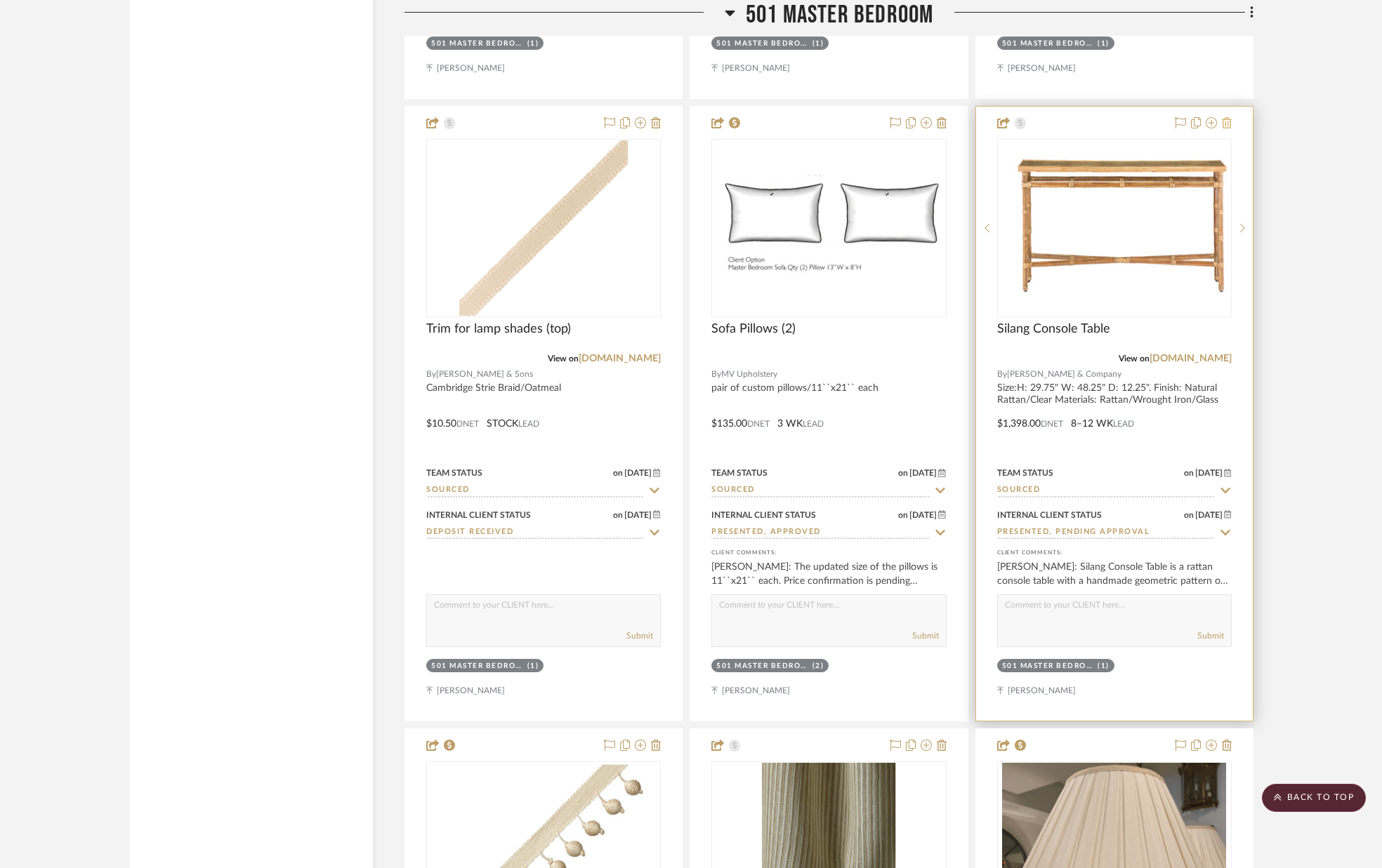
click at [1227, 120] on icon at bounding box center [1227, 123] width 10 height 12
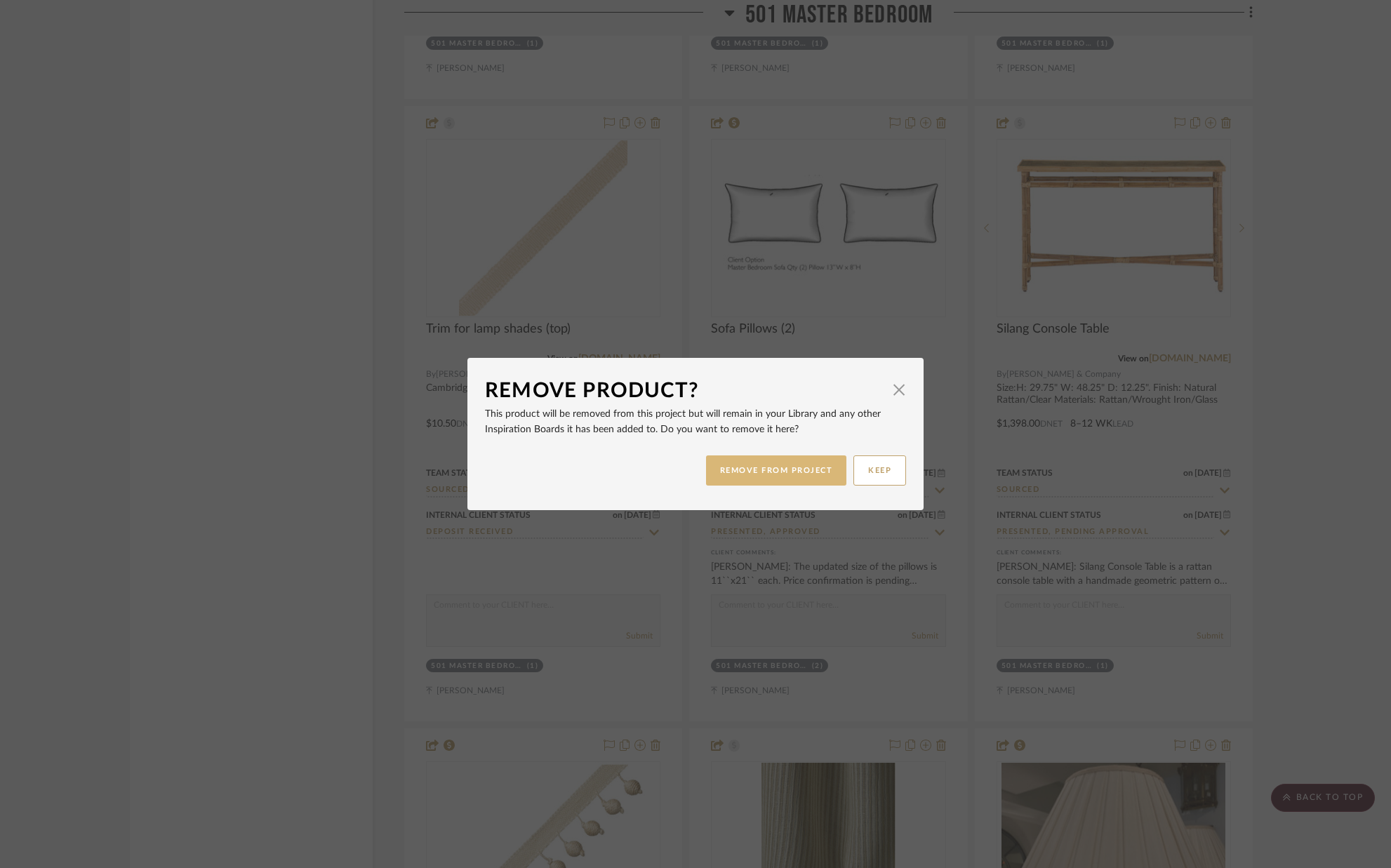
click at [720, 471] on button "REMOVE FROM PROJECT" at bounding box center [777, 470] width 141 height 30
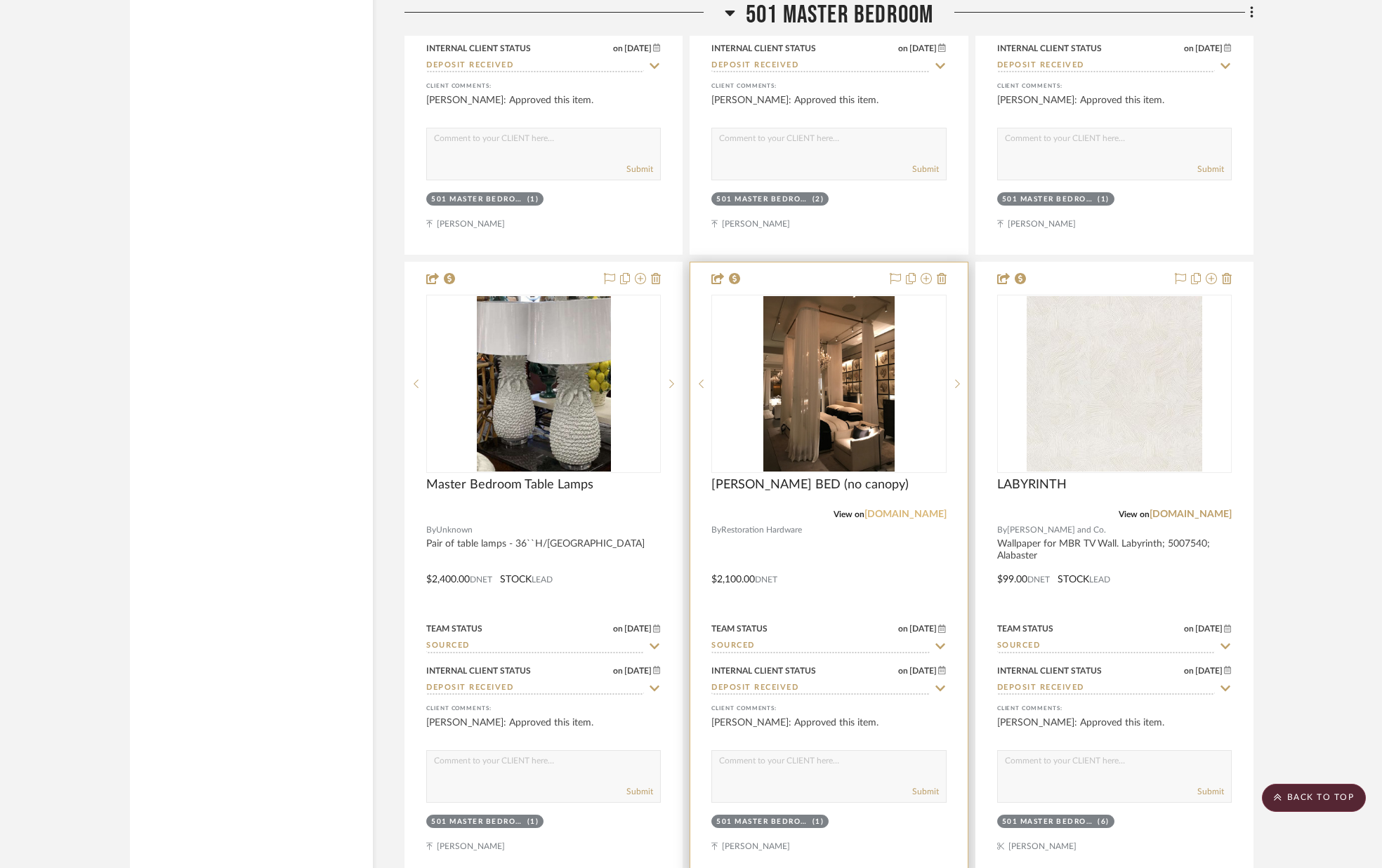
scroll to position [41757, 0]
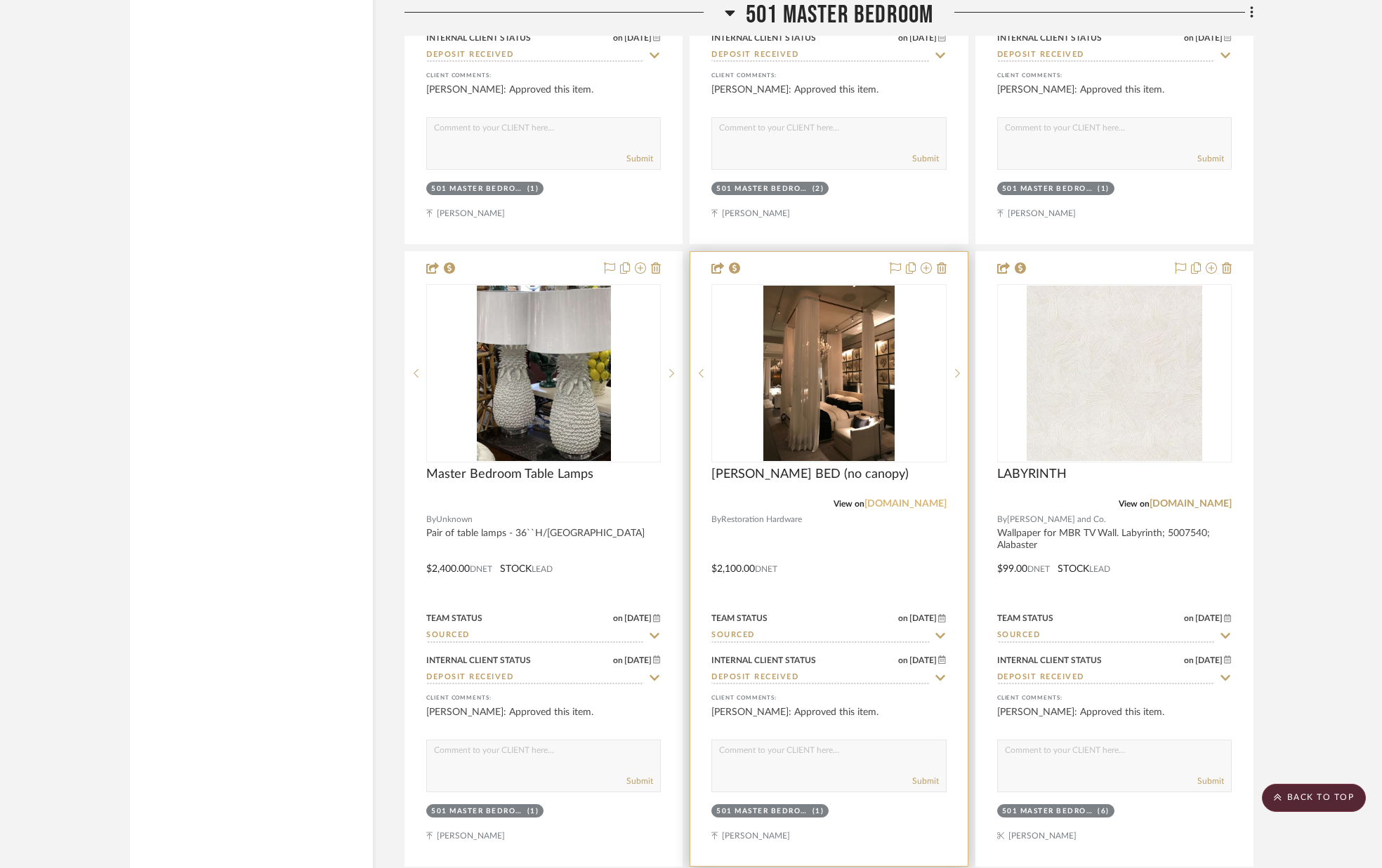
click at [929, 504] on link "[DOMAIN_NAME]" at bounding box center [906, 504] width 82 height 10
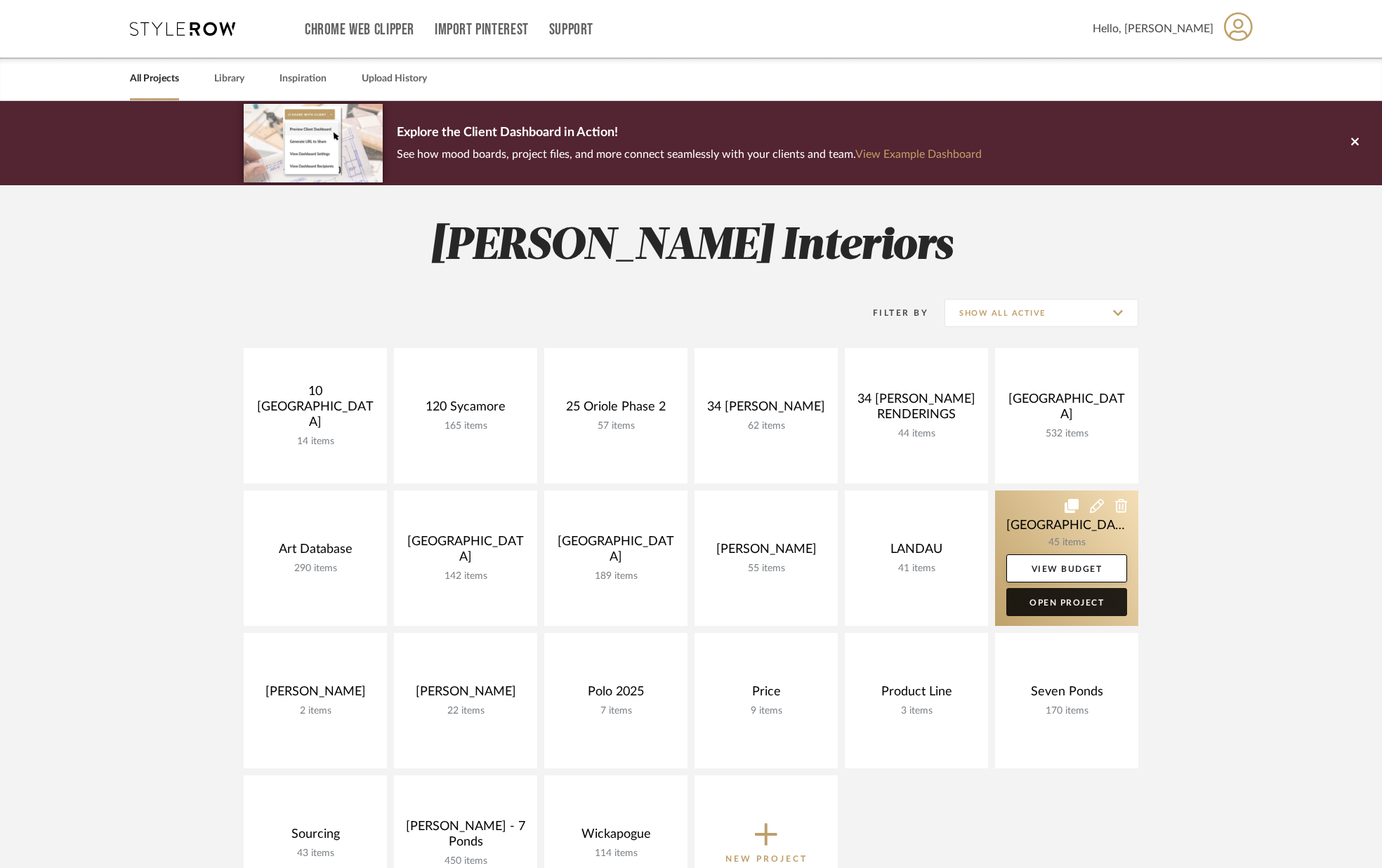
click at [1048, 599] on link "Open Project" at bounding box center [1066, 602] width 121 height 28
